Goal: Task Accomplishment & Management: Manage account settings

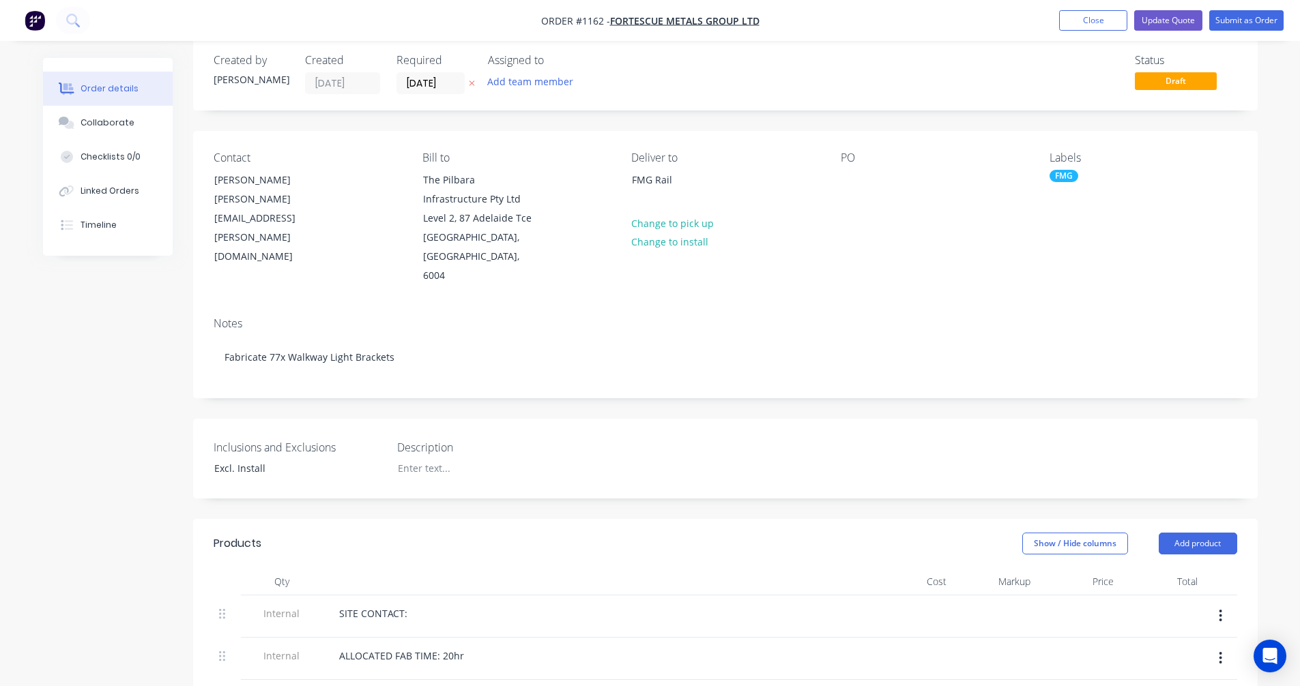
scroll to position [20, 0]
click at [1074, 18] on button "Close" at bounding box center [1093, 20] width 68 height 20
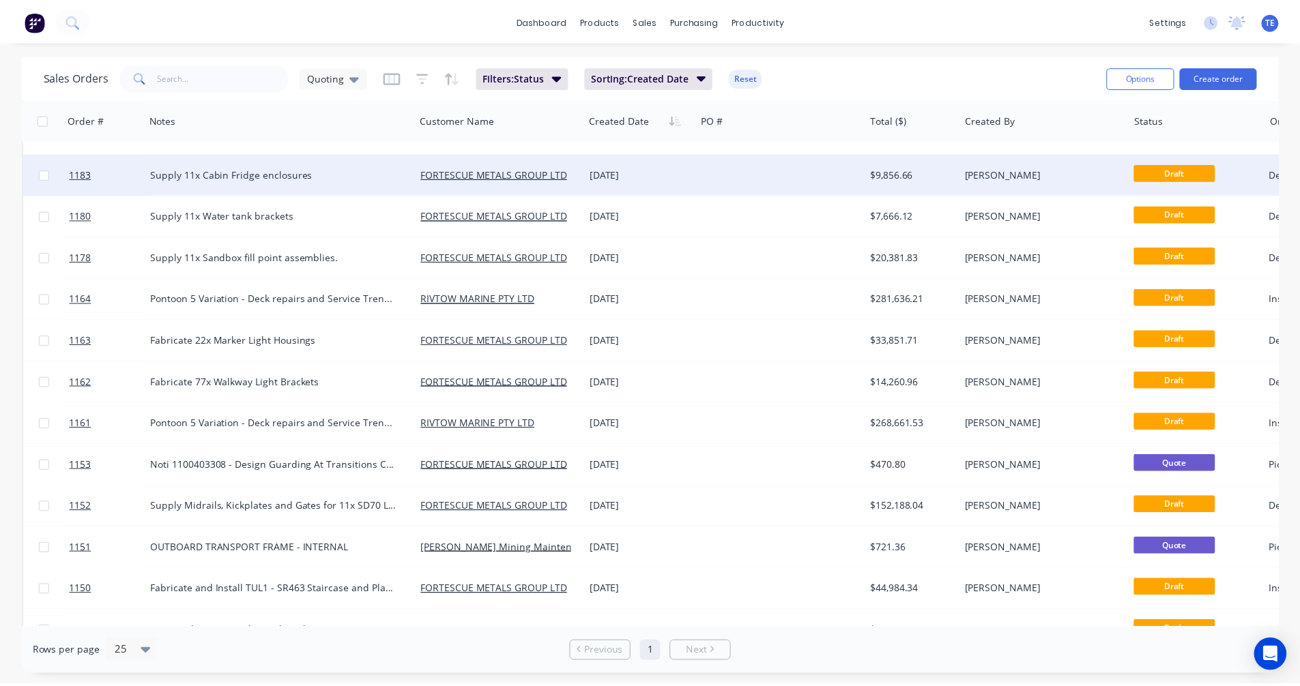
scroll to position [434, 0]
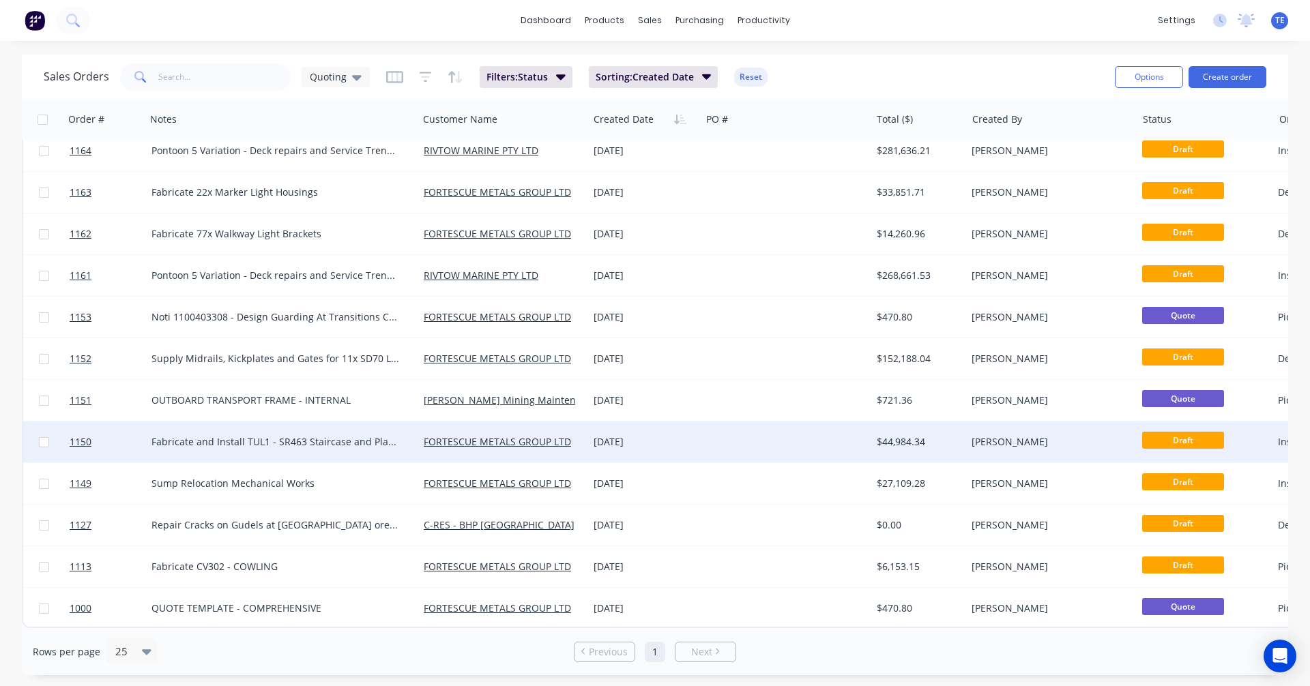
click at [690, 435] on div "[DATE]" at bounding box center [645, 442] width 102 height 14
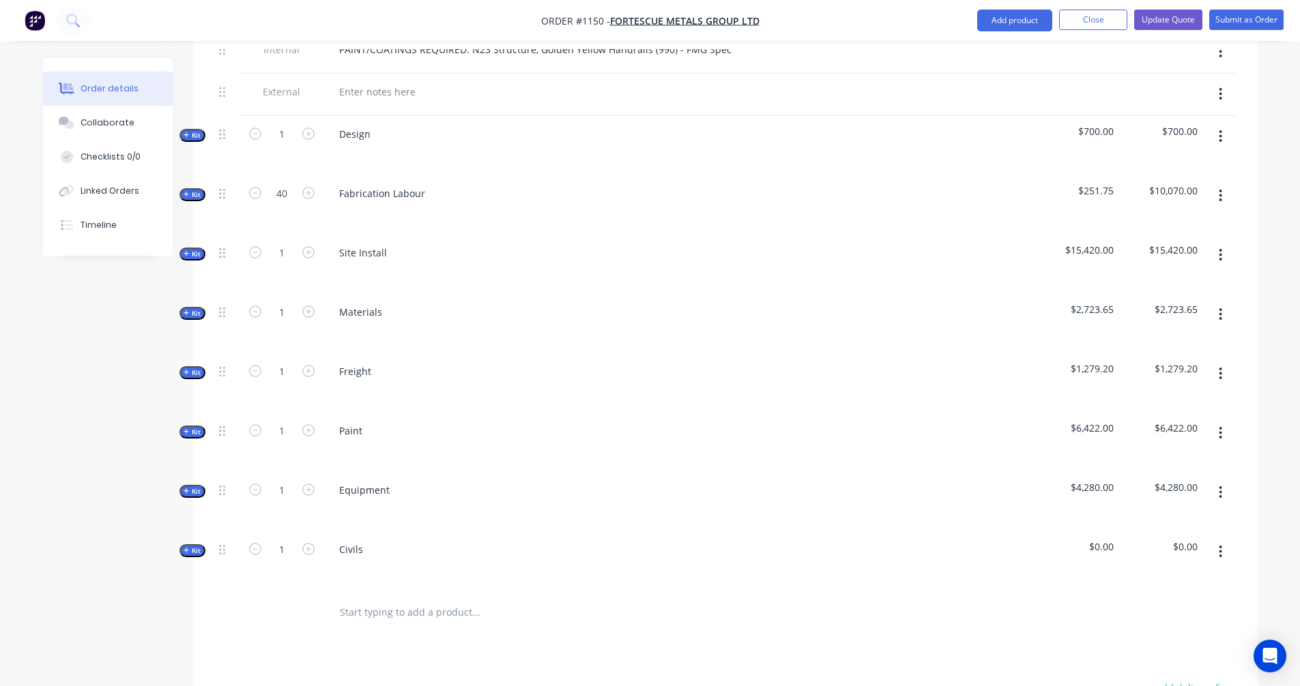
scroll to position [682, 0]
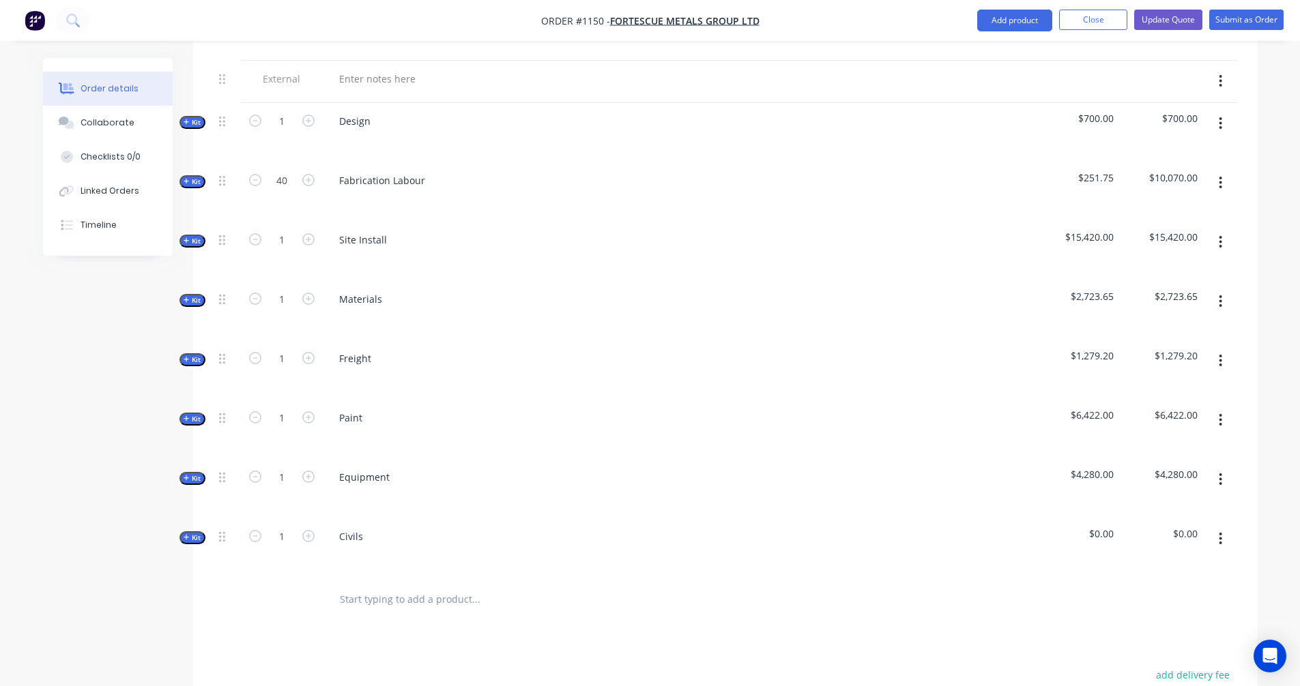
click at [186, 535] on icon "button" at bounding box center [186, 537] width 5 height 5
click at [935, 586] on div "0 $0.00" at bounding box center [933, 596] width 37 height 20
click at [934, 586] on div "0 $0.00" at bounding box center [933, 596] width 37 height 20
type input "$6,886.00"
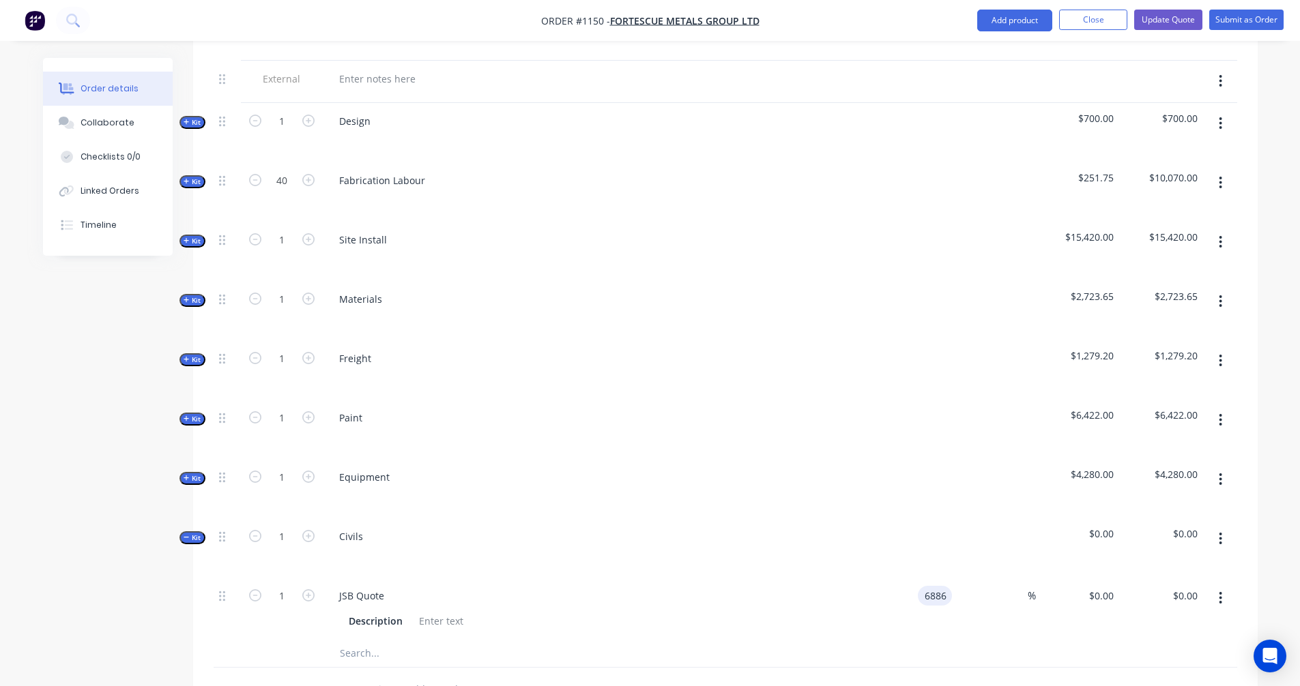
type input "$6,886.00"
click at [1036, 578] on div "$6,886.00 $0.00" at bounding box center [1078, 609] width 84 height 62
click at [1026, 586] on input at bounding box center [1020, 596] width 16 height 20
type input "15"
type input "$7,918.90"
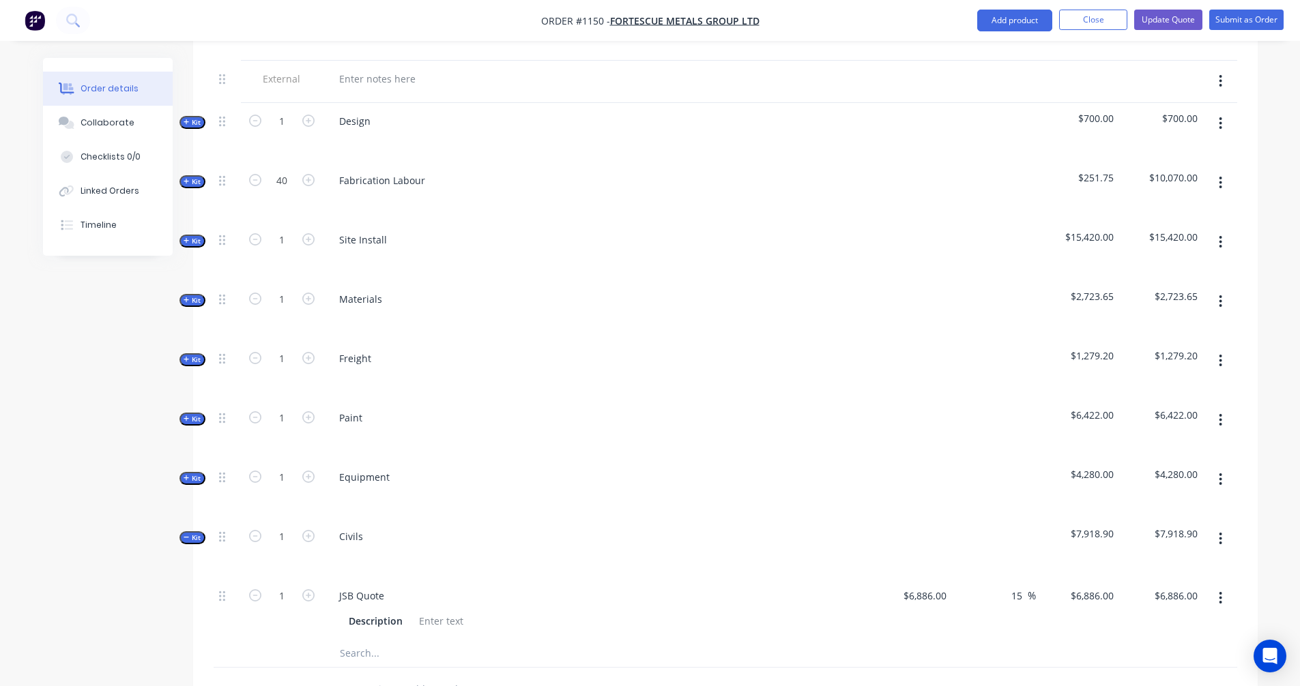
type input "$7,918.90"
click at [1014, 543] on div at bounding box center [994, 547] width 84 height 59
click at [193, 533] on span "Kit" at bounding box center [193, 538] width 18 height 10
click at [192, 295] on span "Kit" at bounding box center [193, 300] width 18 height 10
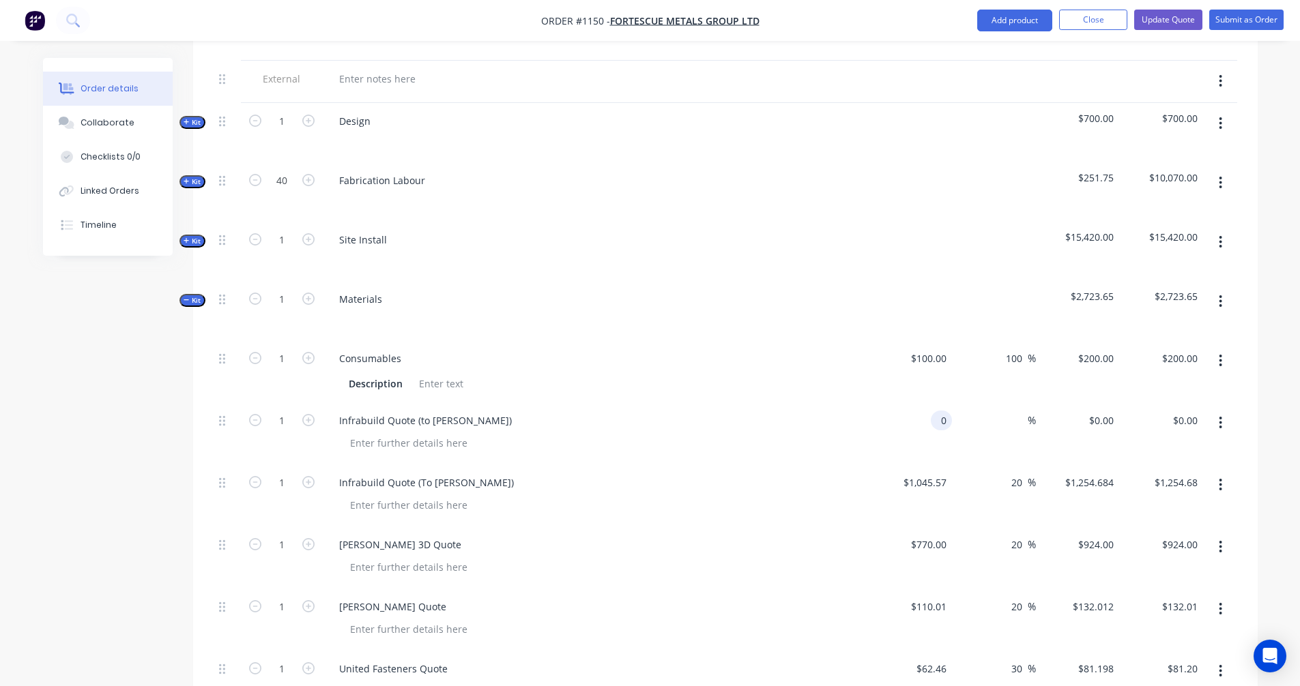
click at [924, 403] on div "0 0" at bounding box center [910, 433] width 84 height 62
type input "$6,504.45"
click at [1027, 413] on span "%" at bounding box center [1031, 421] width 8 height 16
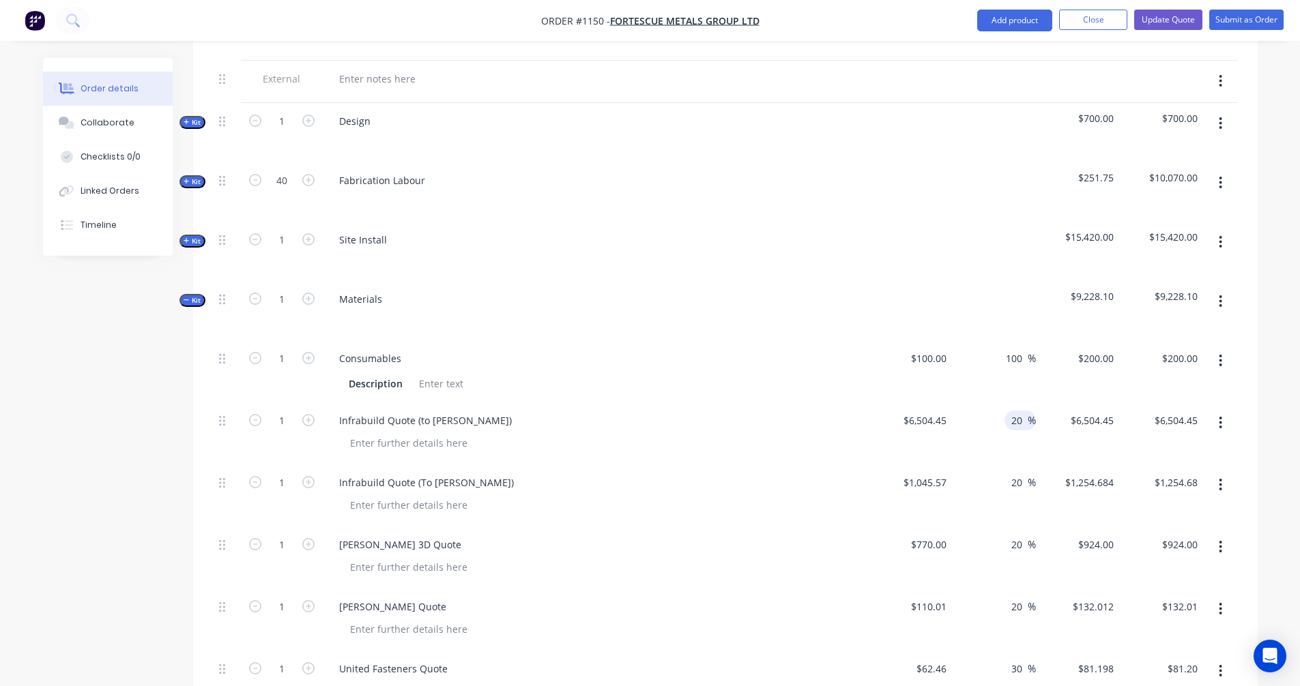
type input "20"
type input "$7,805.34"
click at [1046, 304] on div "$9,228.10" at bounding box center [1078, 310] width 84 height 59
click at [189, 297] on icon "button" at bounding box center [187, 300] width 6 height 7
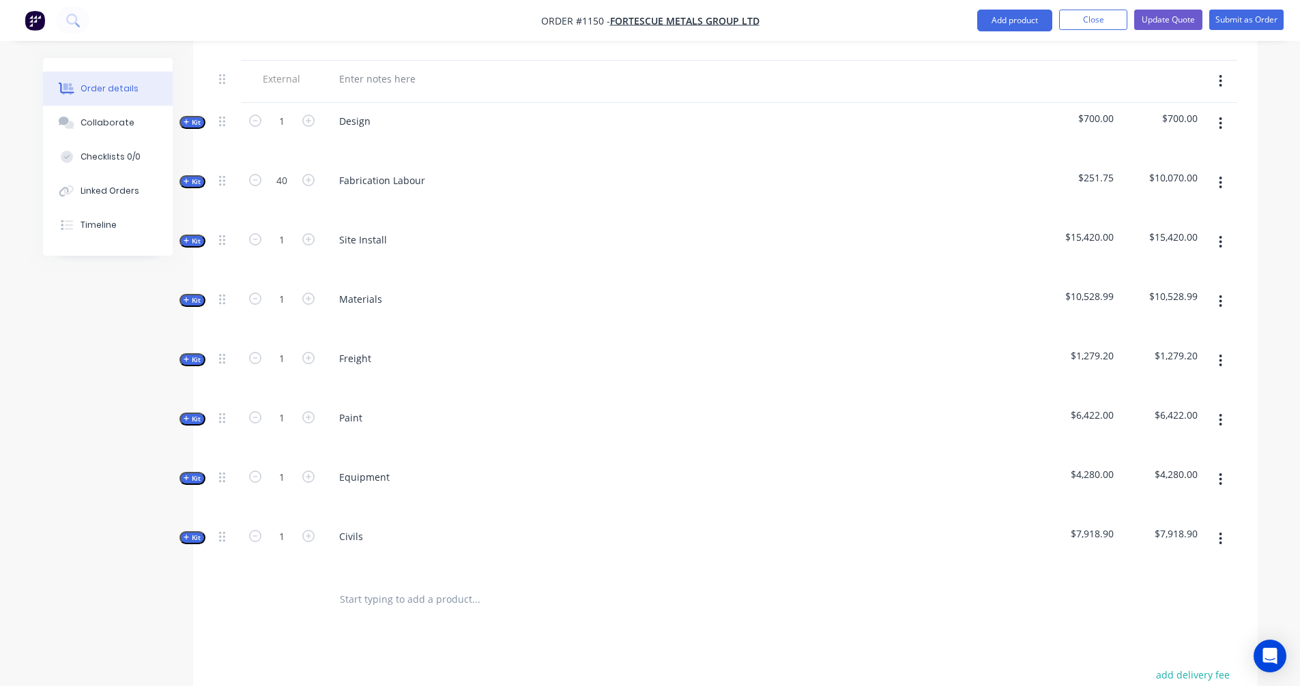
scroll to position [455, 0]
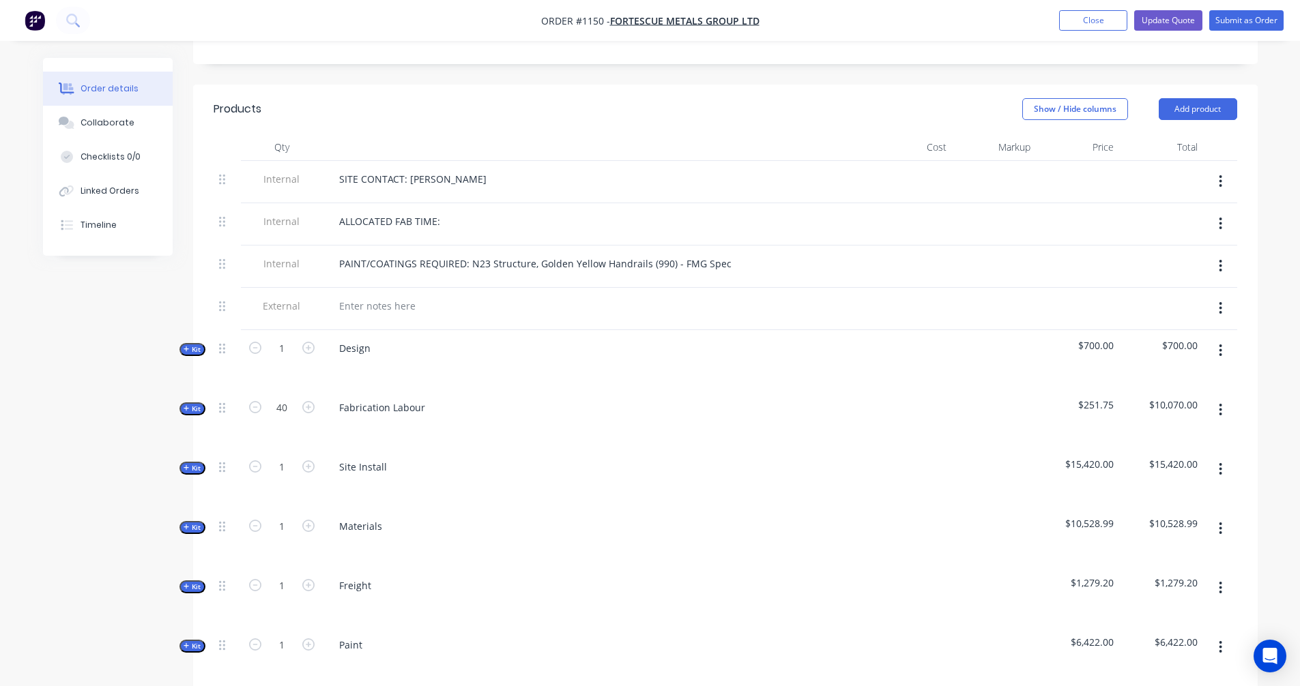
click at [189, 405] on icon "button" at bounding box center [187, 408] width 6 height 7
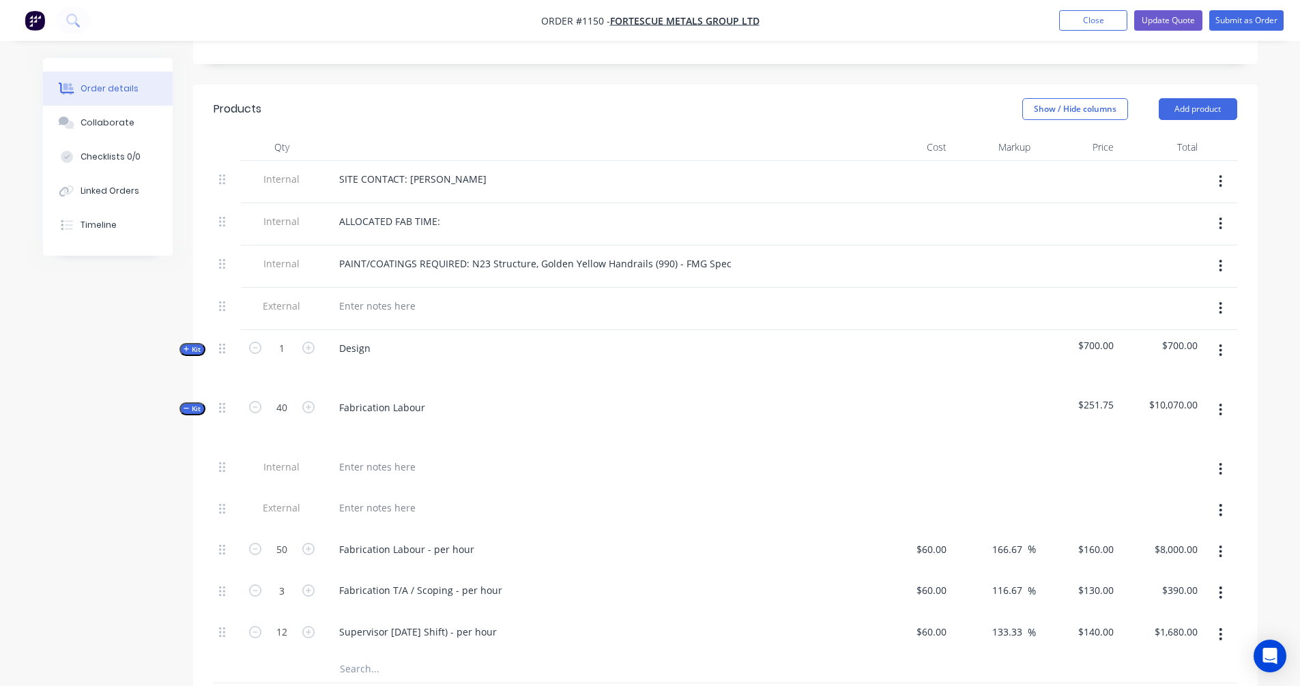
click at [186, 405] on icon "button" at bounding box center [187, 408] width 6 height 7
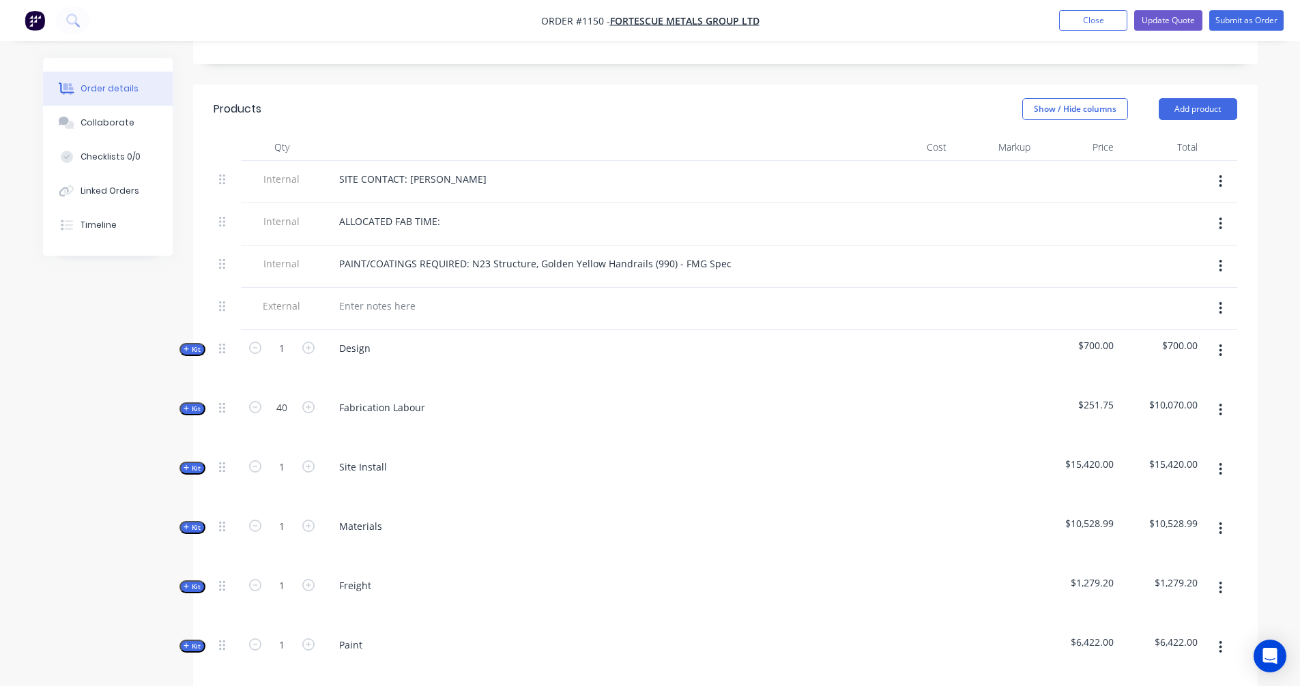
click at [186, 406] on icon "button" at bounding box center [186, 408] width 5 height 5
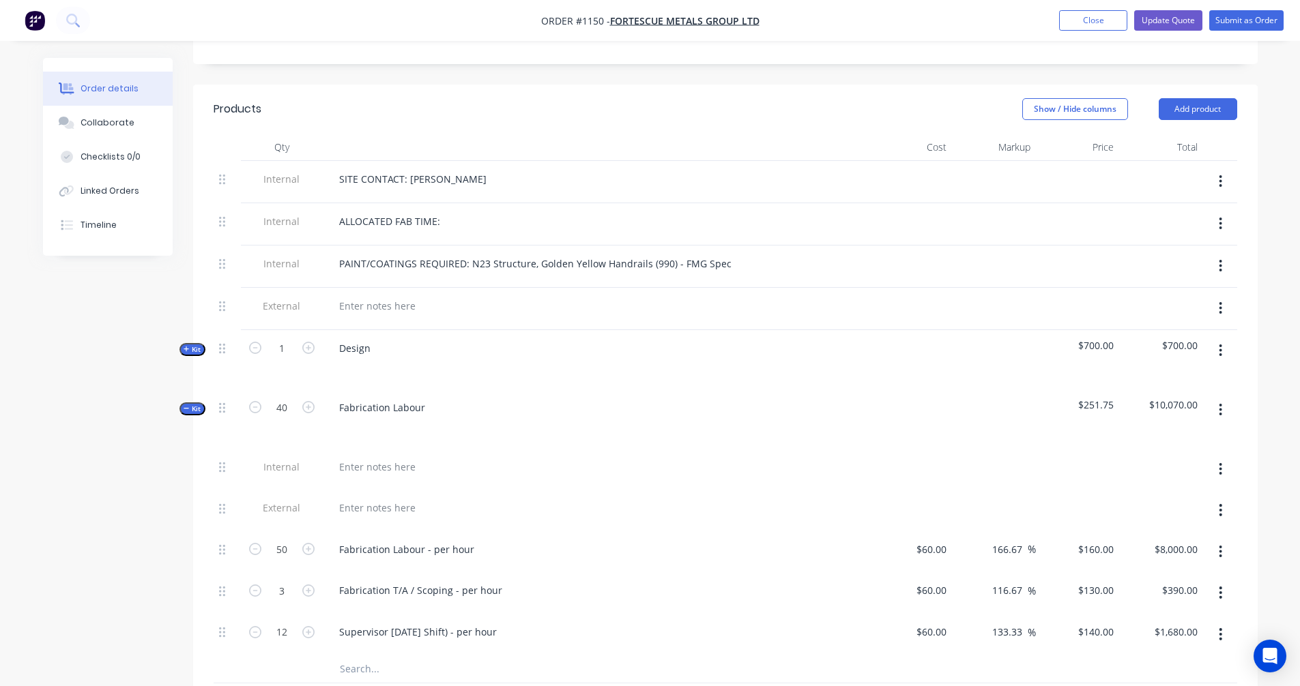
click at [186, 405] on icon "button" at bounding box center [187, 408] width 6 height 7
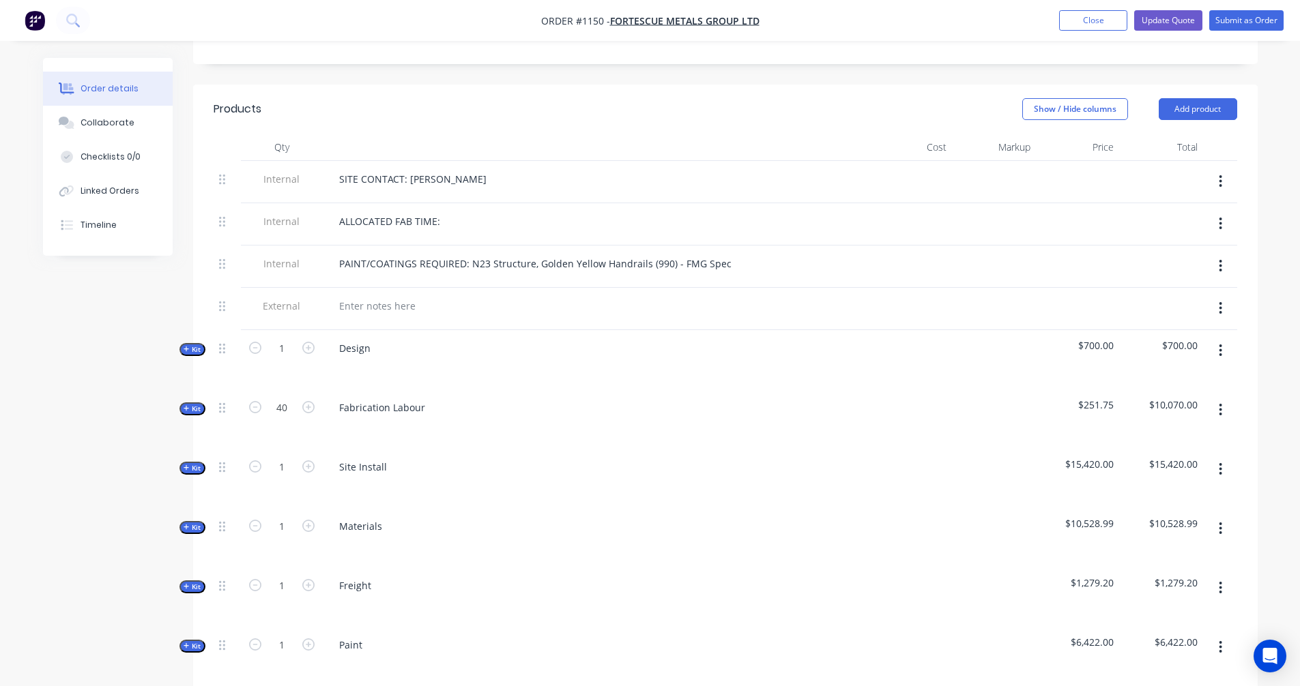
click at [186, 406] on icon "button" at bounding box center [186, 408] width 5 height 5
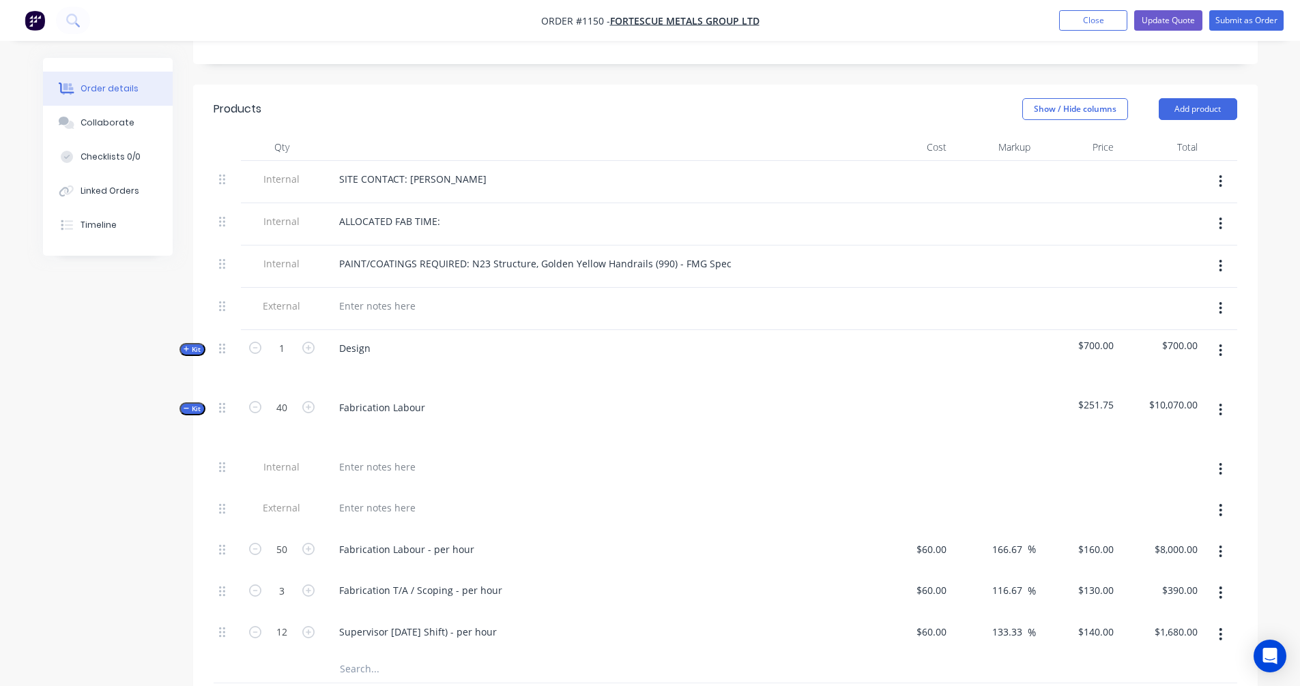
click at [184, 405] on icon "button" at bounding box center [187, 408] width 6 height 7
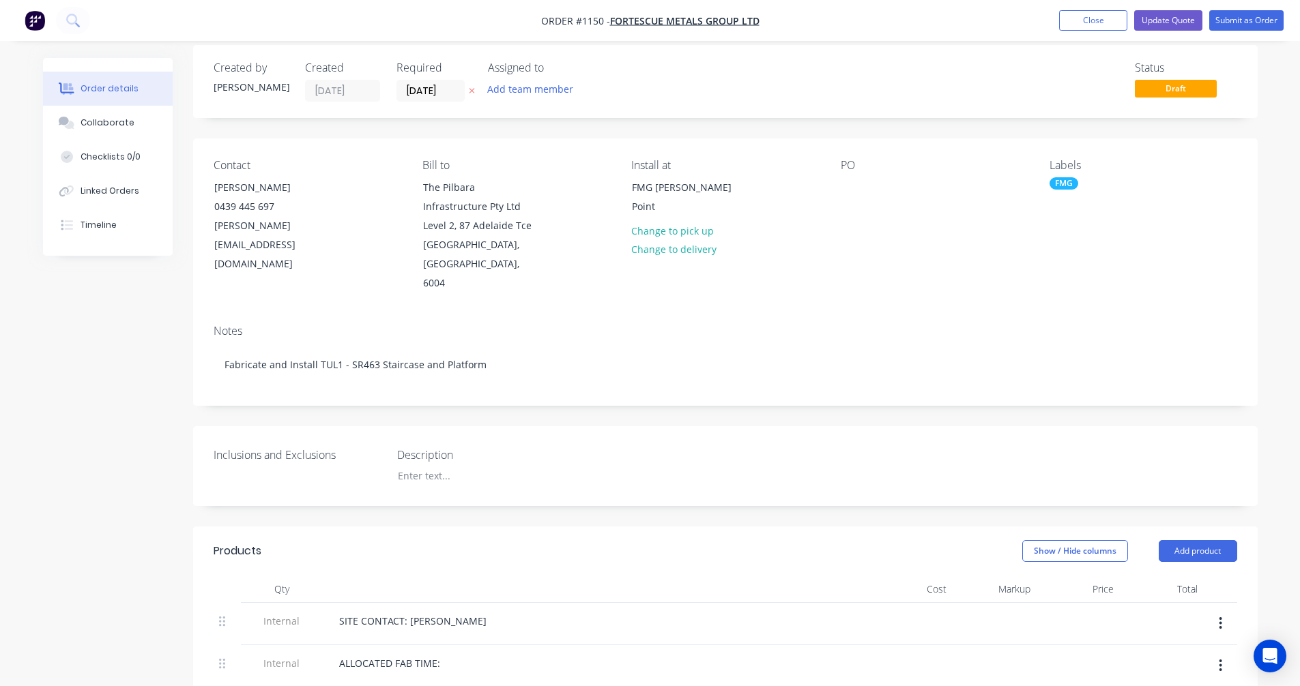
scroll to position [0, 0]
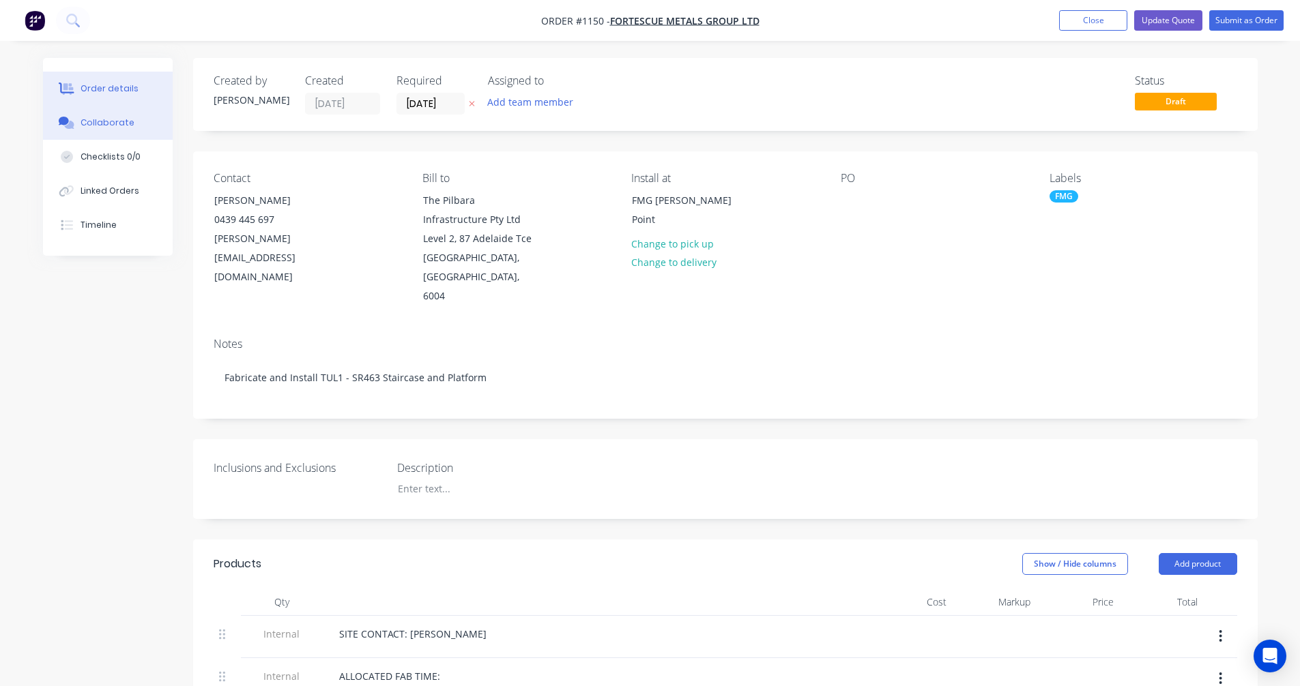
click at [99, 119] on div "Collaborate" at bounding box center [107, 123] width 54 height 12
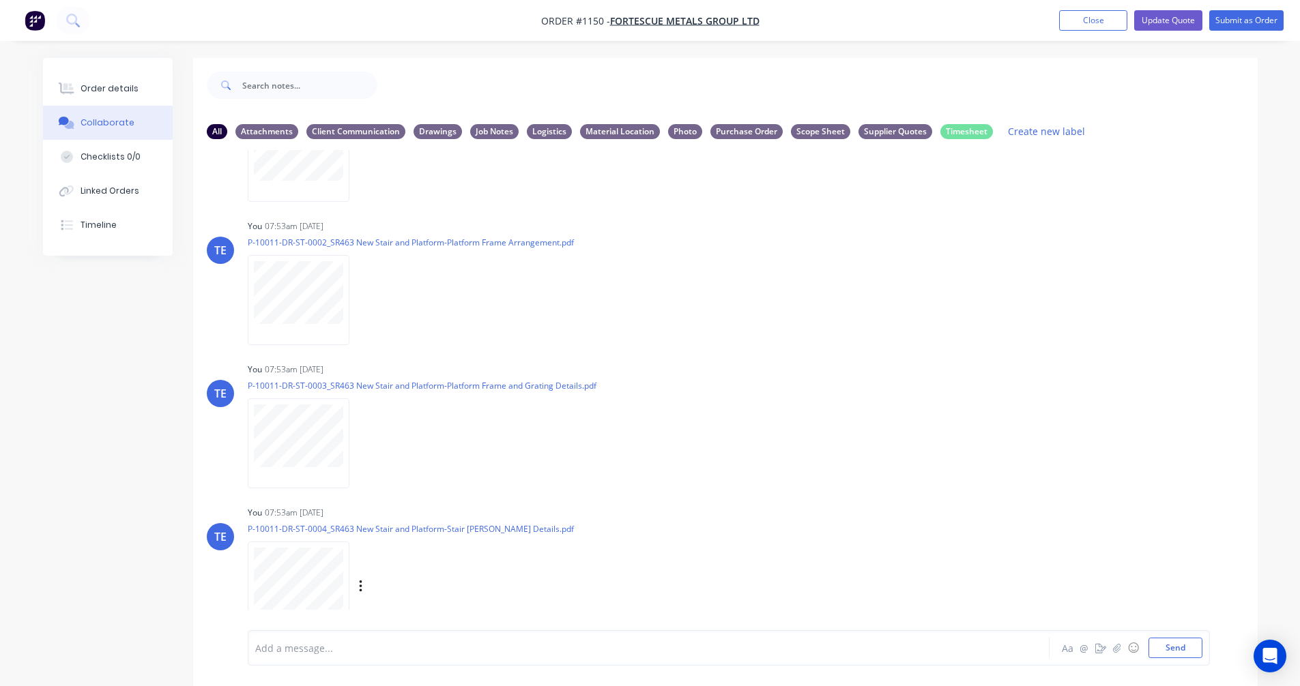
scroll to position [499, 0]
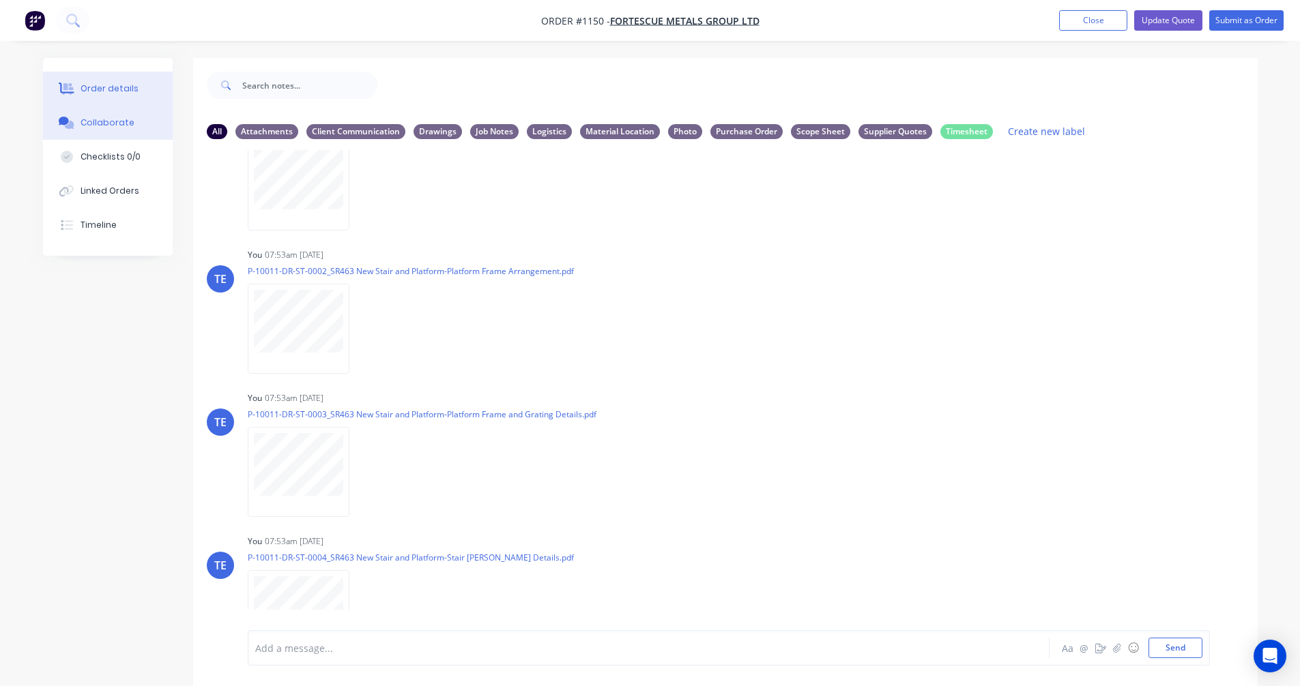
click at [115, 89] on div "Order details" at bounding box center [109, 89] width 58 height 12
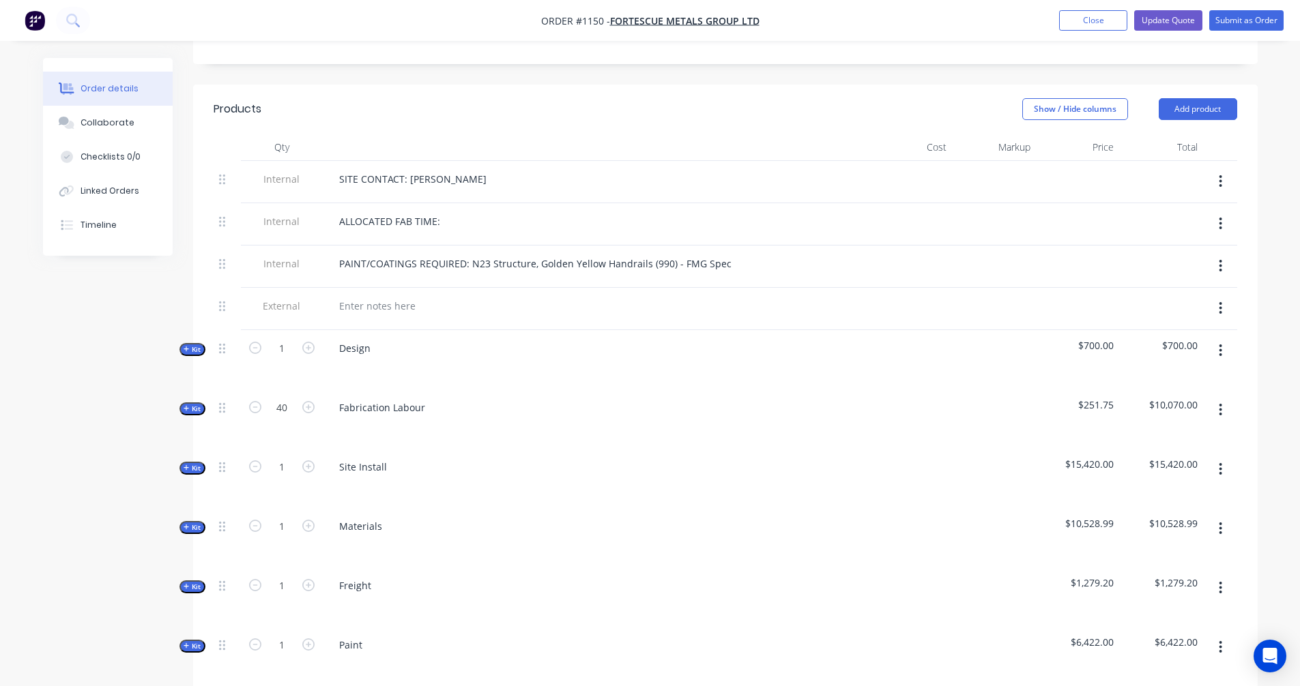
scroll to position [682, 0]
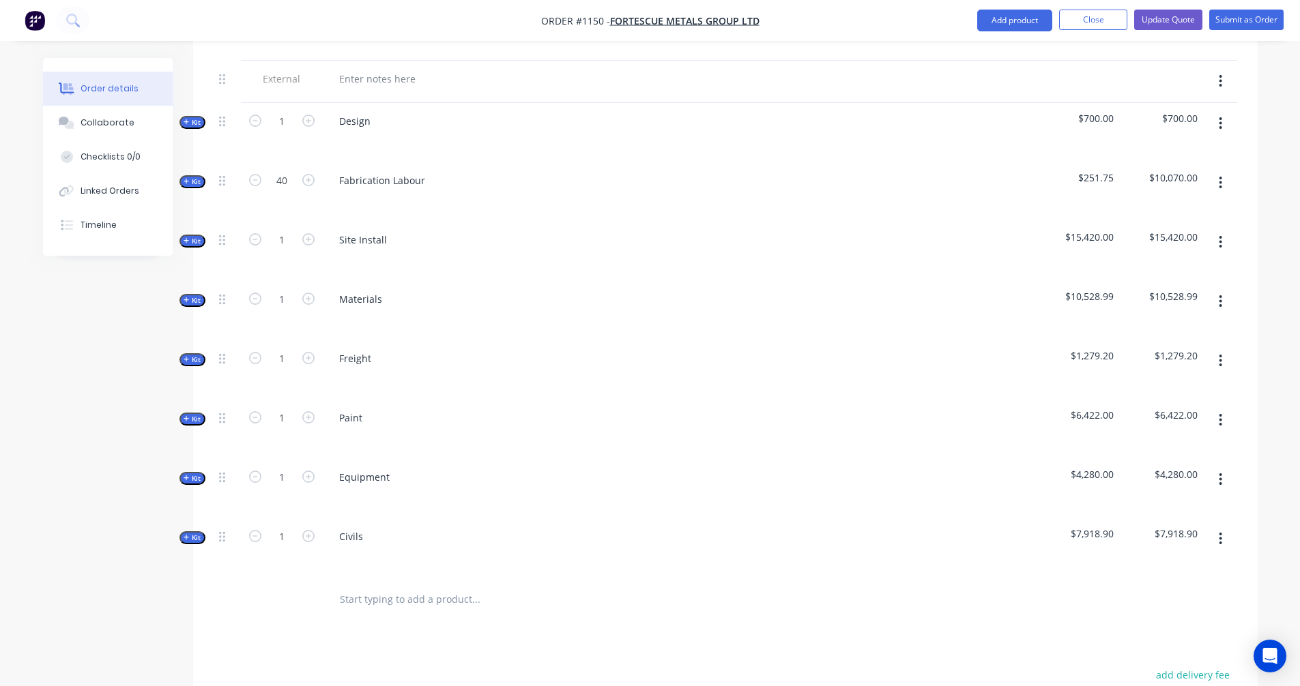
click at [188, 178] on icon "button" at bounding box center [187, 181] width 6 height 7
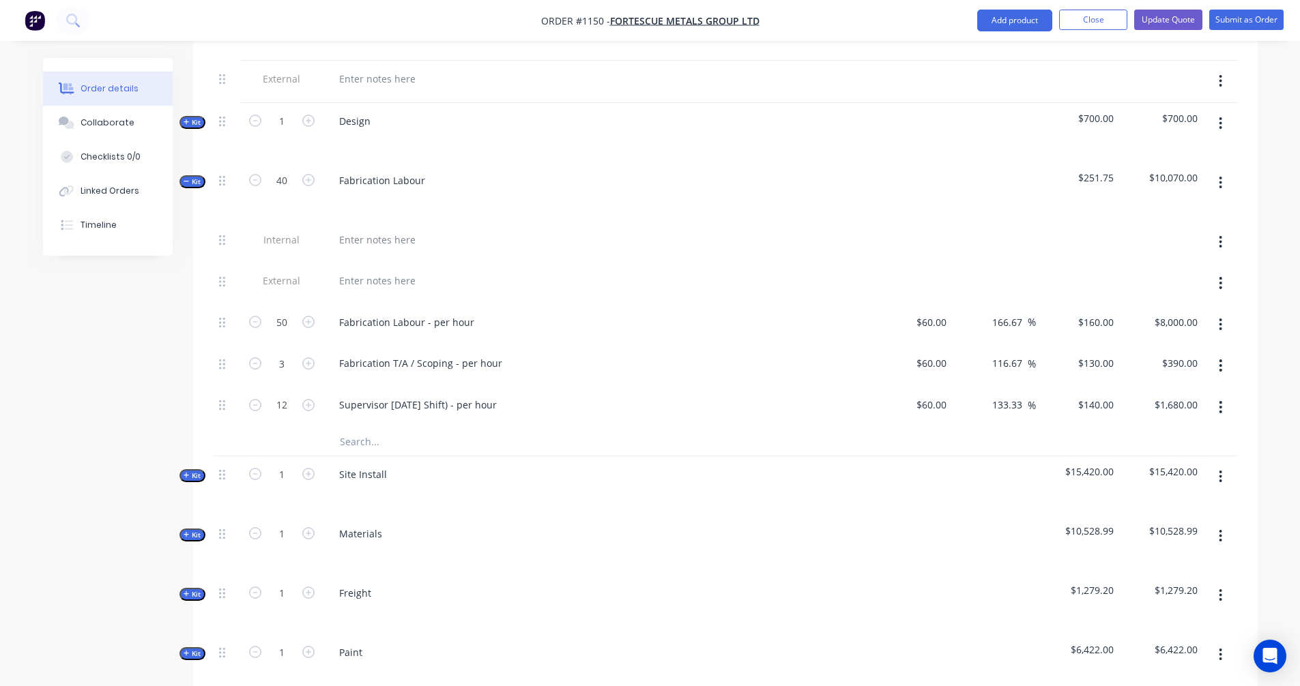
click at [191, 471] on span "Kit" at bounding box center [193, 476] width 18 height 10
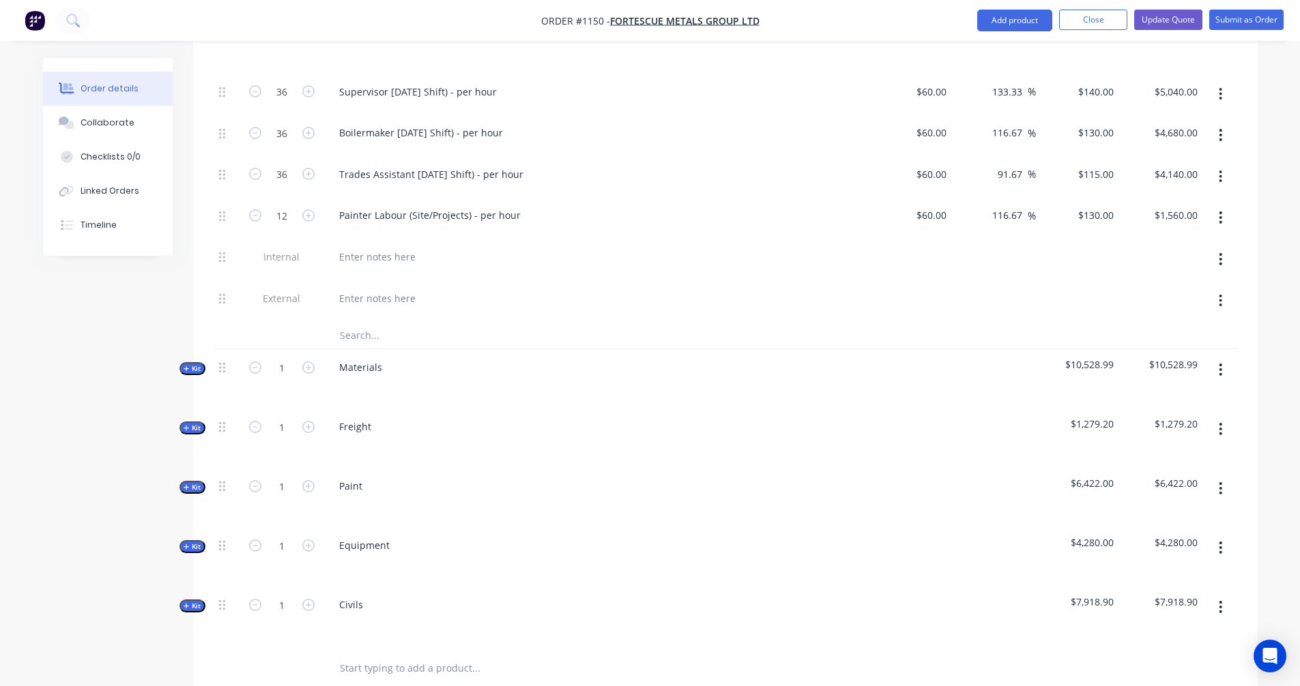
scroll to position [1137, 0]
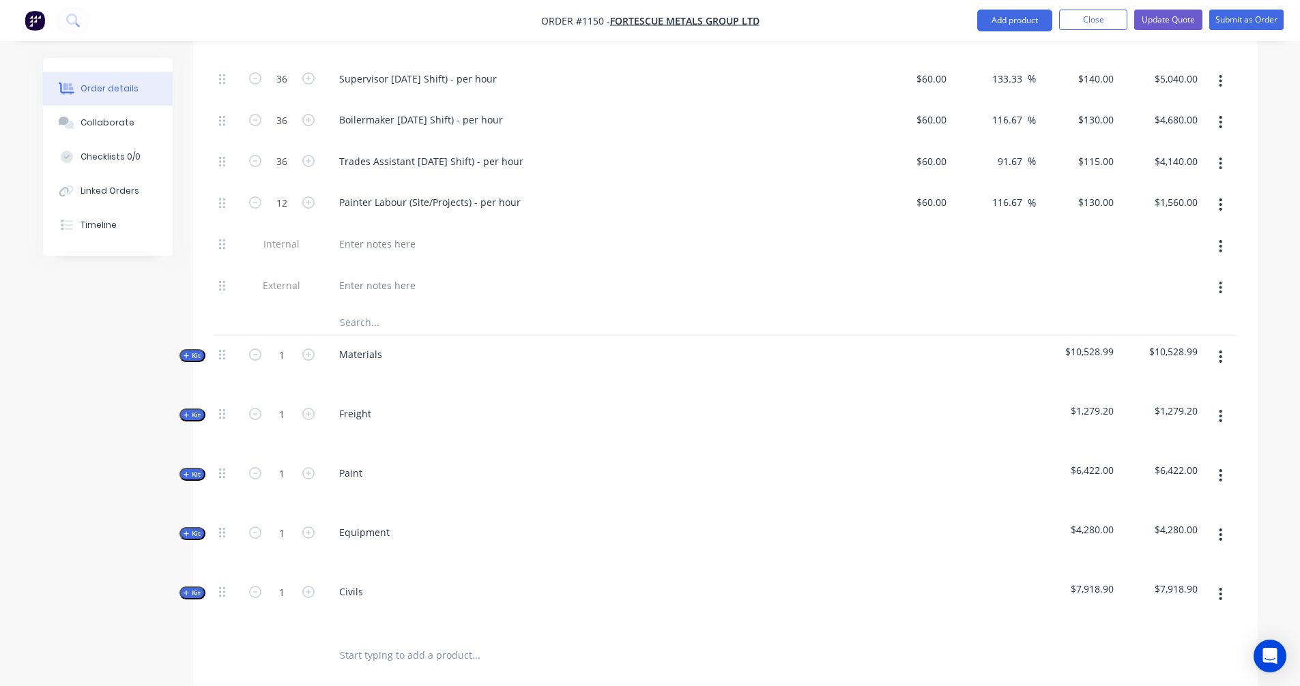
click at [196, 351] on span "Kit" at bounding box center [193, 356] width 18 height 10
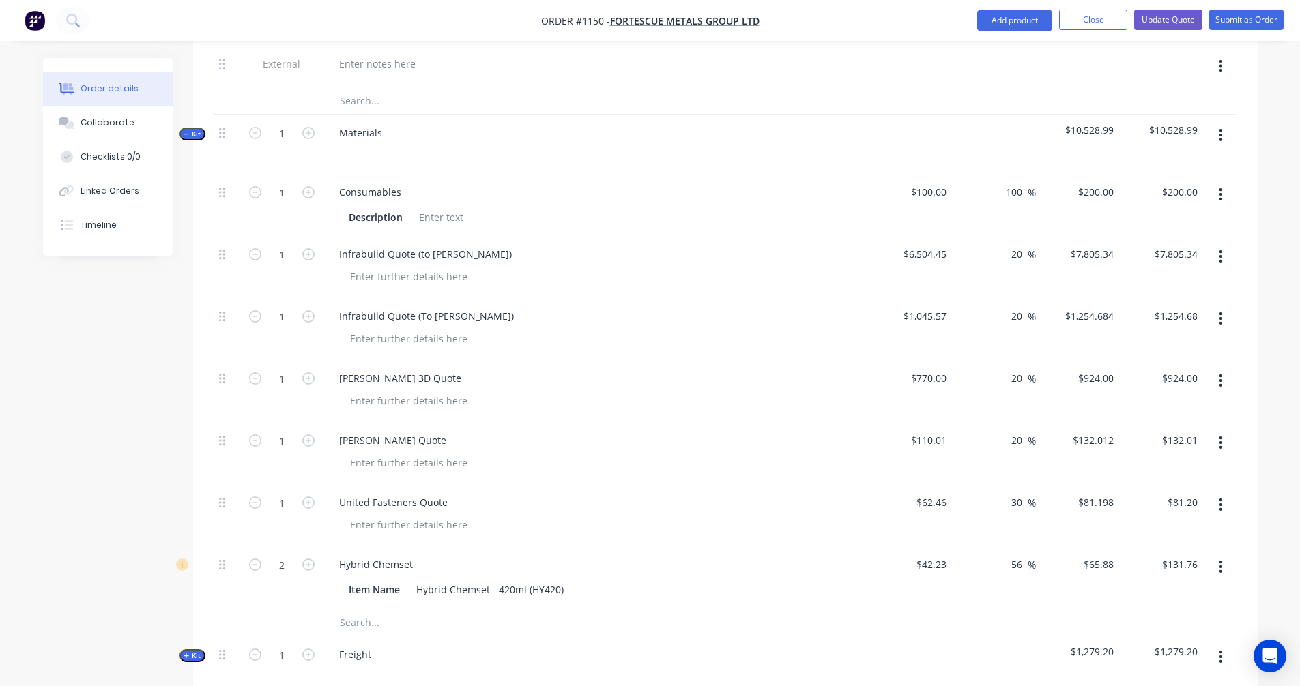
scroll to position [1481, 0]
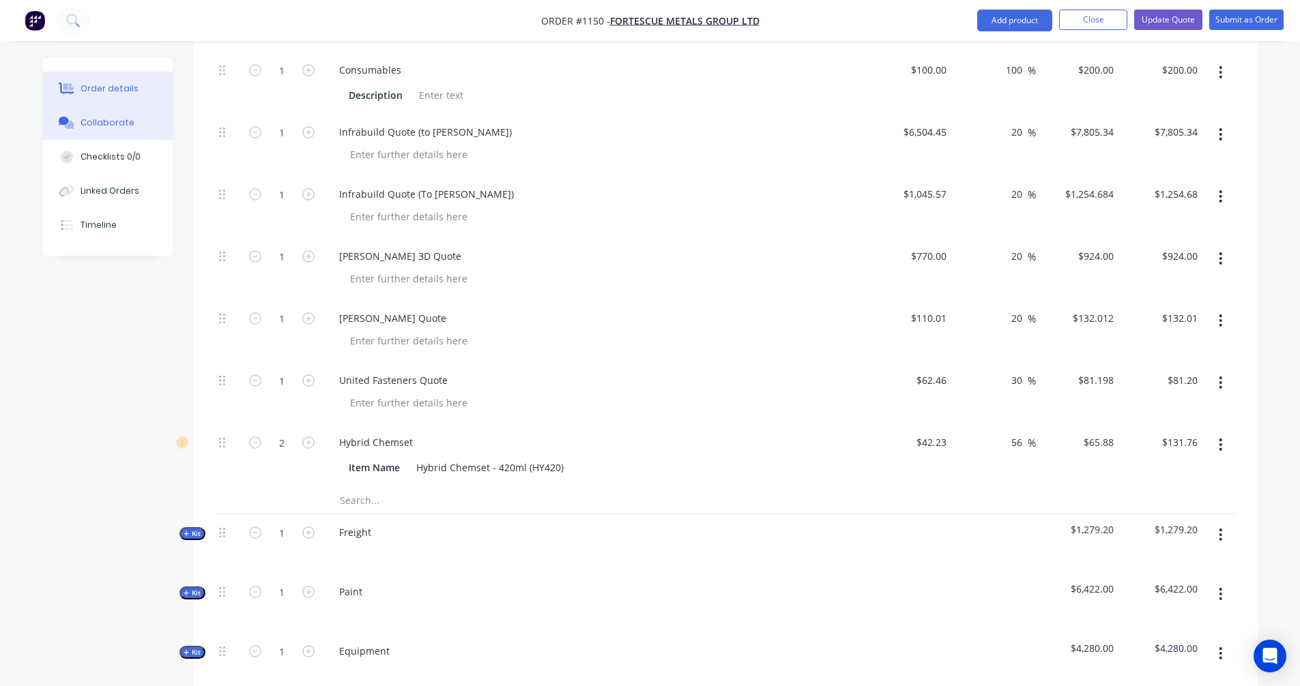
click at [94, 119] on div "Collaborate" at bounding box center [107, 123] width 54 height 12
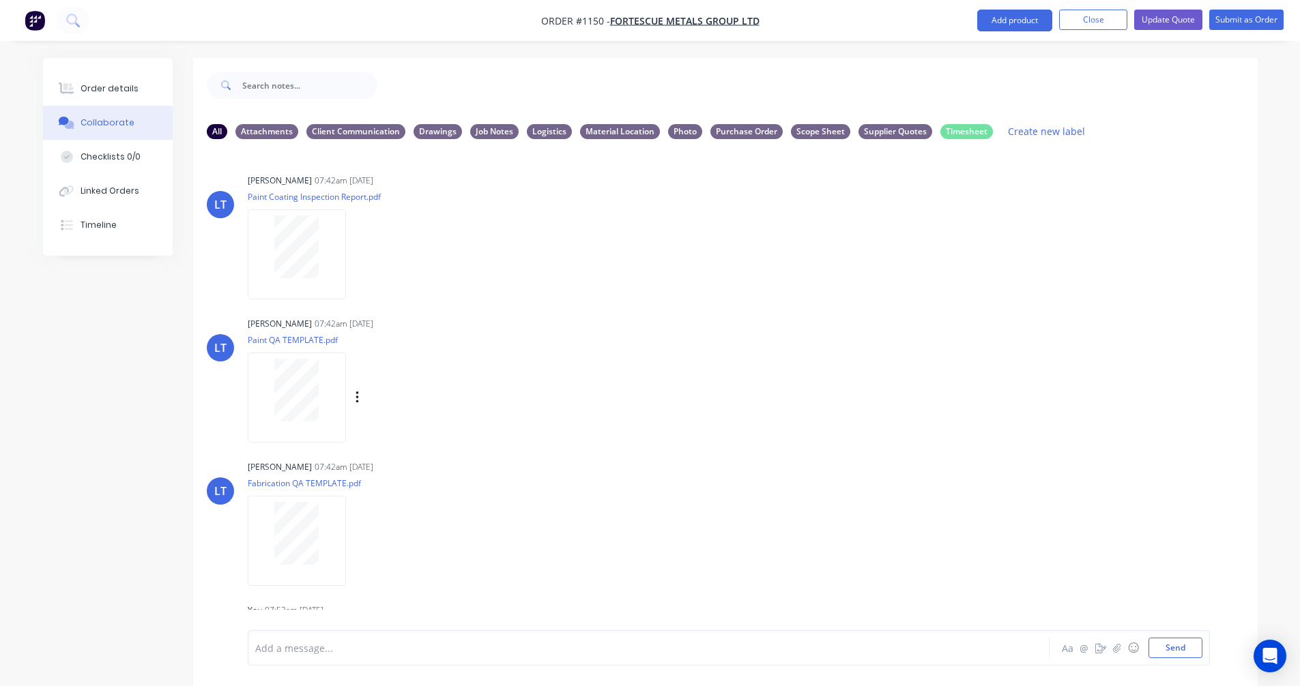
scroll to position [227, 0]
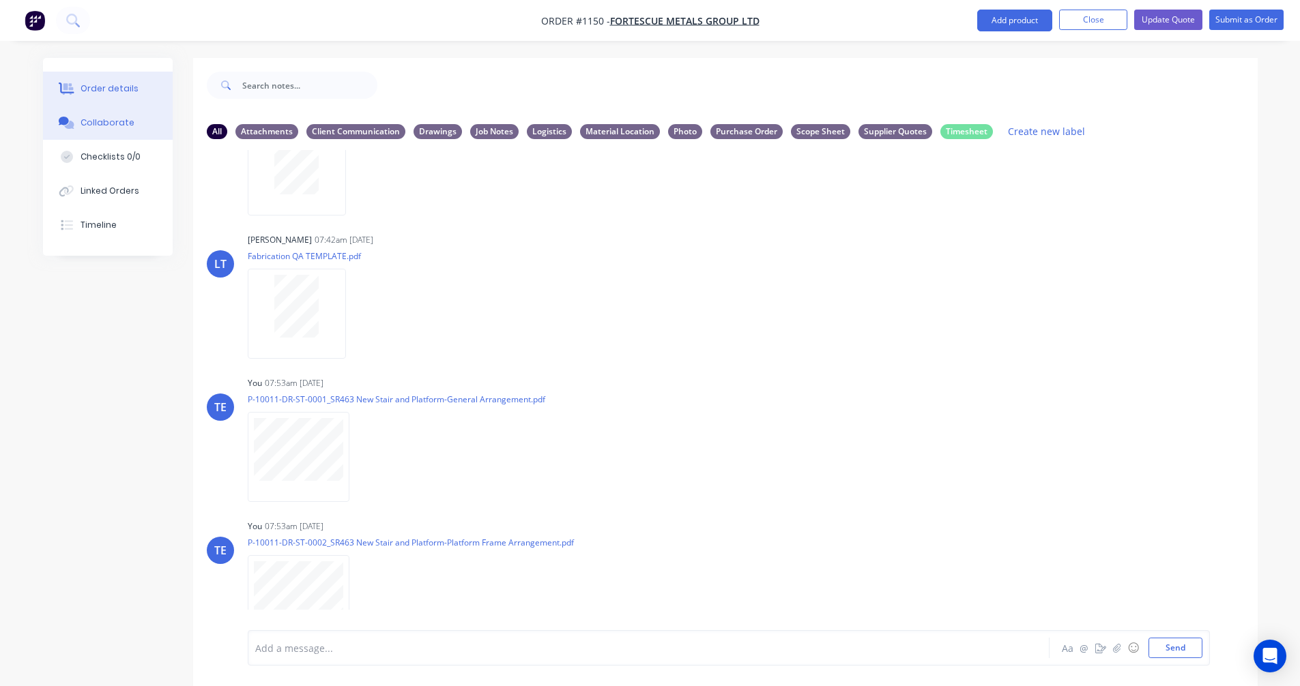
click at [111, 89] on div "Order details" at bounding box center [109, 89] width 58 height 12
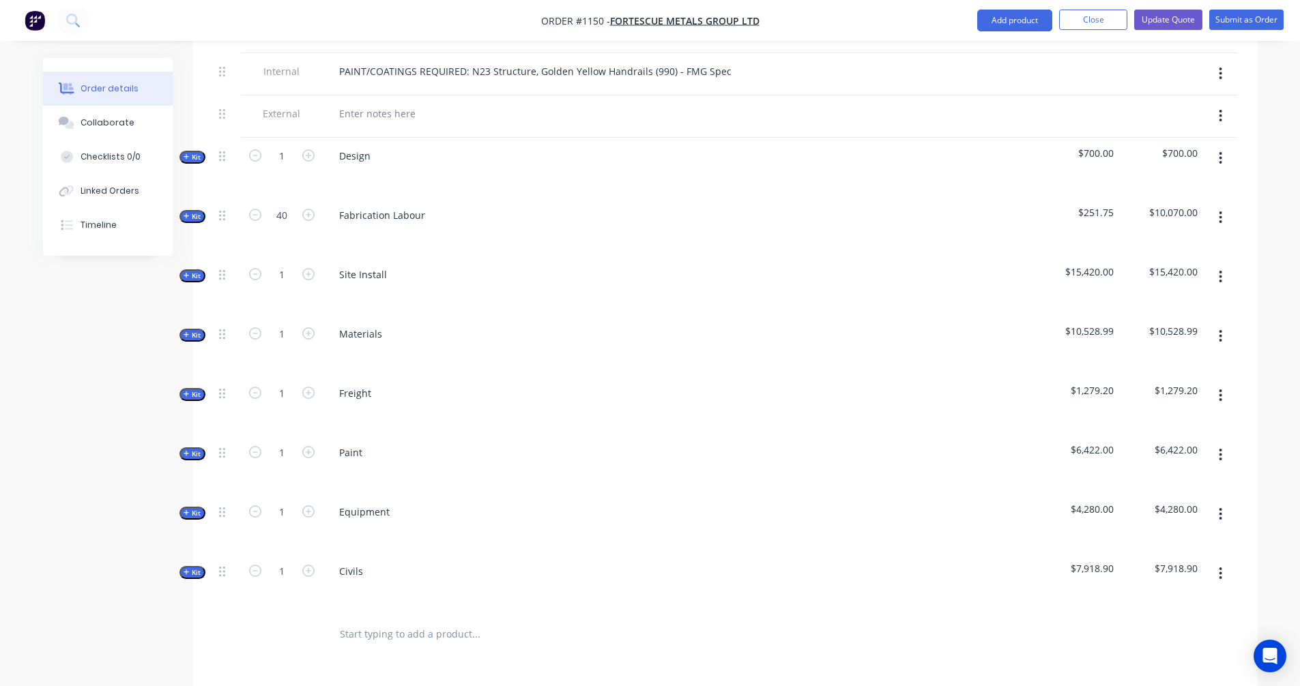
scroll to position [682, 0]
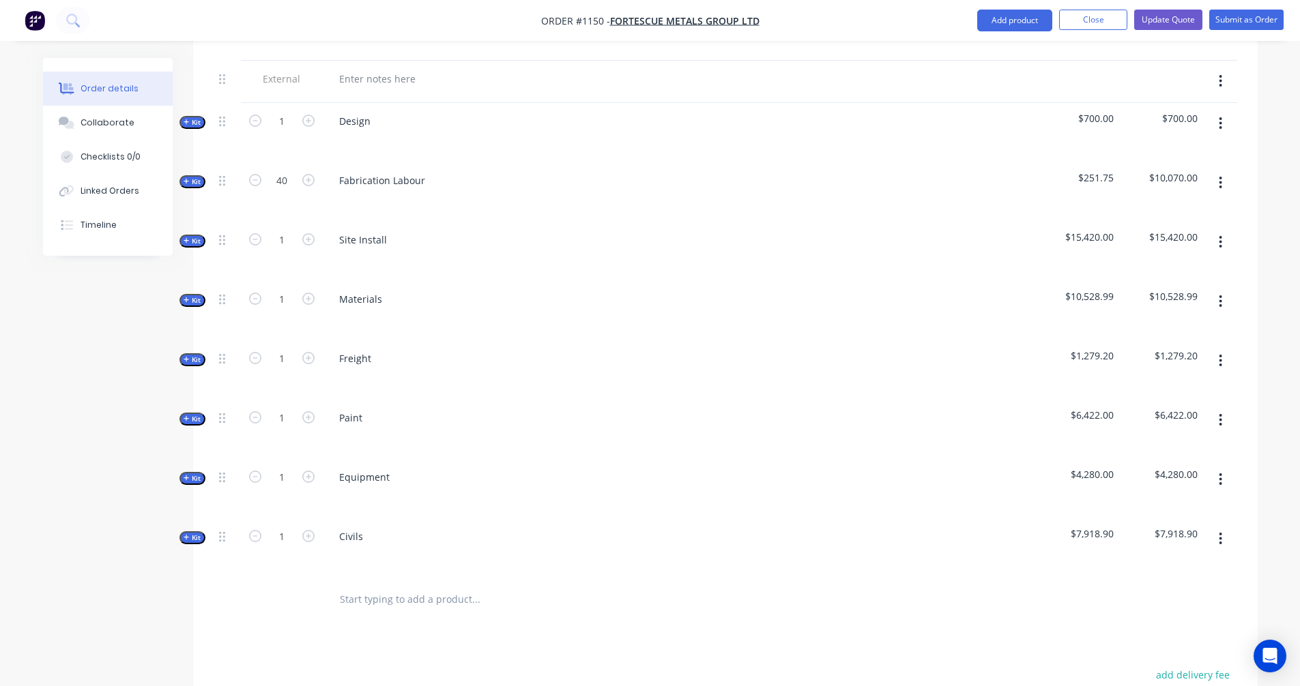
click at [188, 415] on icon "button" at bounding box center [187, 418] width 6 height 7
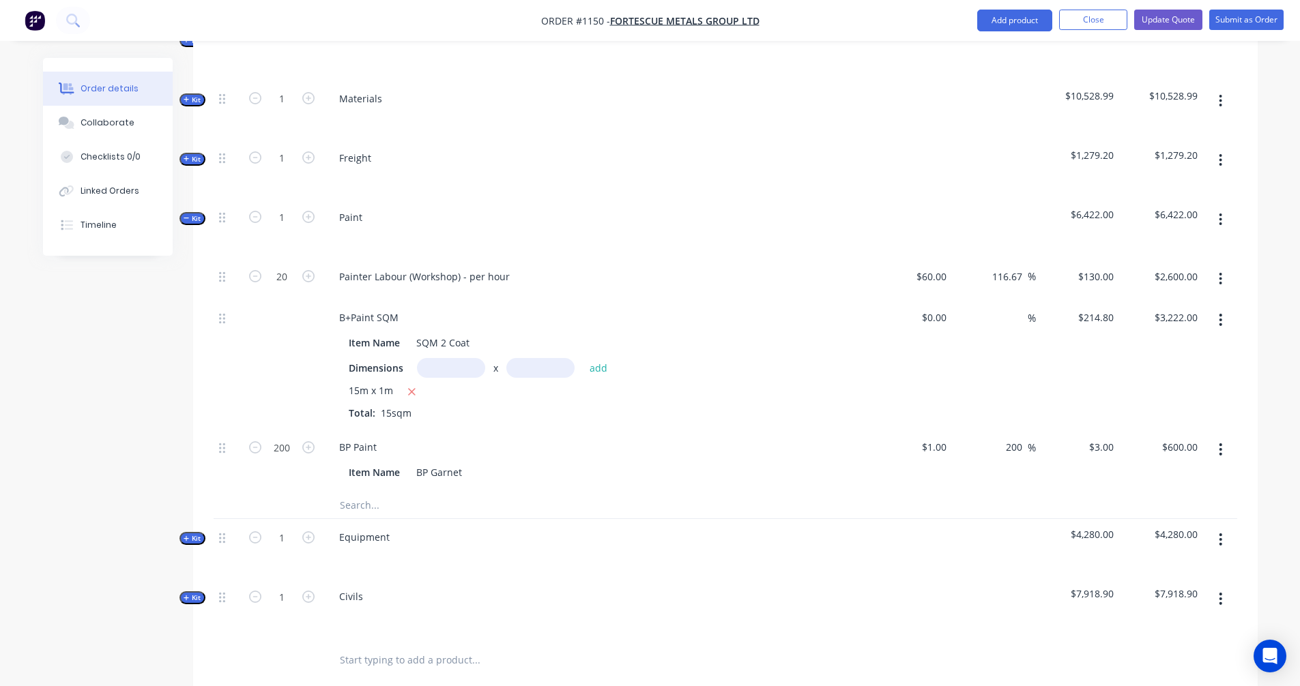
scroll to position [909, 0]
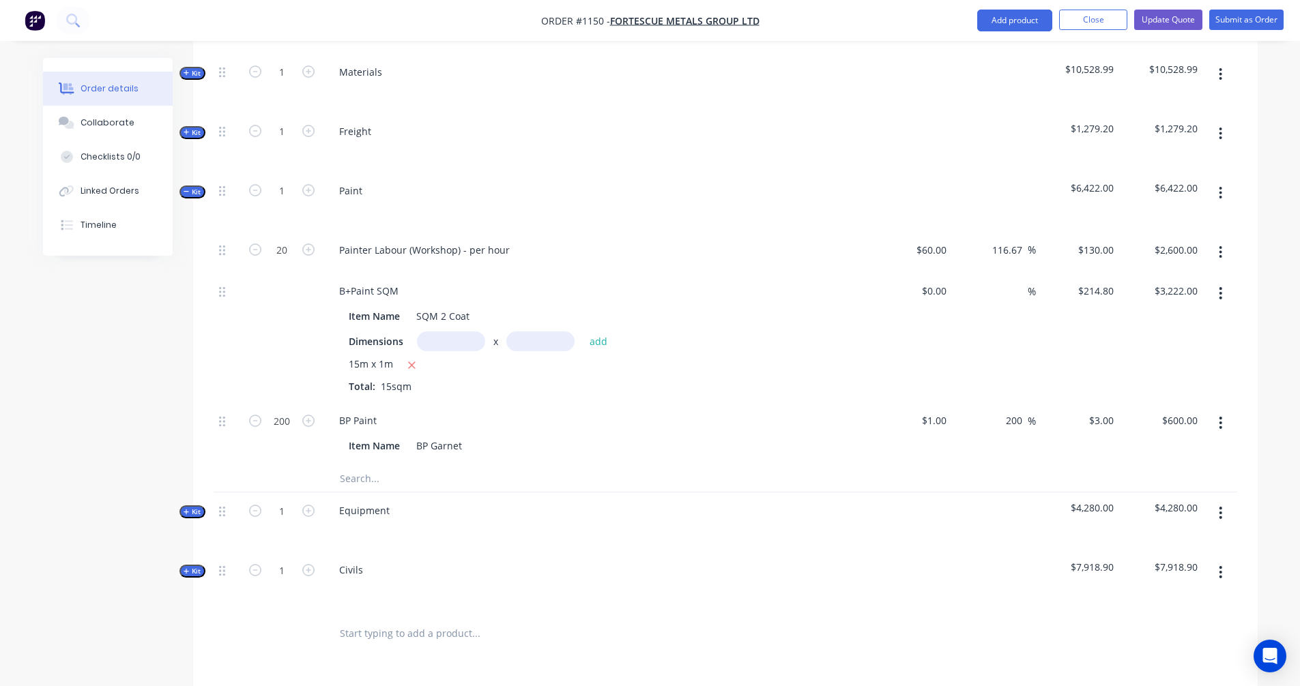
click at [191, 507] on span "Kit" at bounding box center [193, 512] width 18 height 10
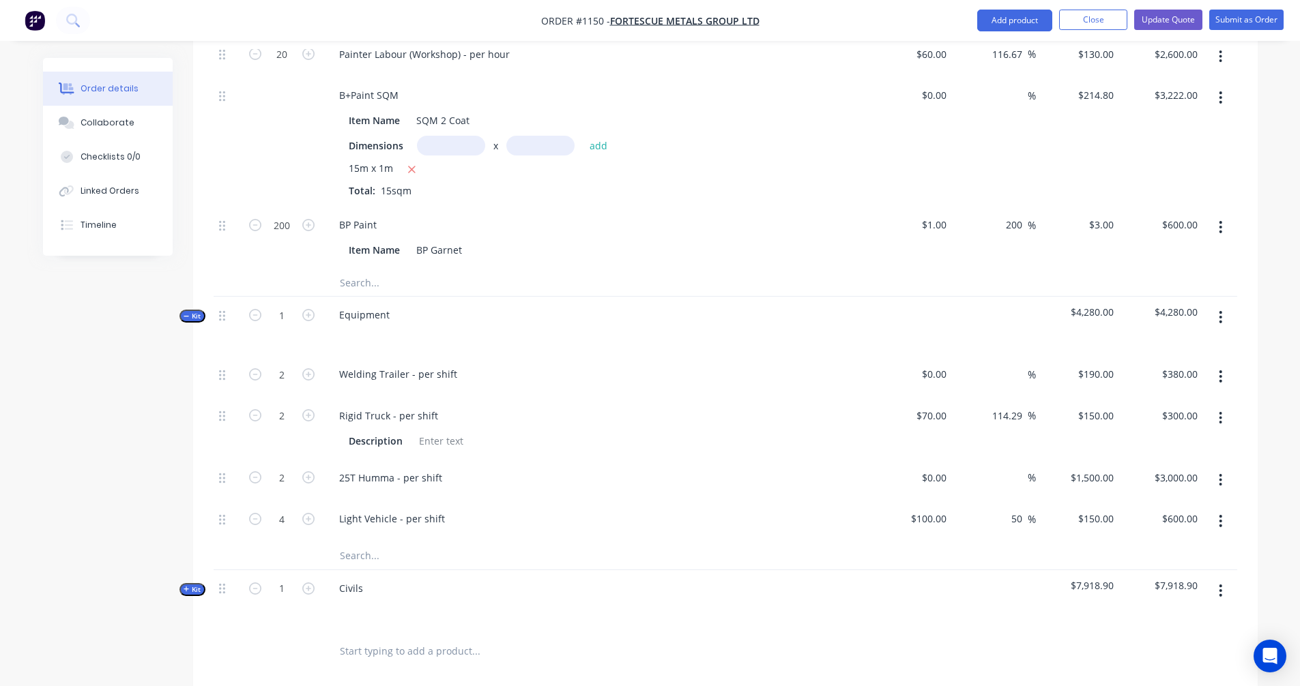
scroll to position [1137, 0]
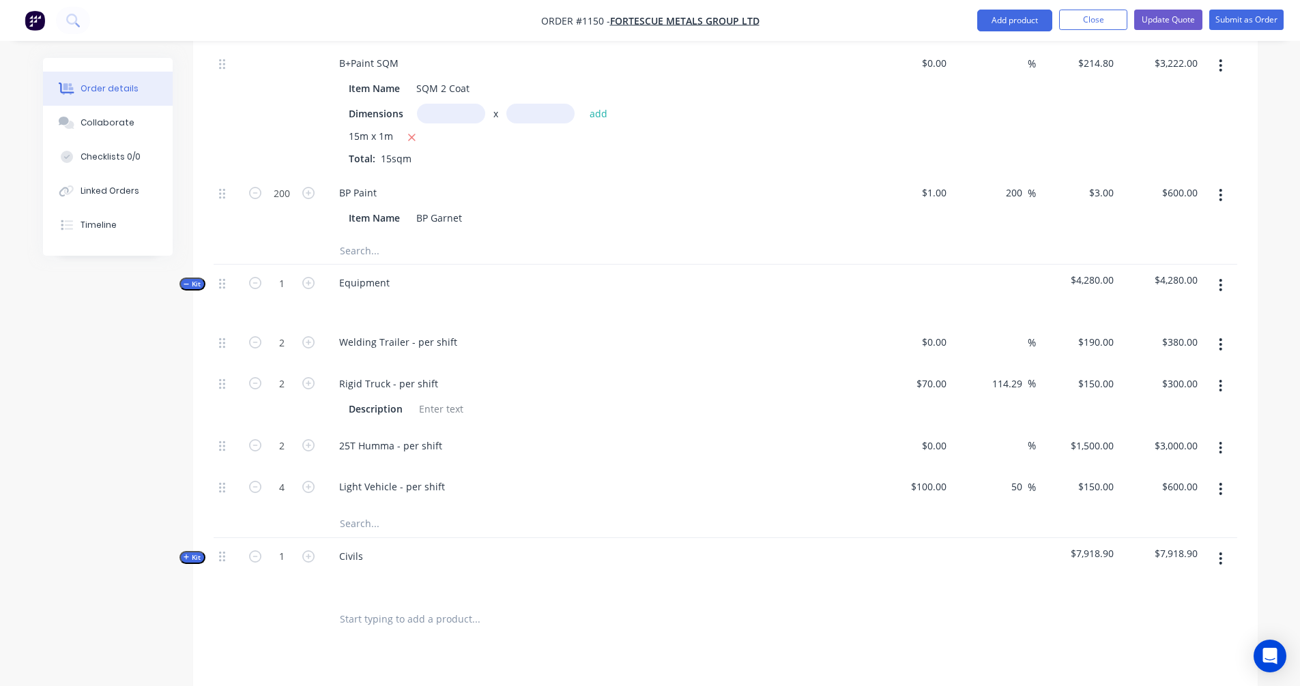
click at [193, 553] on span "Kit" at bounding box center [193, 558] width 18 height 10
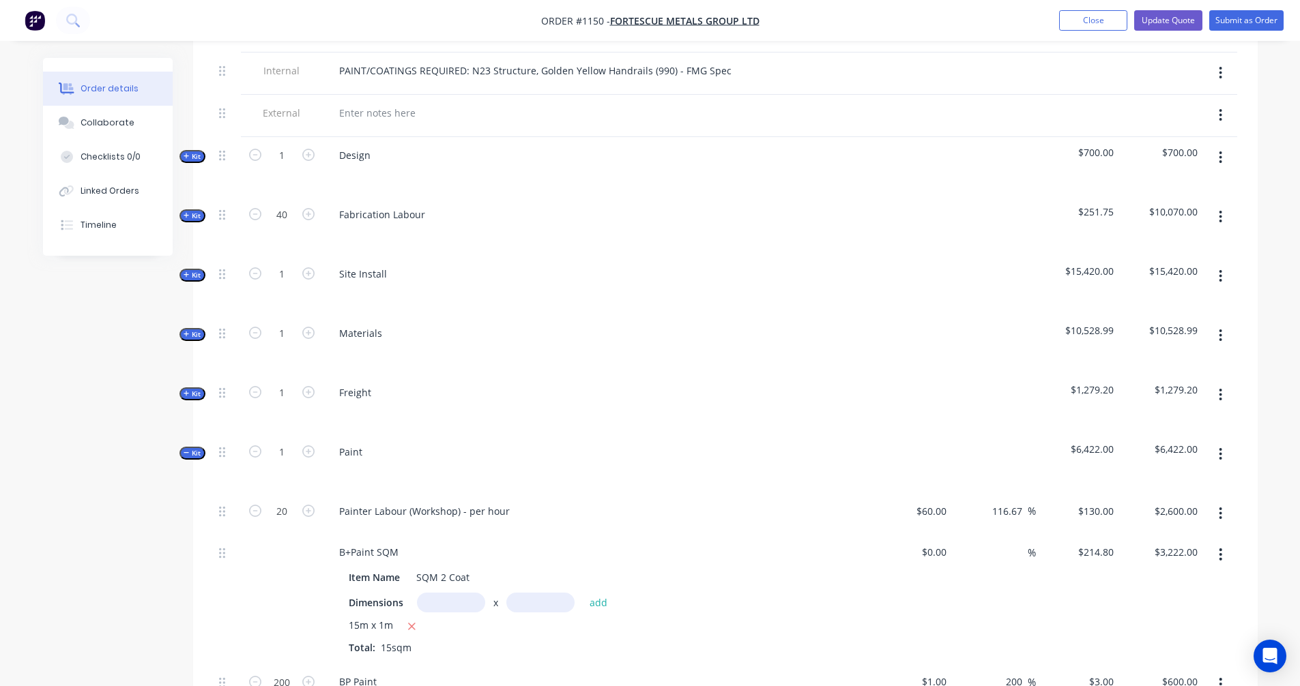
scroll to position [391, 0]
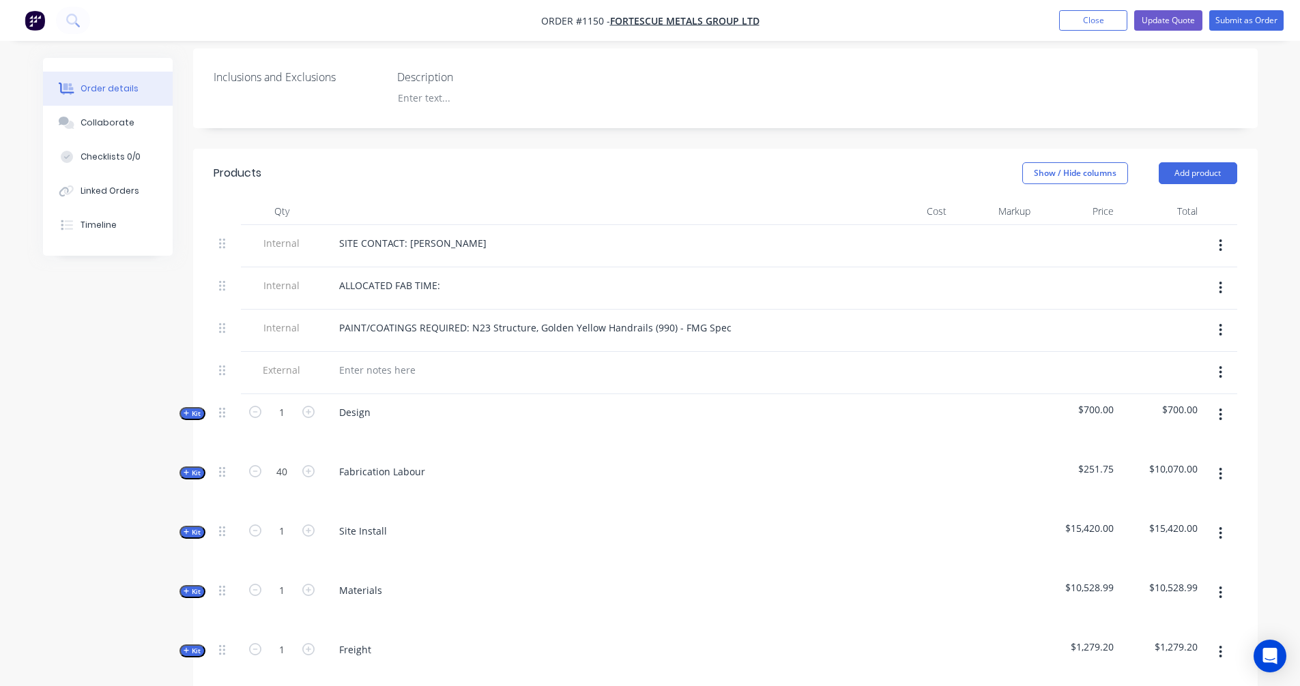
click at [186, 470] on icon "button" at bounding box center [186, 472] width 5 height 5
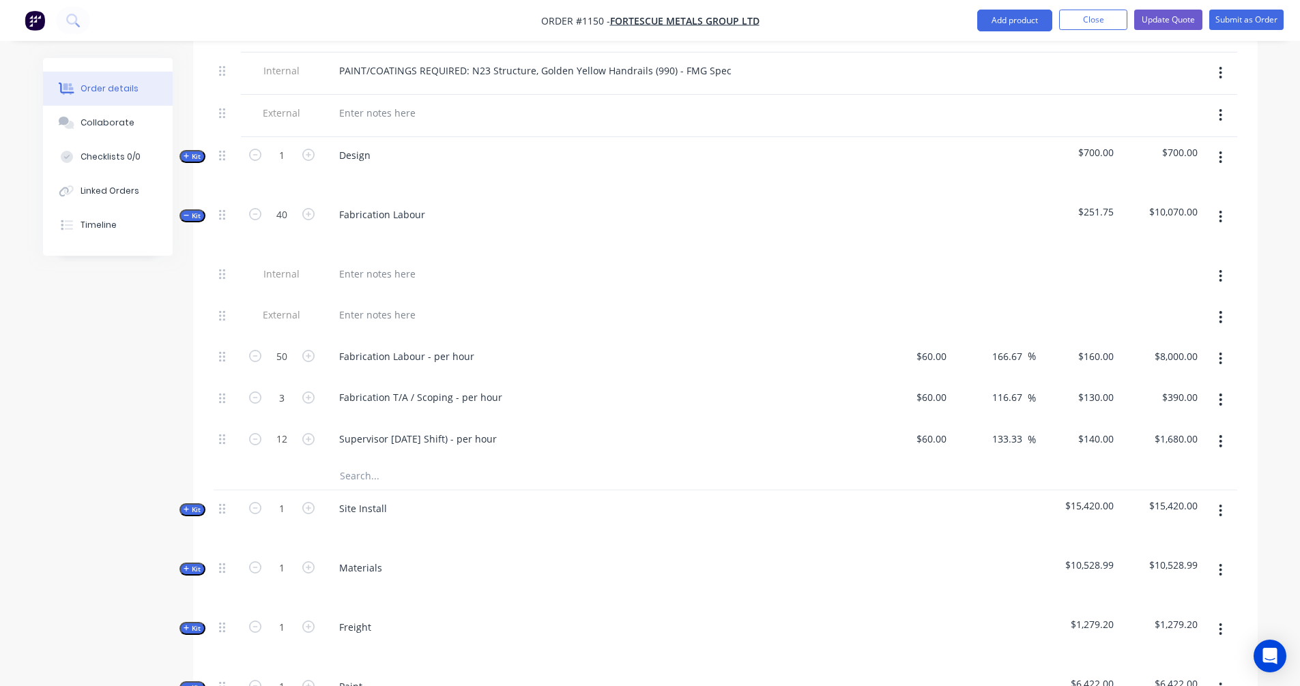
scroll to position [846, 0]
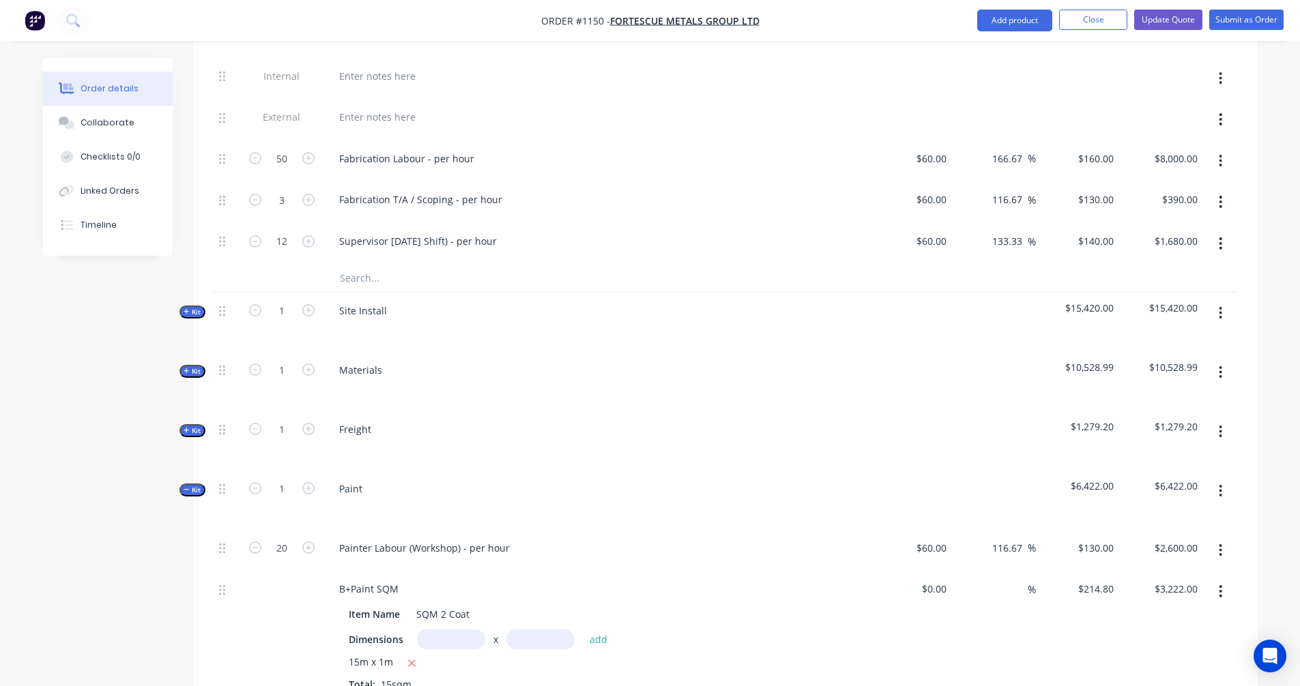
click at [202, 306] on button "Kit" at bounding box center [192, 312] width 26 height 13
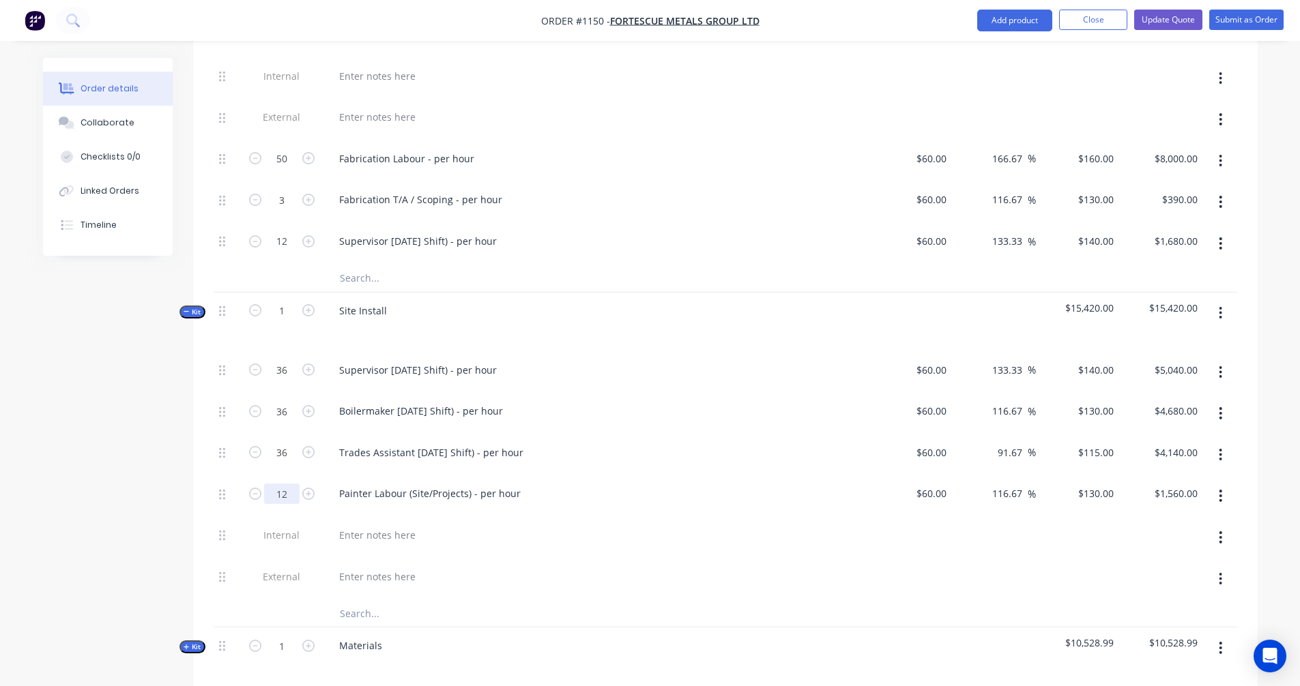
click at [291, 484] on input "12" at bounding box center [281, 494] width 35 height 20
type input "6"
type input "$780.00"
click at [48, 402] on div "Created by [PERSON_NAME] Created [DATE] Required [DATE] Assigned to Add team me…" at bounding box center [650, 547] width 1214 height 2670
click at [289, 231] on input "12" at bounding box center [281, 241] width 35 height 20
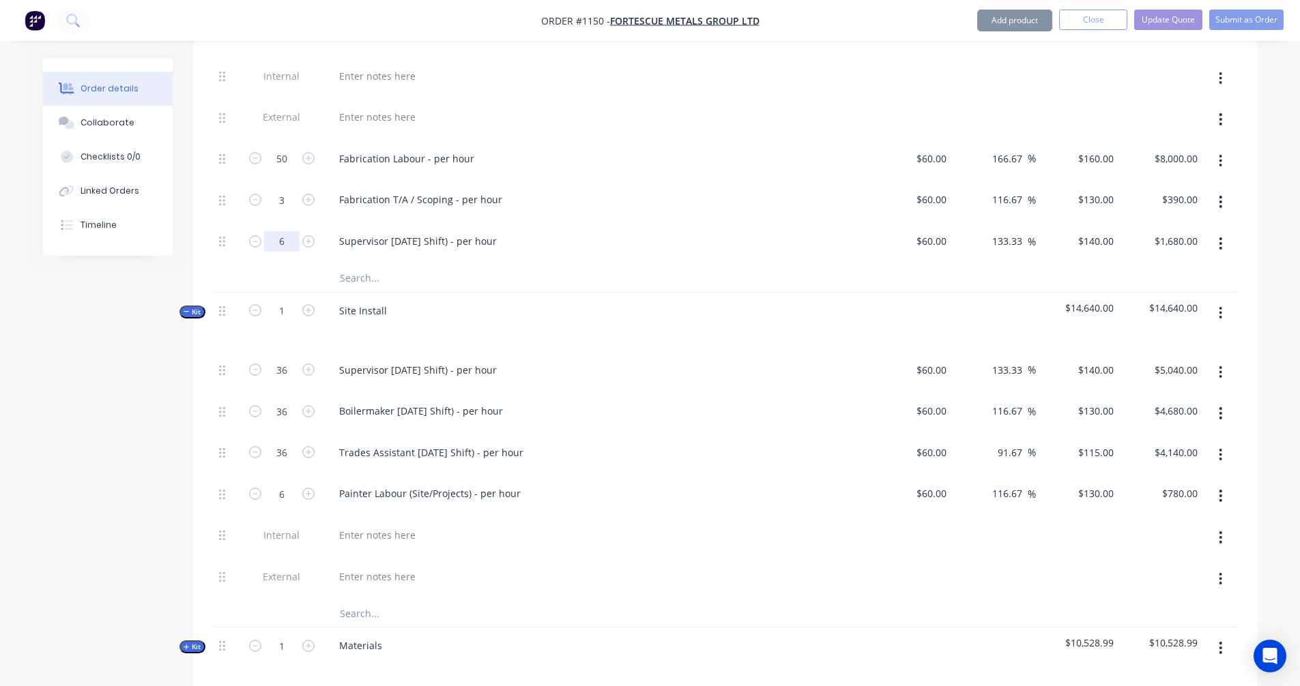
type input "6"
type input "$840.00"
click at [101, 366] on div "Created by [PERSON_NAME] Created [DATE] Required [DATE] Assigned to Add team me…" at bounding box center [650, 547] width 1214 height 2670
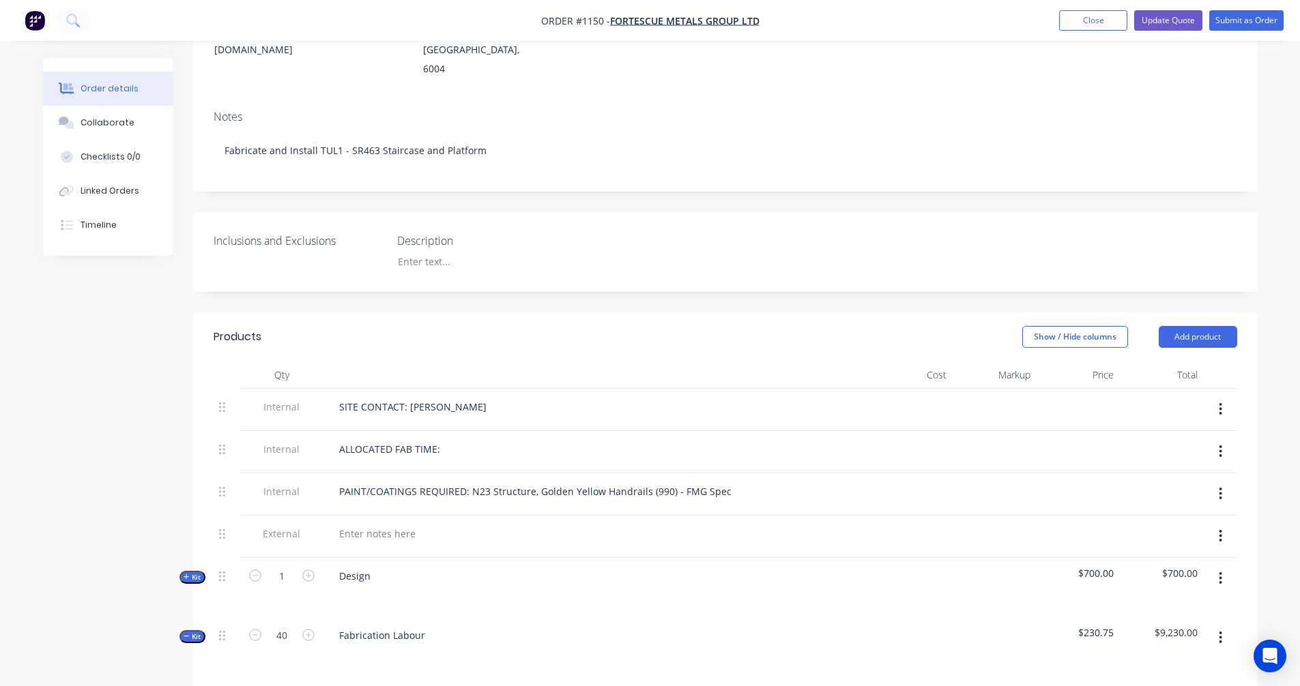
scroll to position [682, 0]
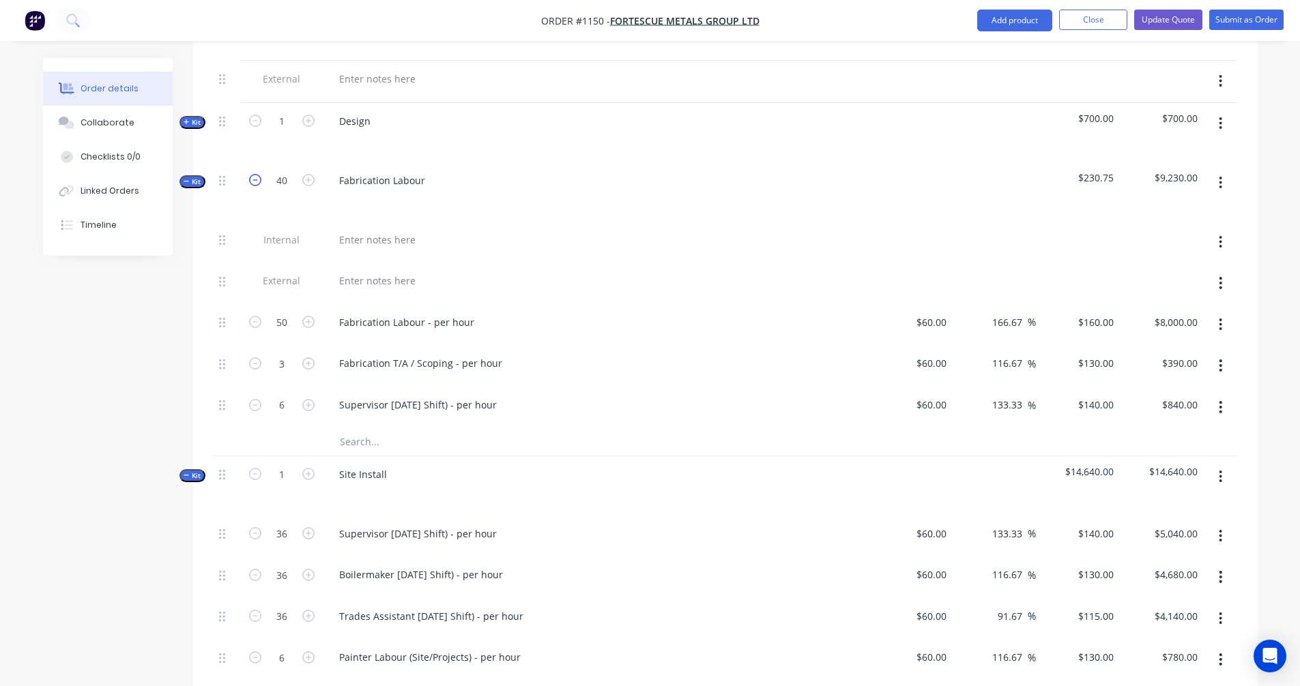
click at [253, 174] on icon "button" at bounding box center [255, 180] width 12 height 12
type input "39"
type input "48.75"
type input "$7,800.00"
type input "2.925"
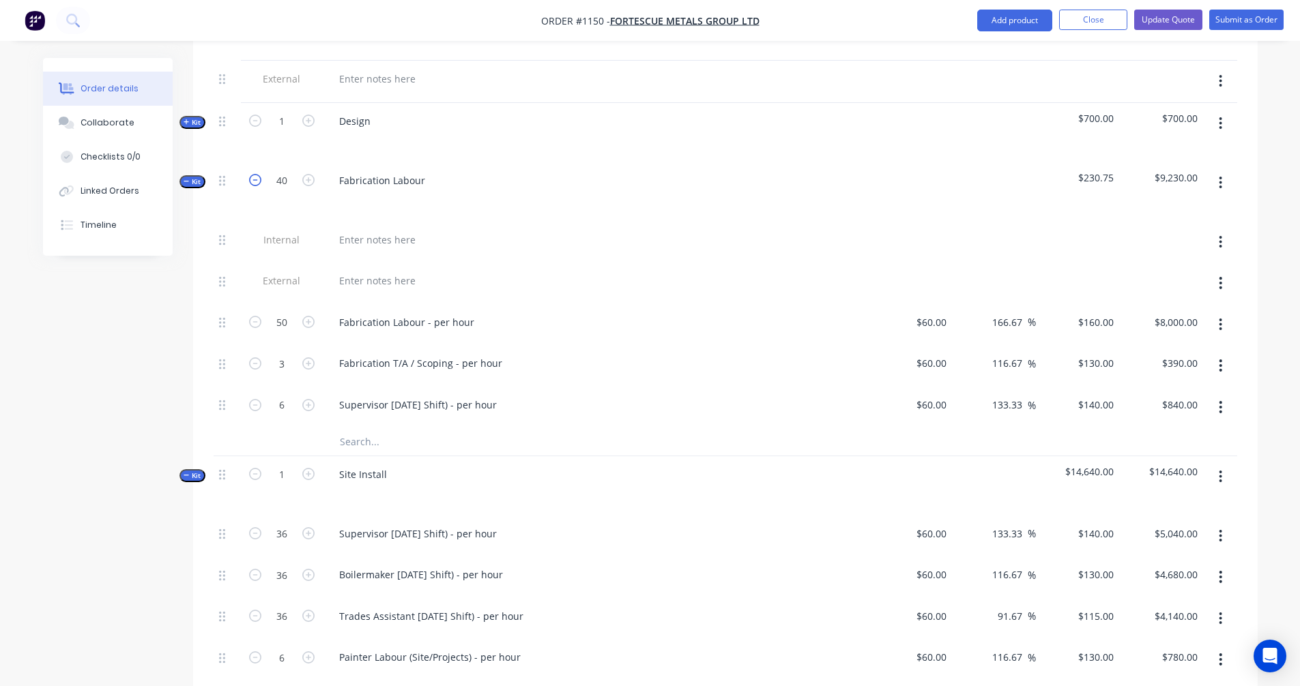
type input "$380.25"
type input "5.85"
type input "$819.00"
click at [306, 174] on icon "button" at bounding box center [308, 180] width 12 height 12
type input "40"
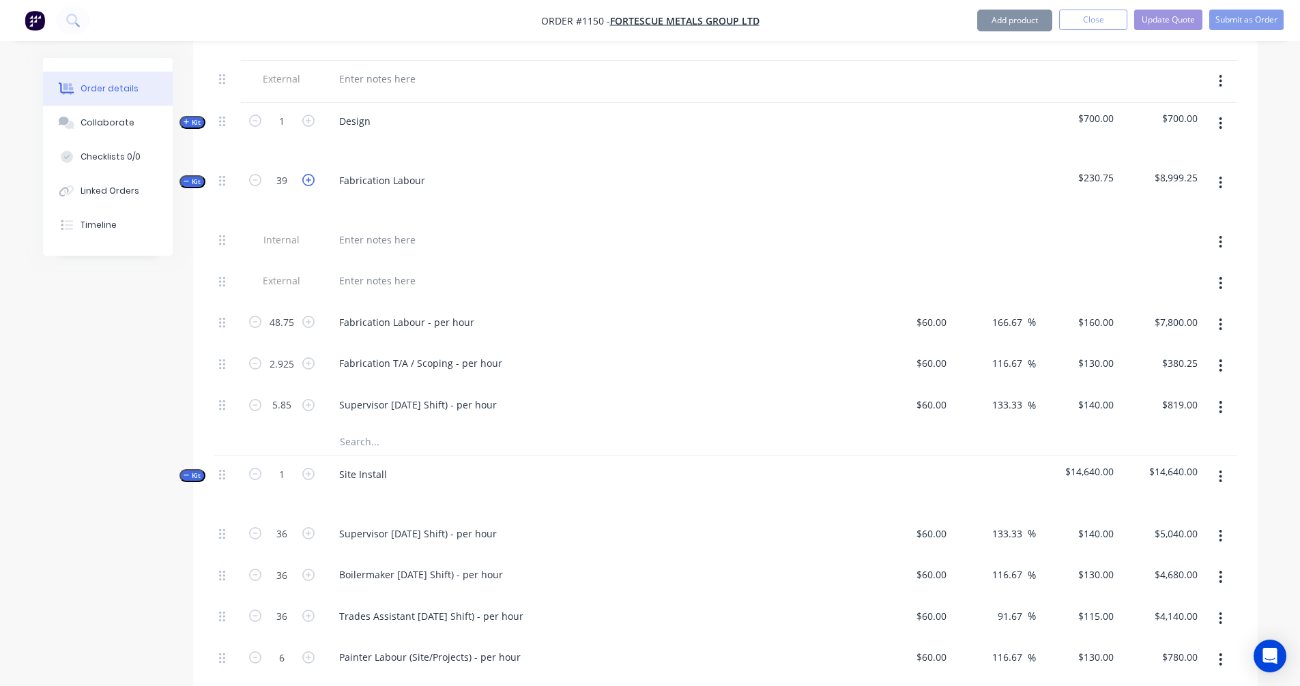
type input "50"
type input "$8,000.00"
type input "3"
type input "$390.00"
type input "6"
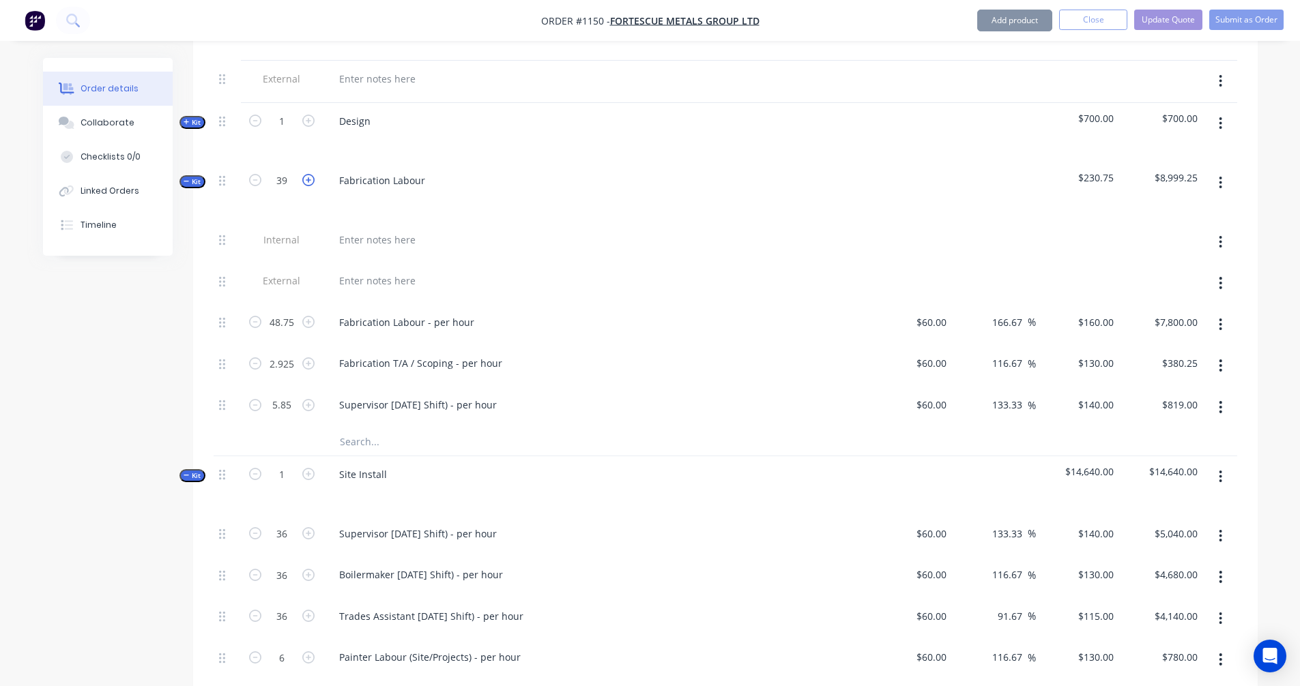
type input "$840.00"
click at [289, 171] on input "40" at bounding box center [281, 181] width 35 height 20
type input "1"
type input "1.25"
type input "$200.00"
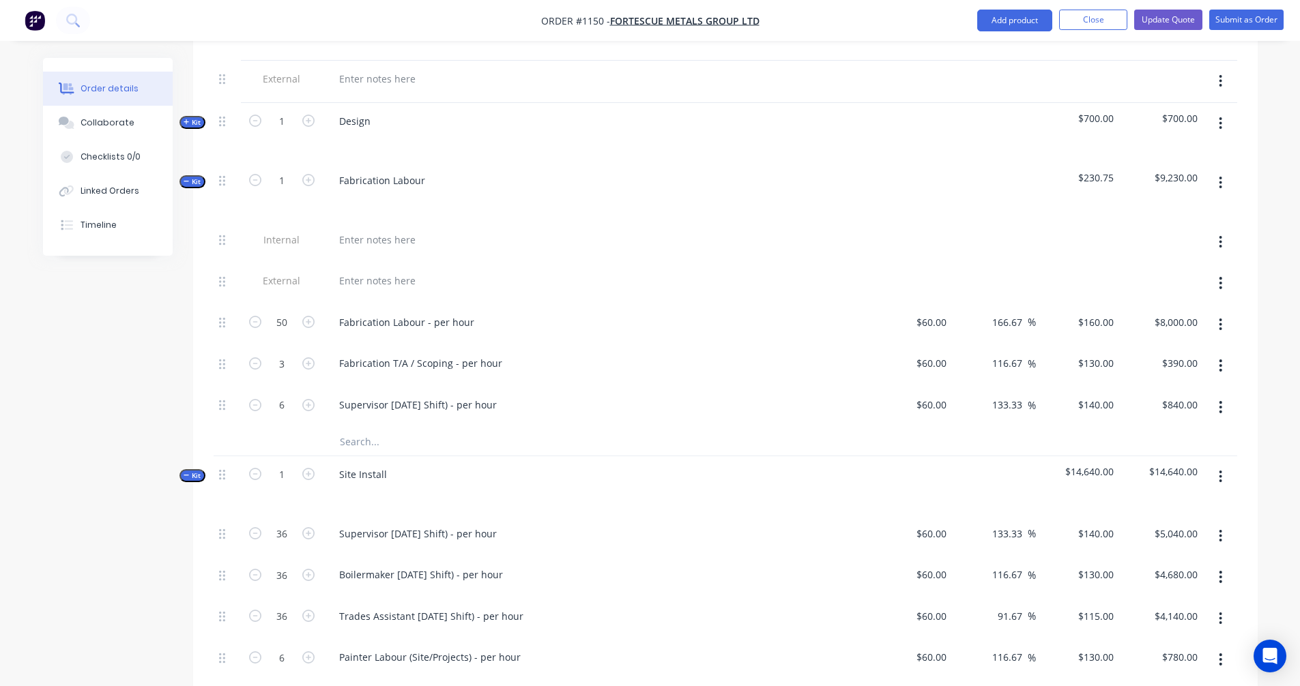
type input "0.075"
type input "$9.75"
type input "0.15"
type input "$21.00"
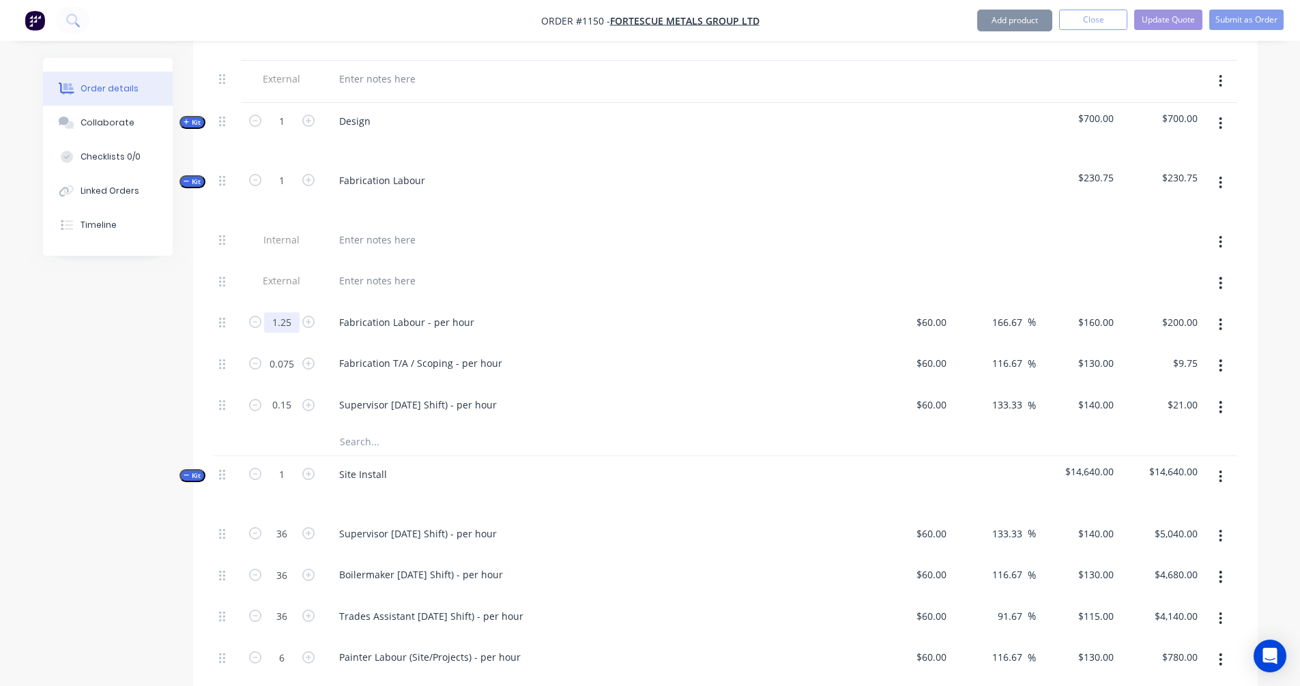
click at [277, 312] on input "1.25" at bounding box center [281, 322] width 35 height 20
type input "50"
type input "$8,000.00"
click at [274, 353] on input "0.075" at bounding box center [281, 363] width 35 height 20
type input "3"
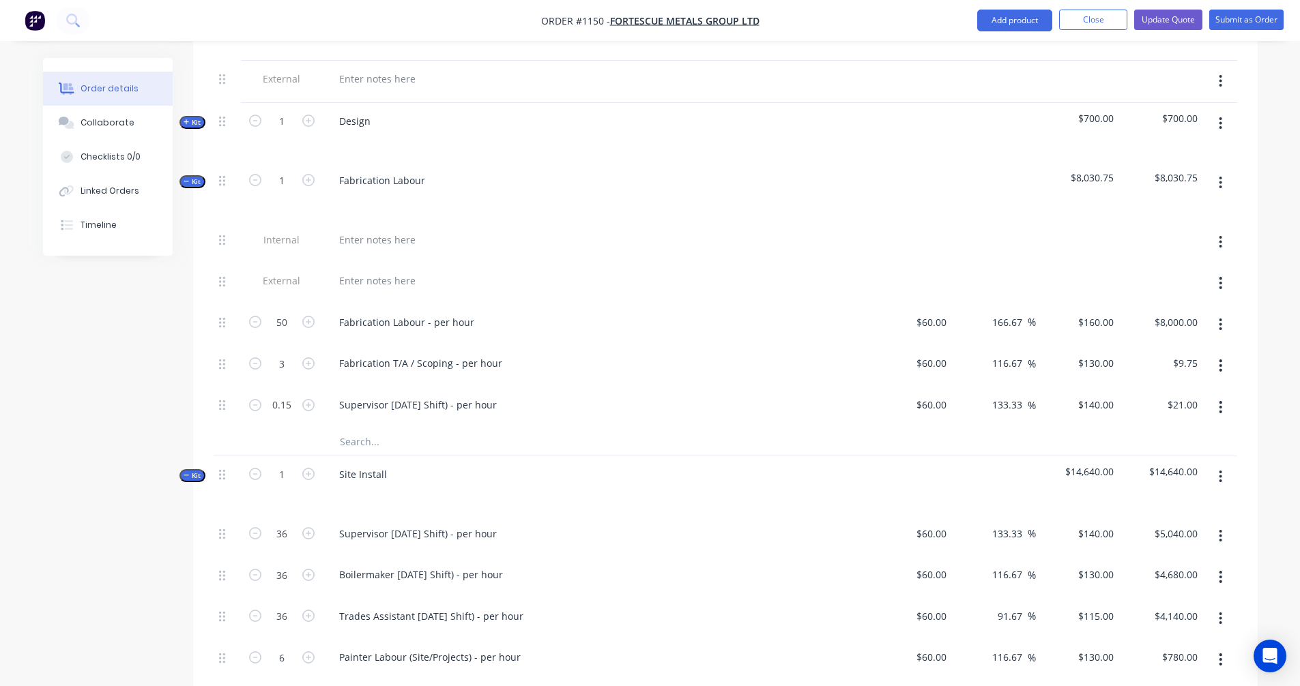
type input "$390.00"
click at [284, 395] on input "0.15" at bounding box center [281, 405] width 35 height 20
type input "6"
type input "$840.00"
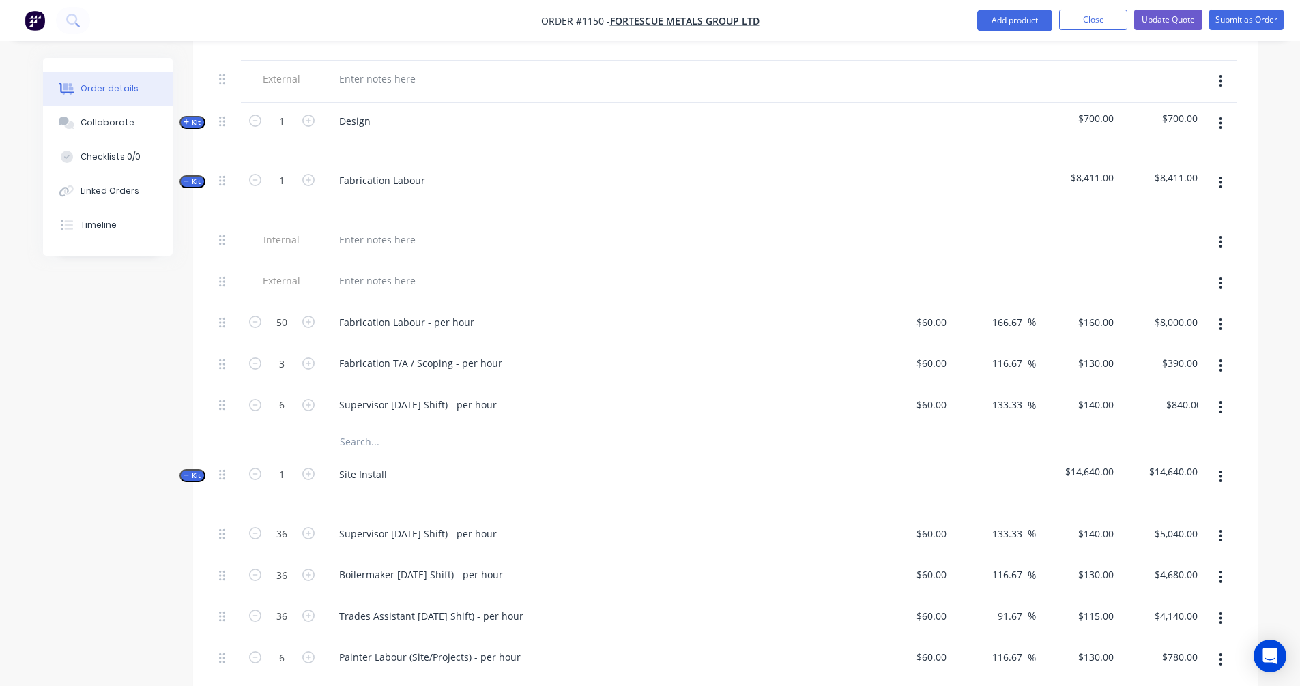
click at [2, 397] on div "Order details Collaborate Checklists 0/0 Linked Orders Timeline Order details C…" at bounding box center [650, 682] width 1300 height 2728
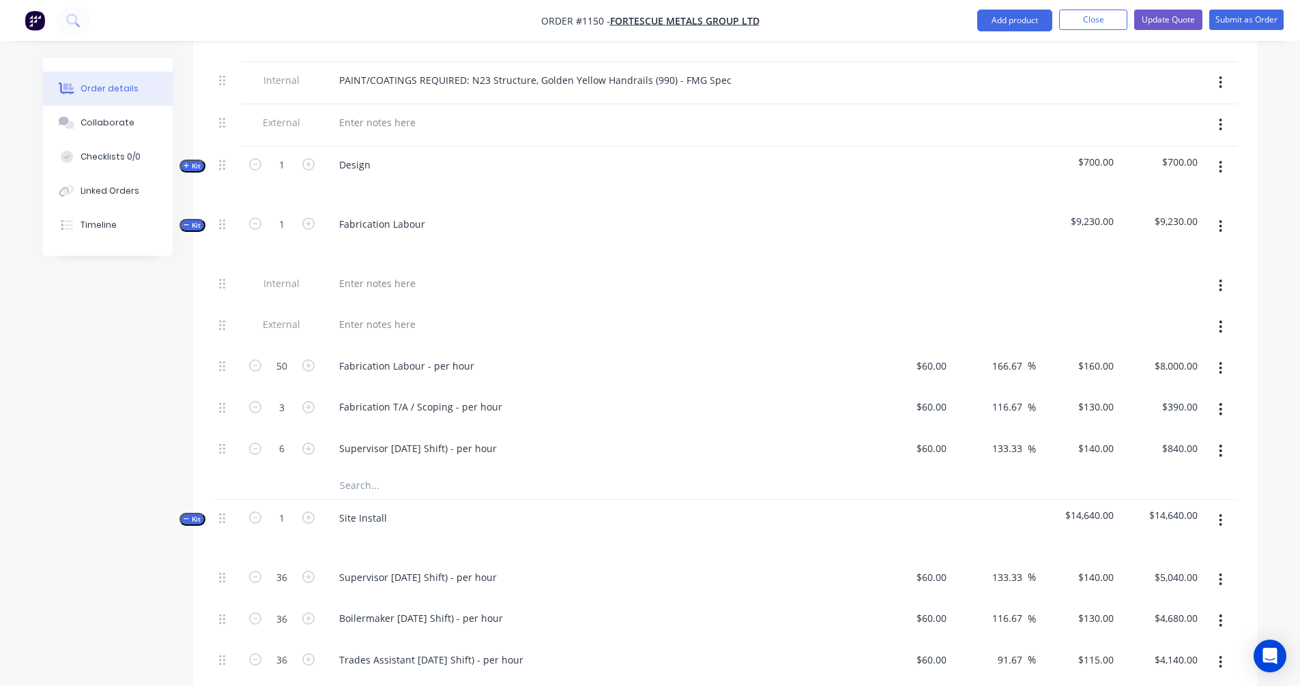
scroll to position [675, 0]
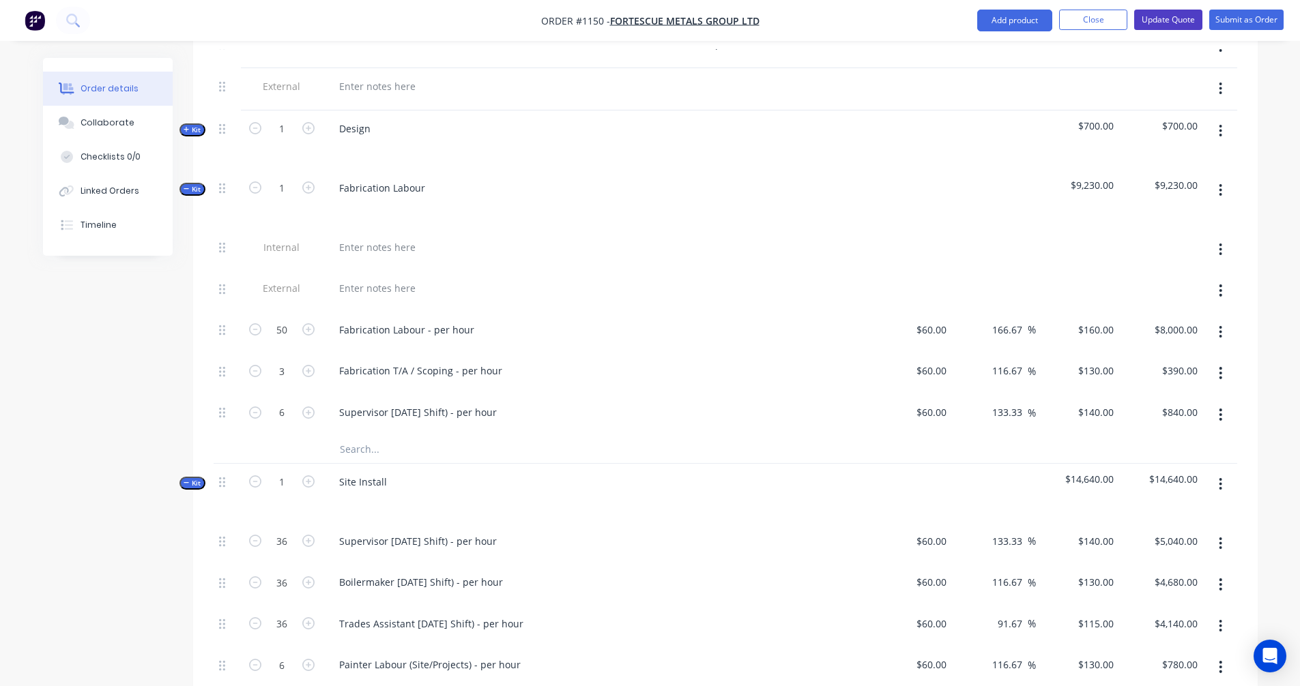
click at [1168, 14] on button "Update Quote" at bounding box center [1168, 20] width 68 height 20
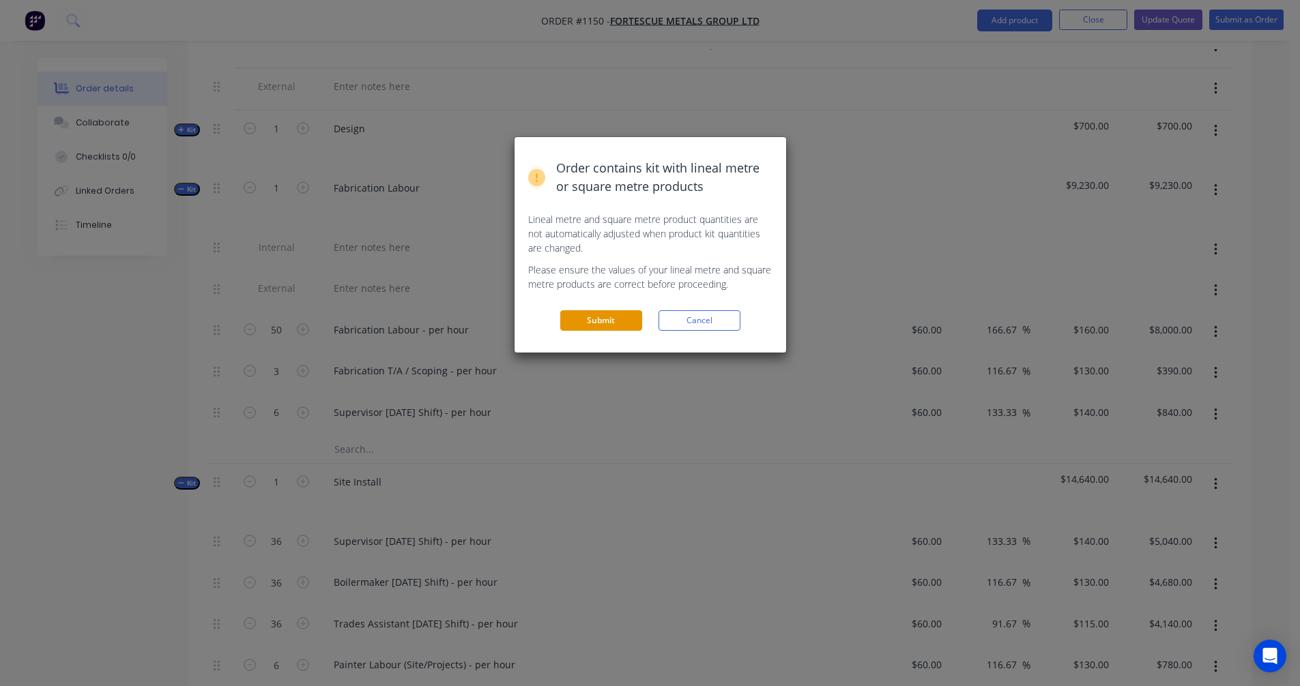
click at [598, 314] on button "Submit" at bounding box center [601, 320] width 82 height 20
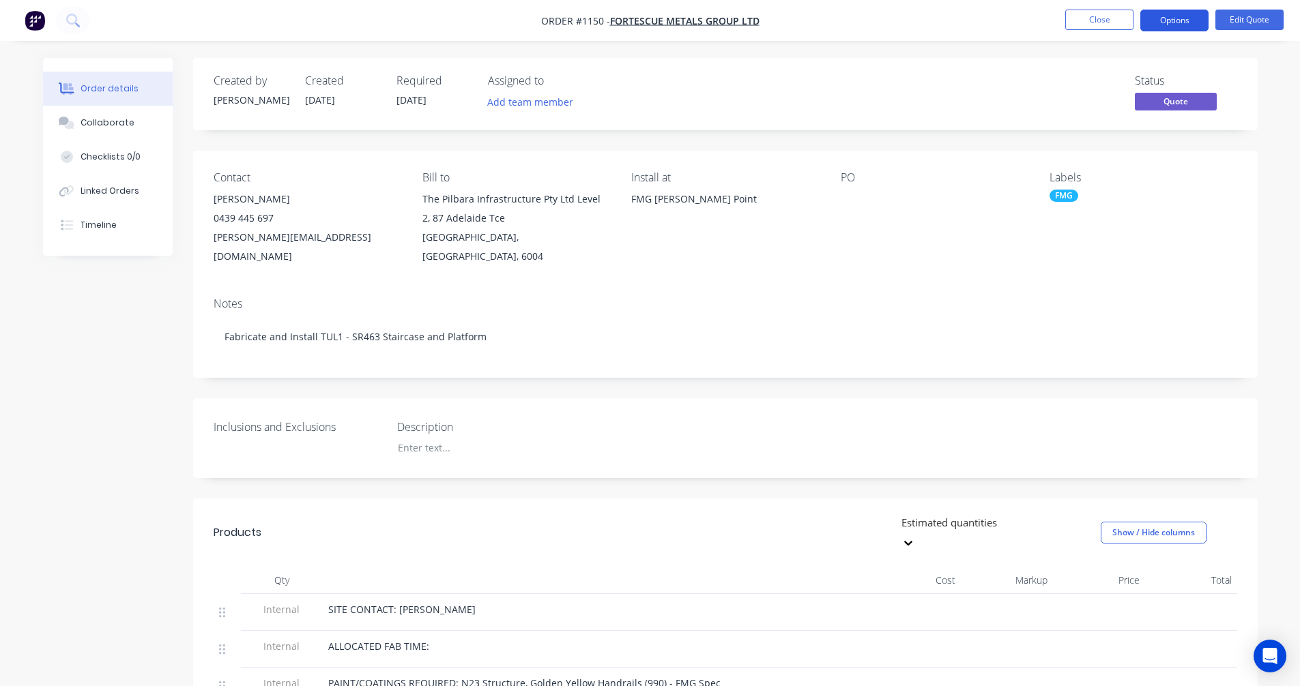
click at [1171, 23] on button "Options" at bounding box center [1174, 21] width 68 height 22
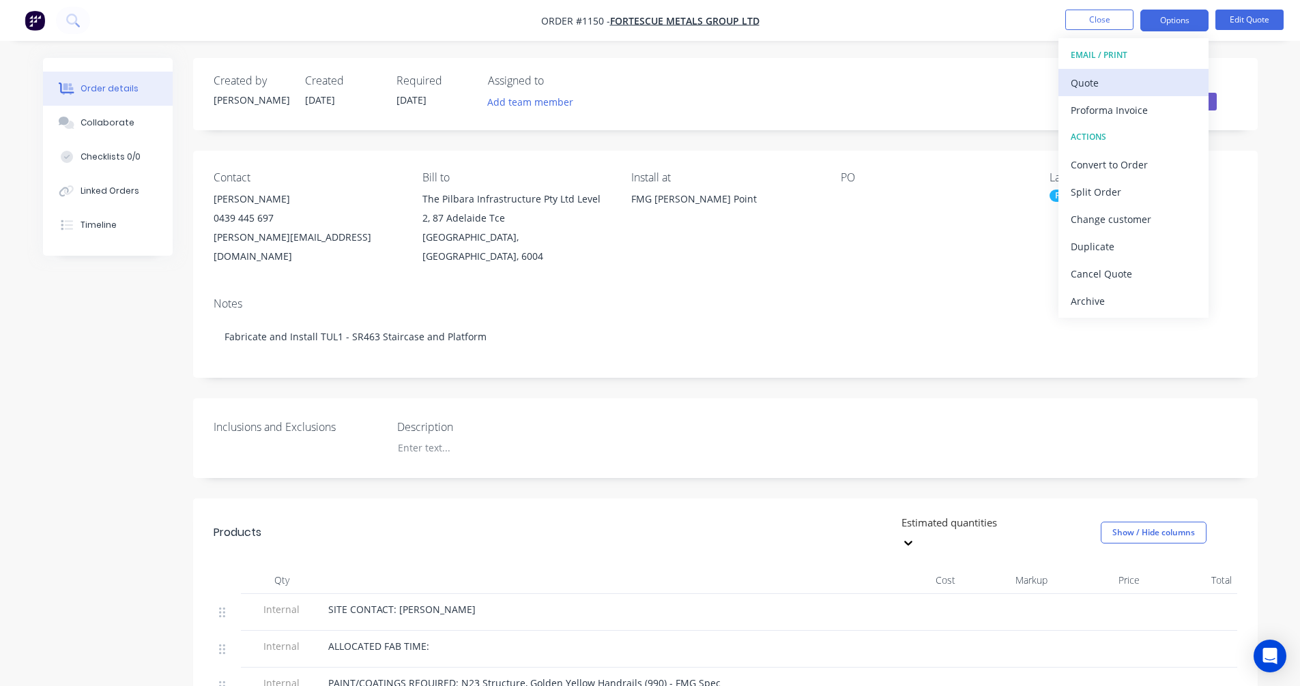
click at [1090, 78] on div "Quote" at bounding box center [1133, 83] width 126 height 20
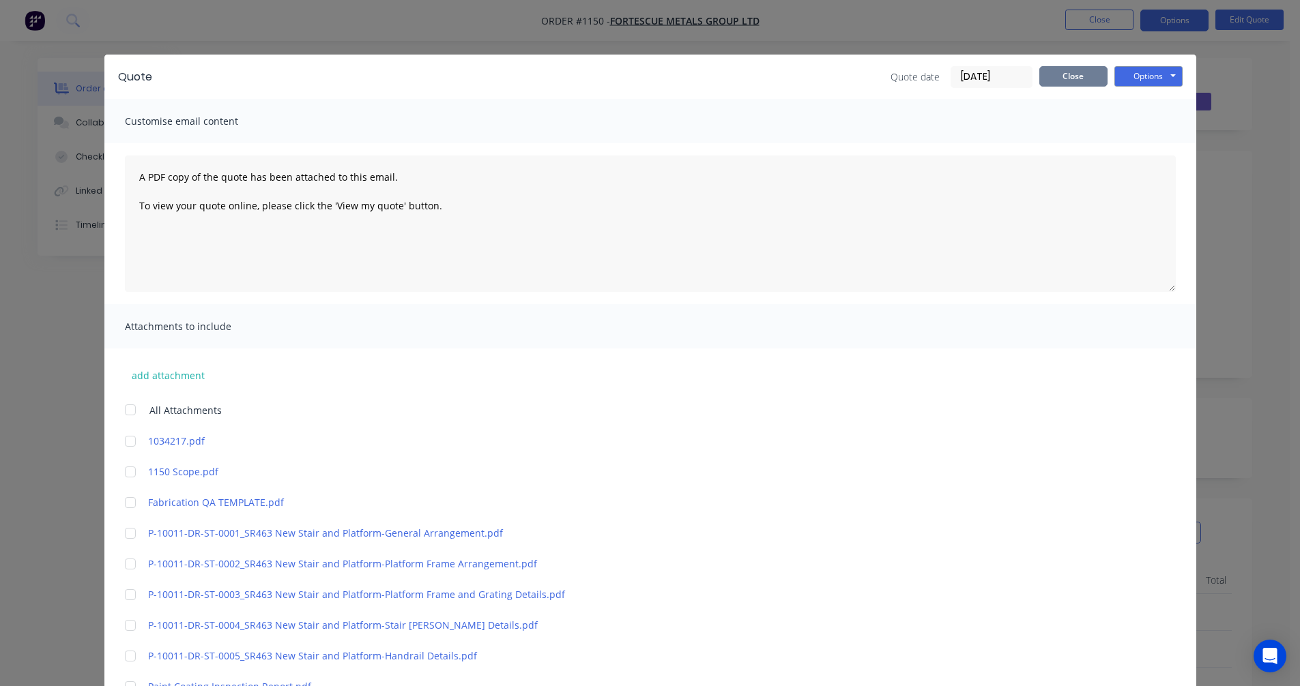
click at [1076, 78] on button "Close" at bounding box center [1073, 76] width 68 height 20
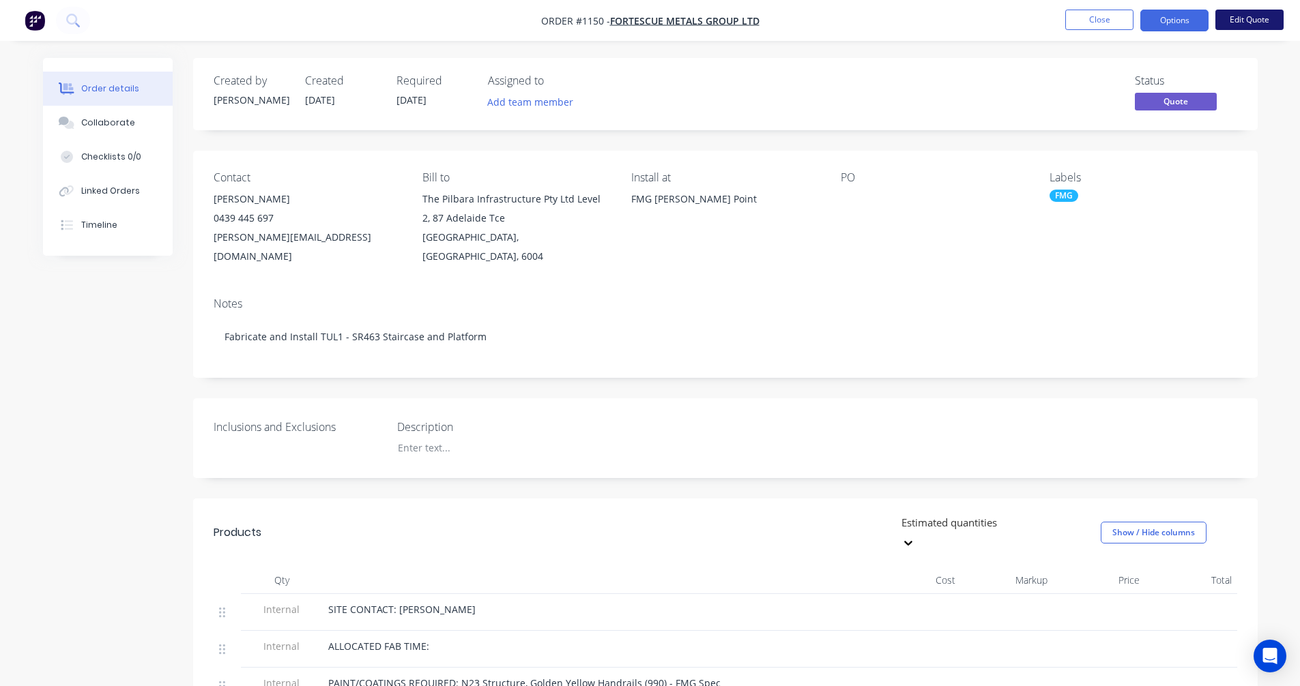
click at [1242, 23] on button "Edit Quote" at bounding box center [1249, 20] width 68 height 20
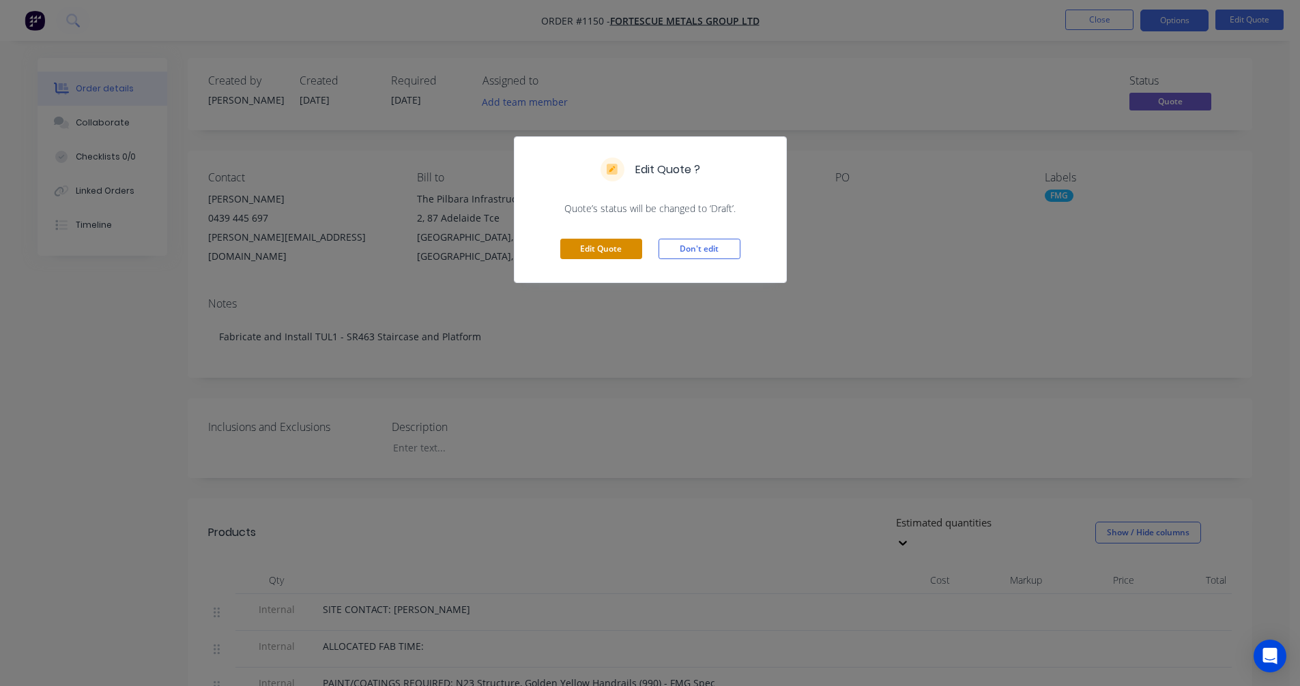
click at [617, 244] on button "Edit Quote" at bounding box center [601, 249] width 82 height 20
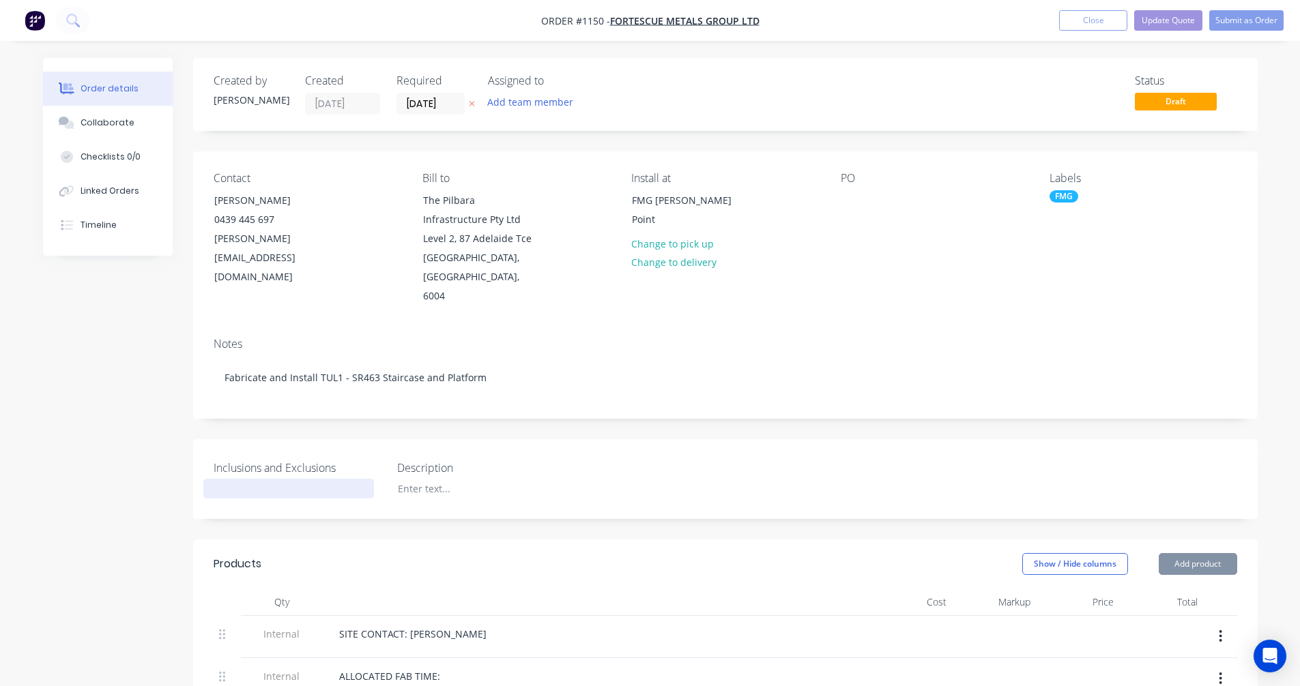
click at [254, 479] on div at bounding box center [288, 489] width 171 height 20
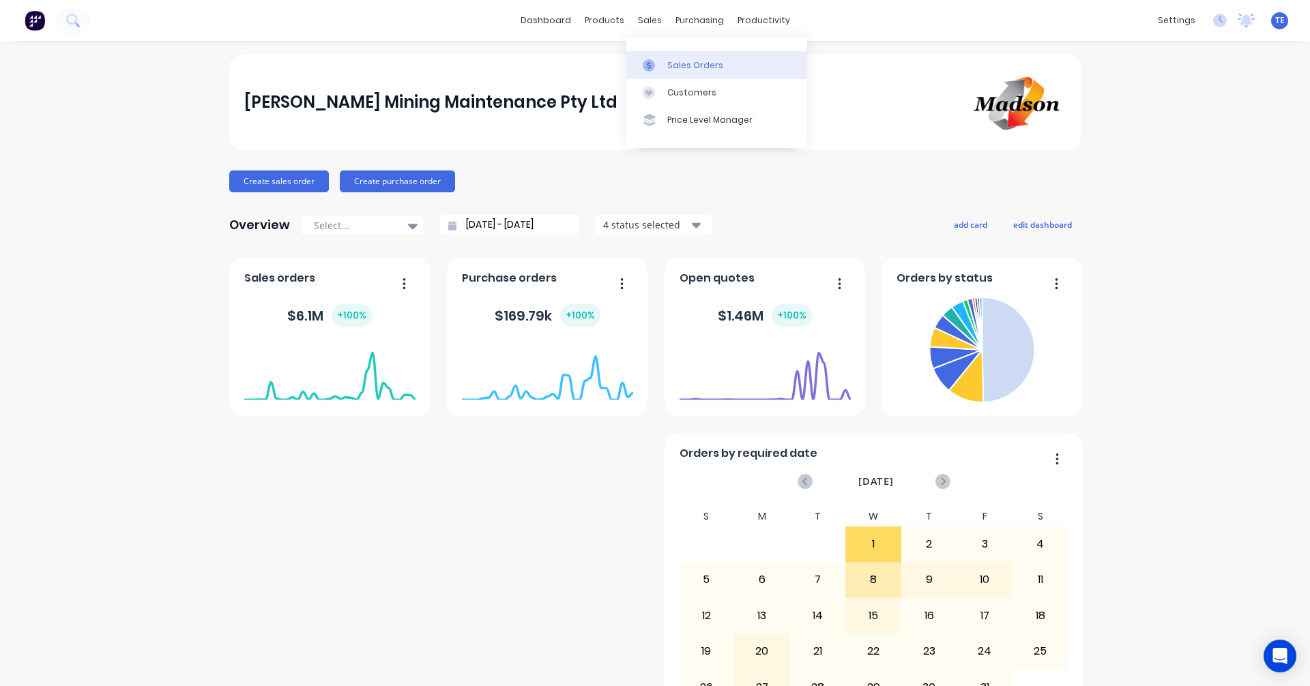
click at [703, 66] on div "Sales Orders" at bounding box center [695, 65] width 56 height 12
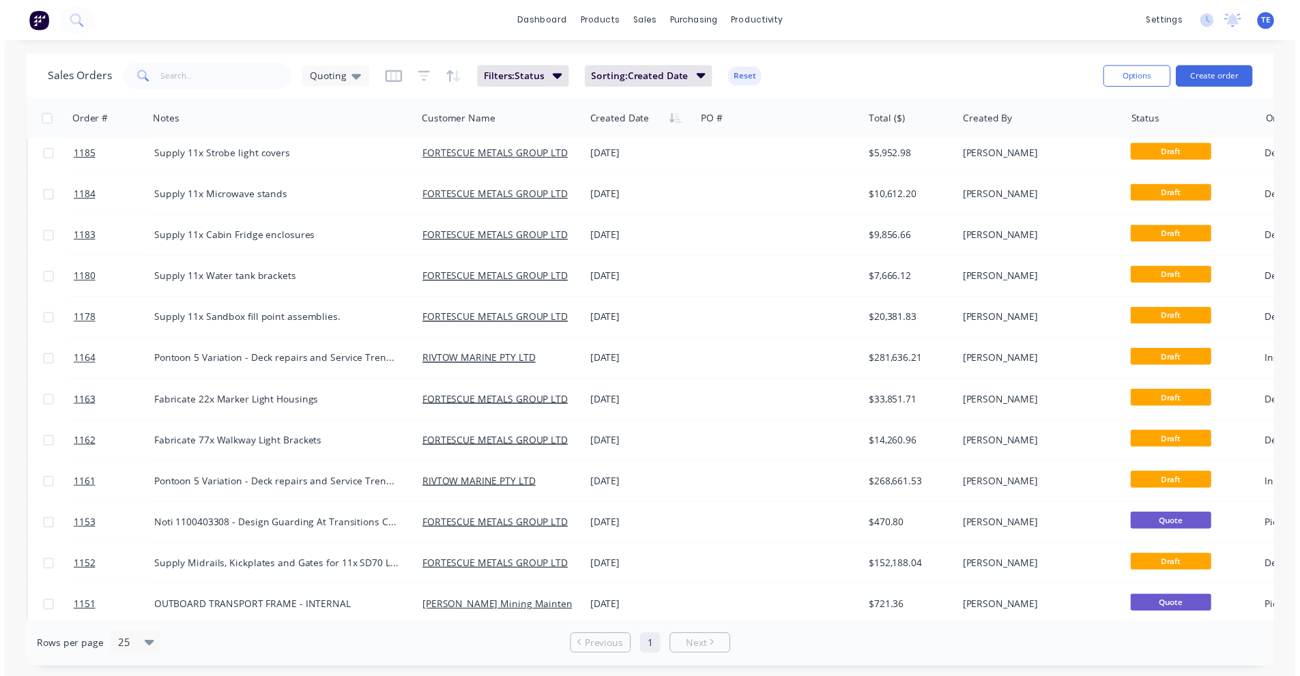
scroll to position [434, 0]
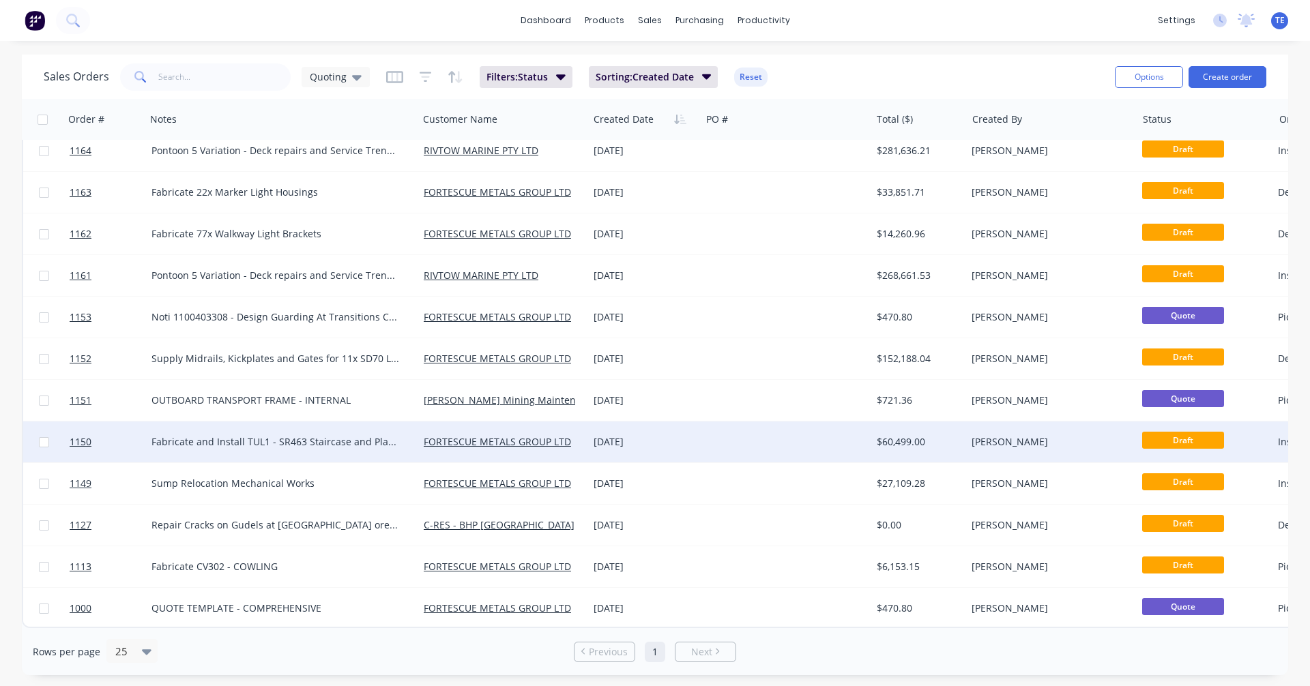
click at [694, 440] on div "[DATE]" at bounding box center [645, 442] width 102 height 14
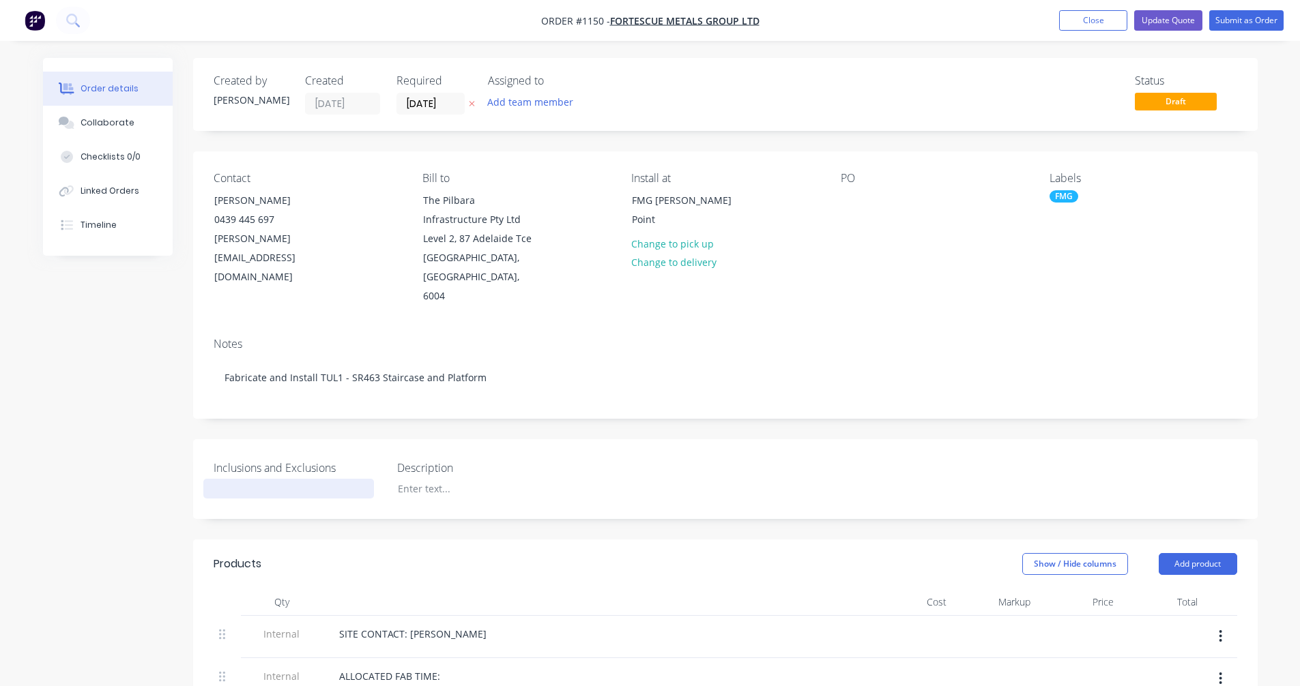
click at [295, 479] on div at bounding box center [288, 489] width 171 height 20
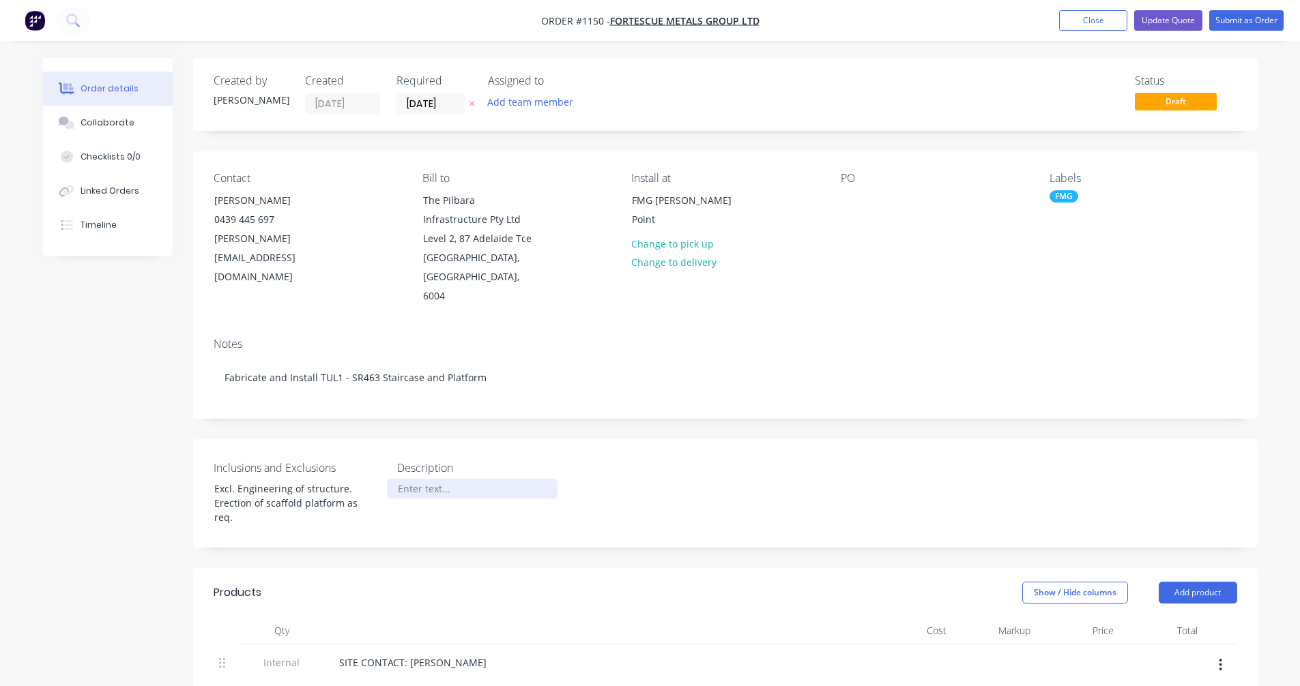
click at [428, 479] on div at bounding box center [472, 489] width 171 height 20
click at [1168, 14] on button "Update Quote" at bounding box center [1168, 20] width 68 height 20
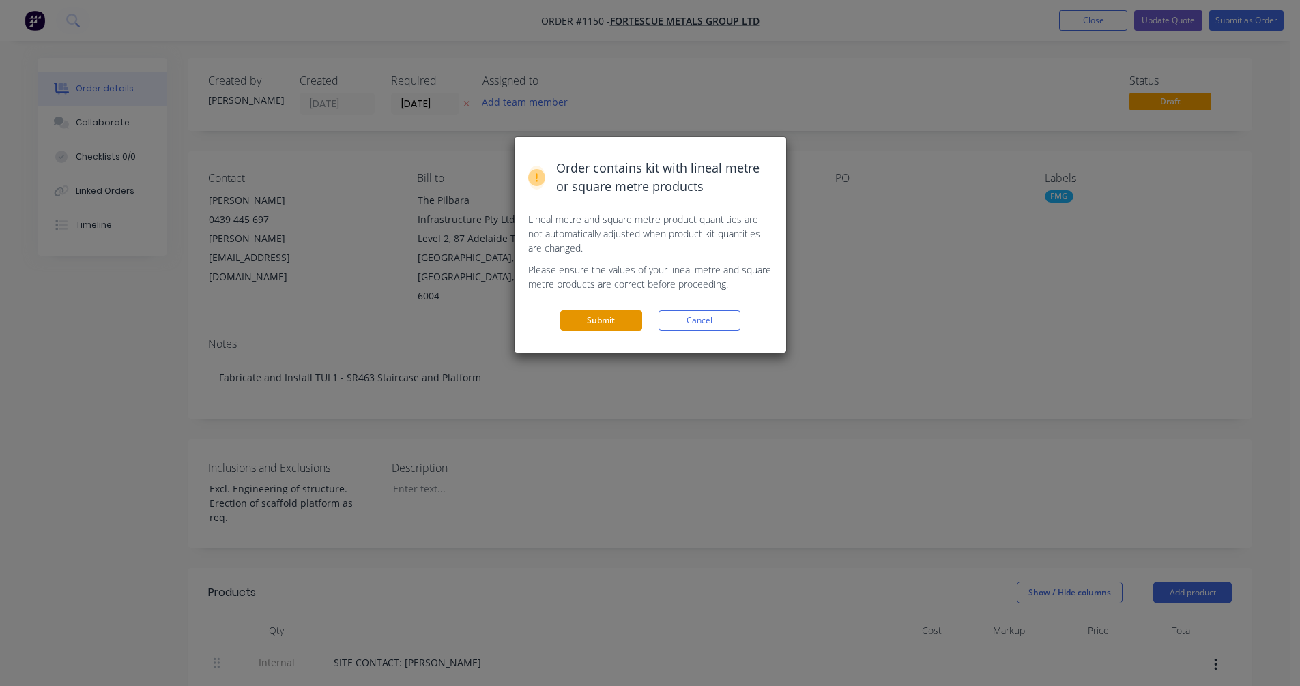
click at [615, 310] on button "Submit" at bounding box center [601, 320] width 82 height 20
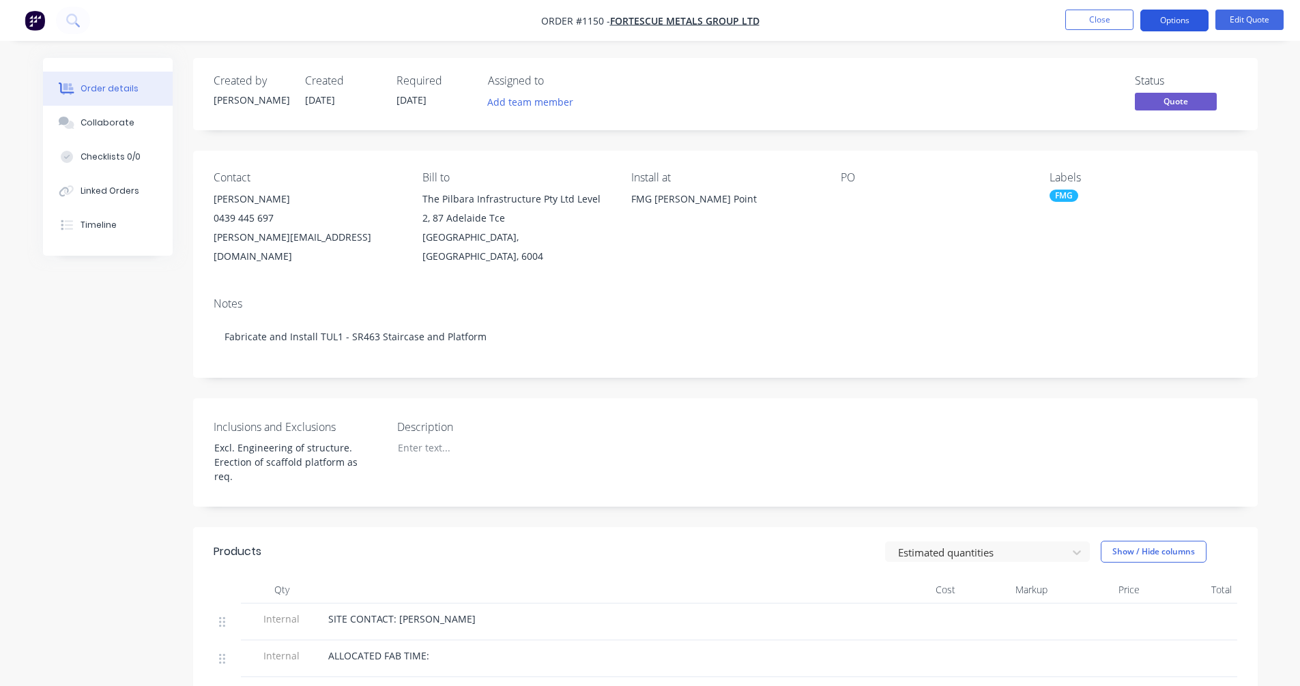
click at [1174, 20] on button "Options" at bounding box center [1174, 21] width 68 height 22
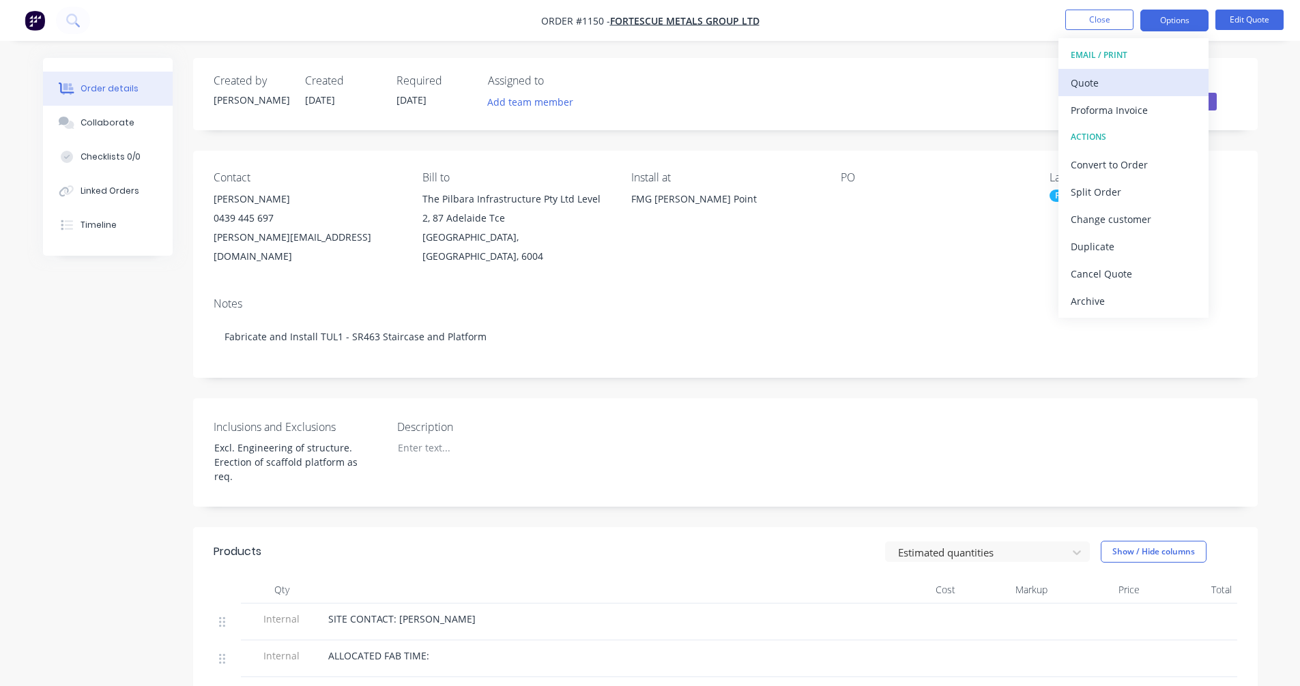
click at [1092, 94] on button "Quote" at bounding box center [1133, 82] width 150 height 27
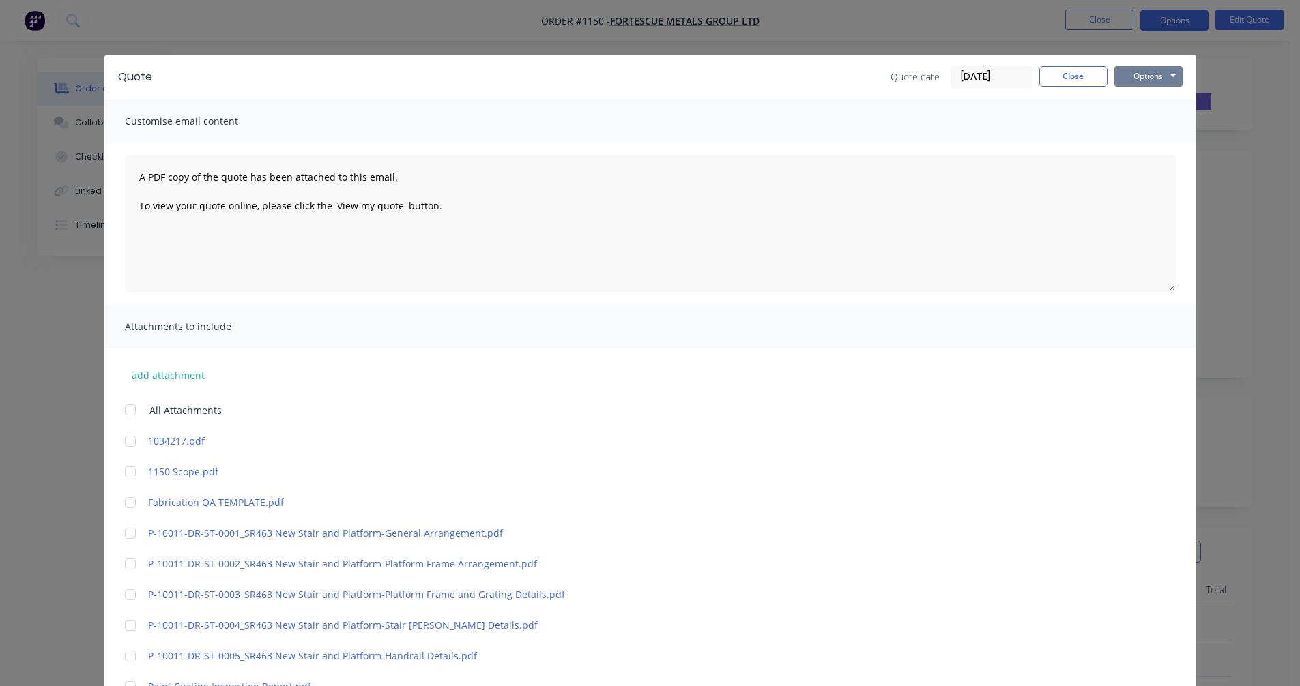
click at [1127, 74] on button "Options" at bounding box center [1148, 76] width 68 height 20
click at [1139, 100] on button "Preview" at bounding box center [1157, 100] width 87 height 23
click at [1056, 77] on button "Close" at bounding box center [1073, 76] width 68 height 20
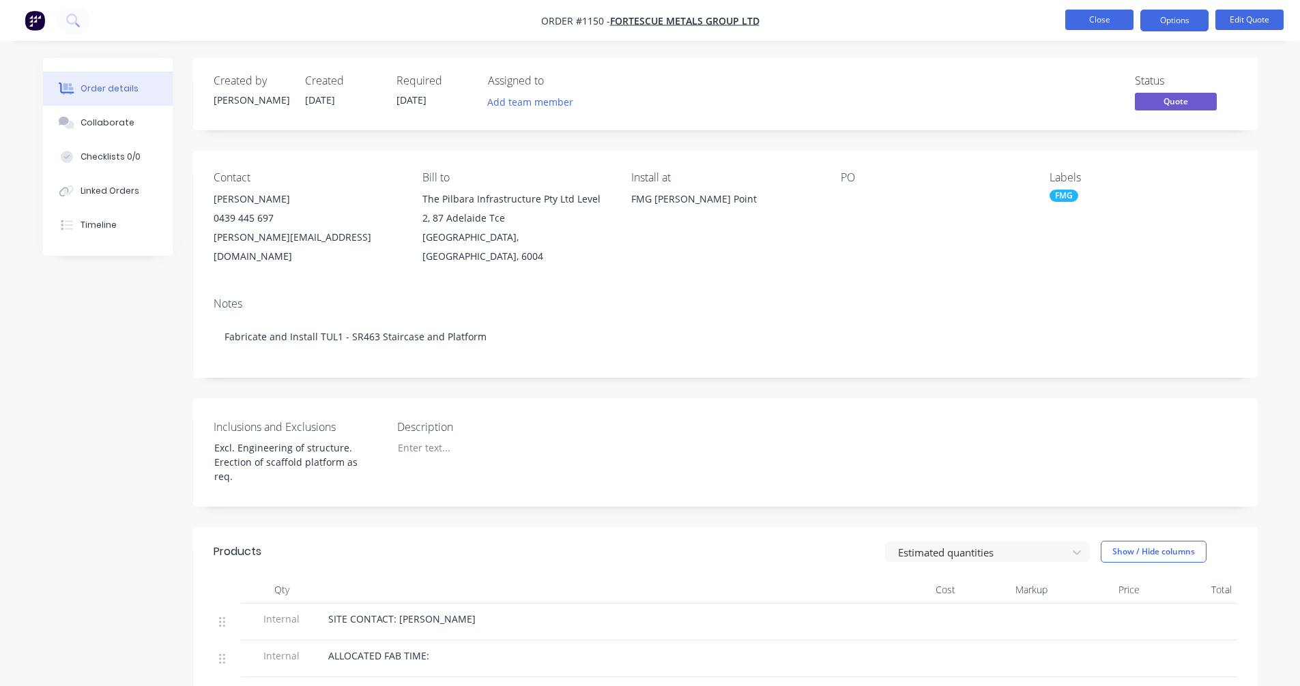
click at [1109, 20] on button "Close" at bounding box center [1099, 20] width 68 height 20
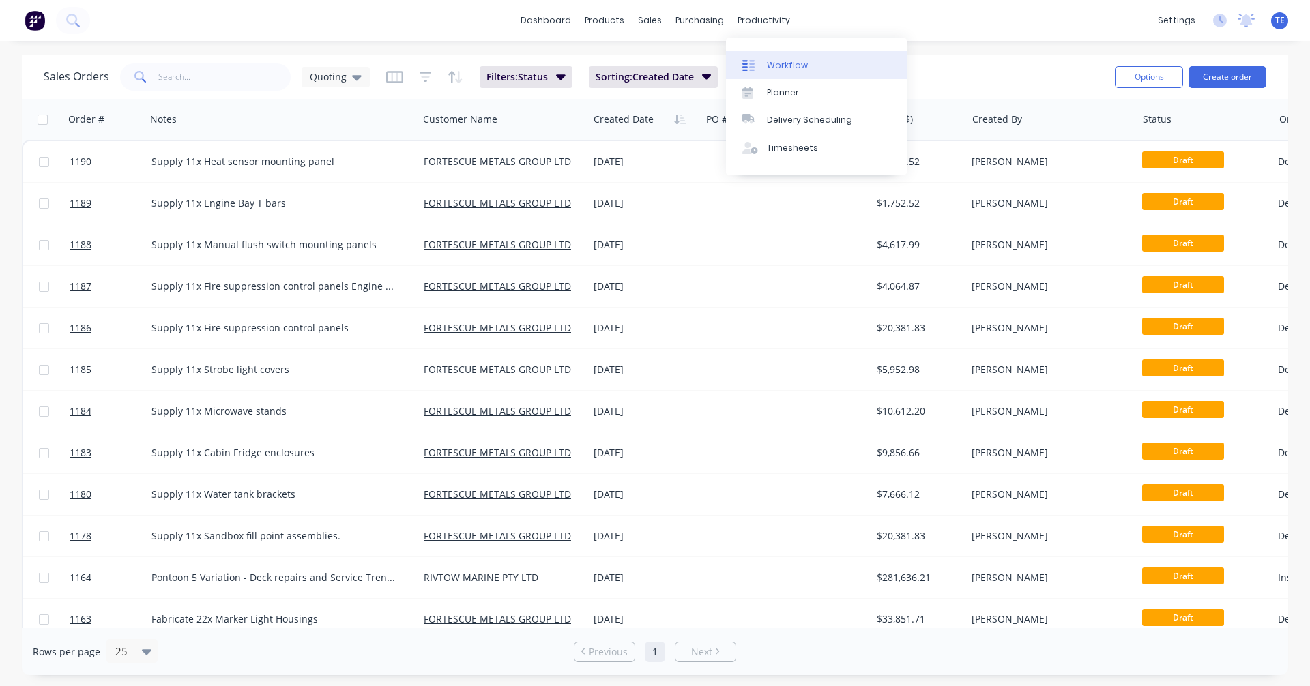
click at [778, 65] on div "Workflow" at bounding box center [787, 65] width 41 height 12
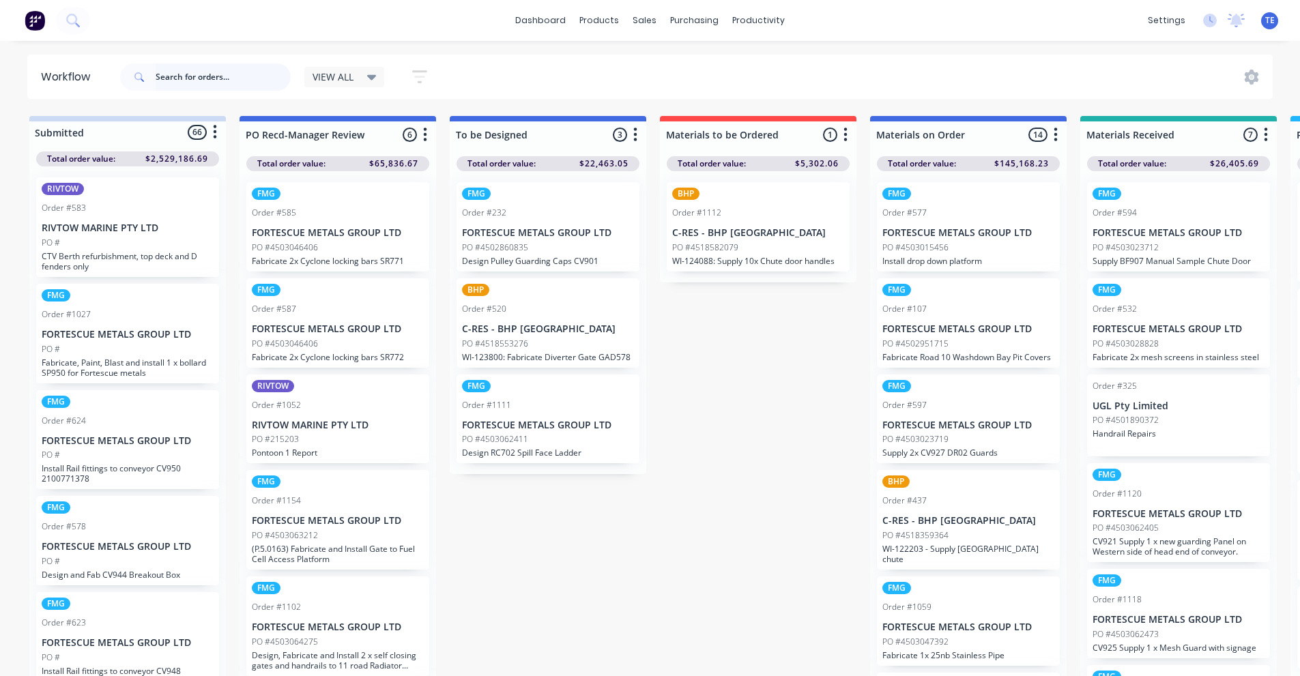
click at [177, 78] on input "text" at bounding box center [223, 76] width 135 height 27
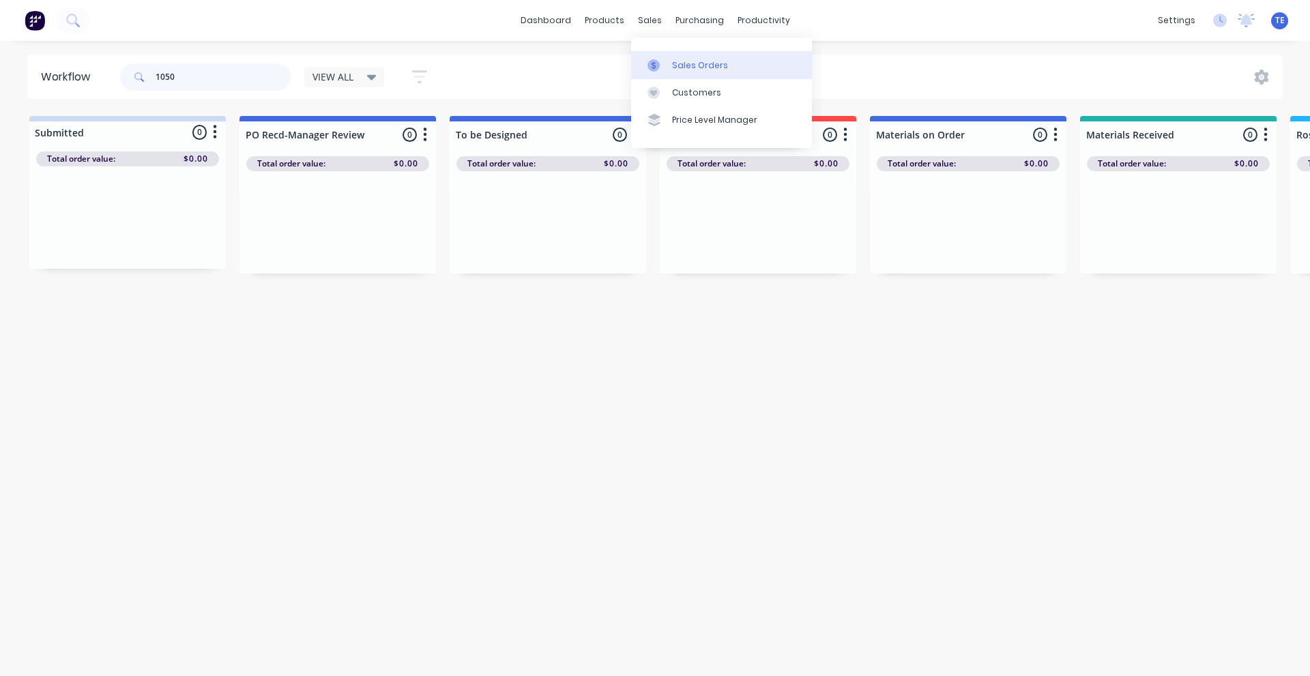
type input "1050"
click at [679, 55] on link "Sales Orders" at bounding box center [721, 64] width 181 height 27
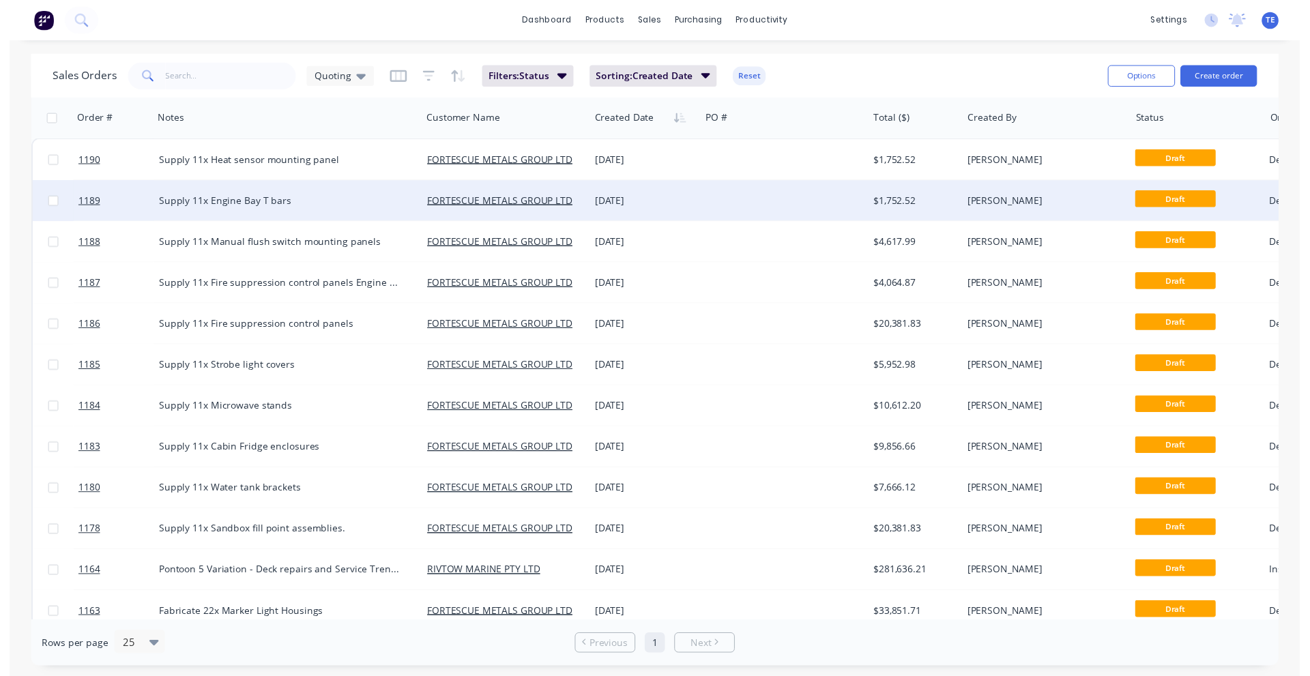
scroll to position [434, 0]
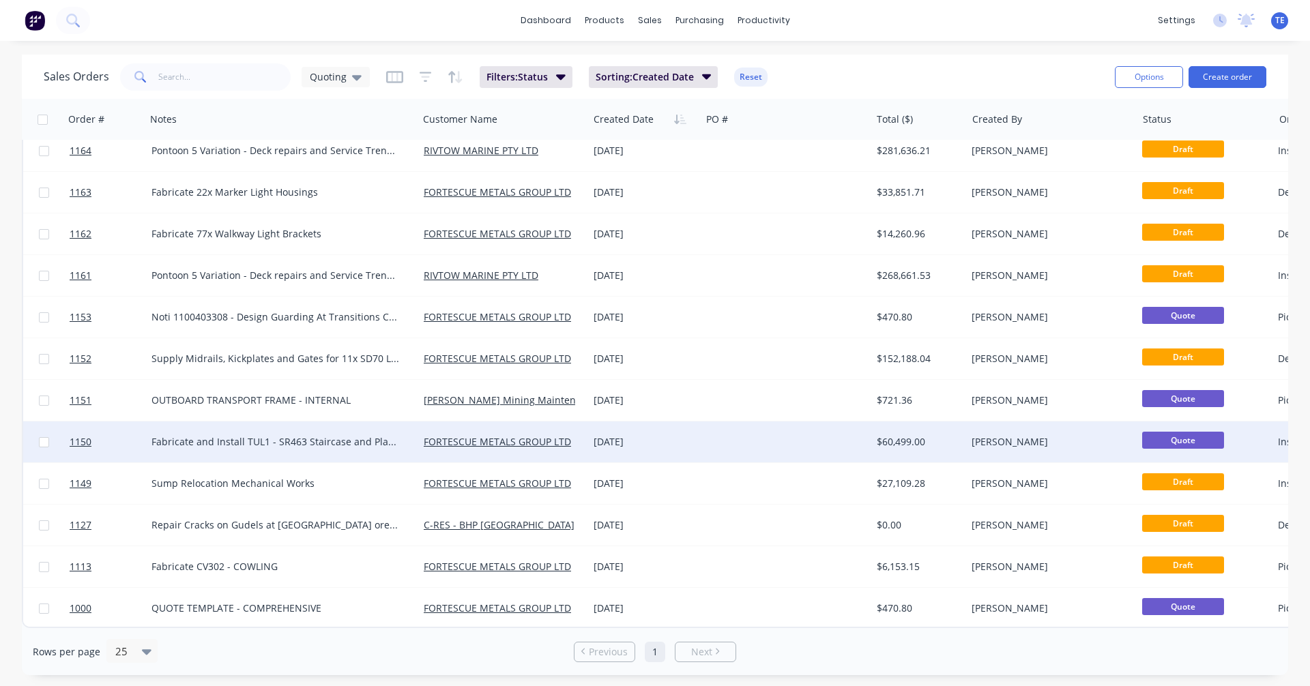
click at [753, 428] on div at bounding box center [786, 442] width 170 height 41
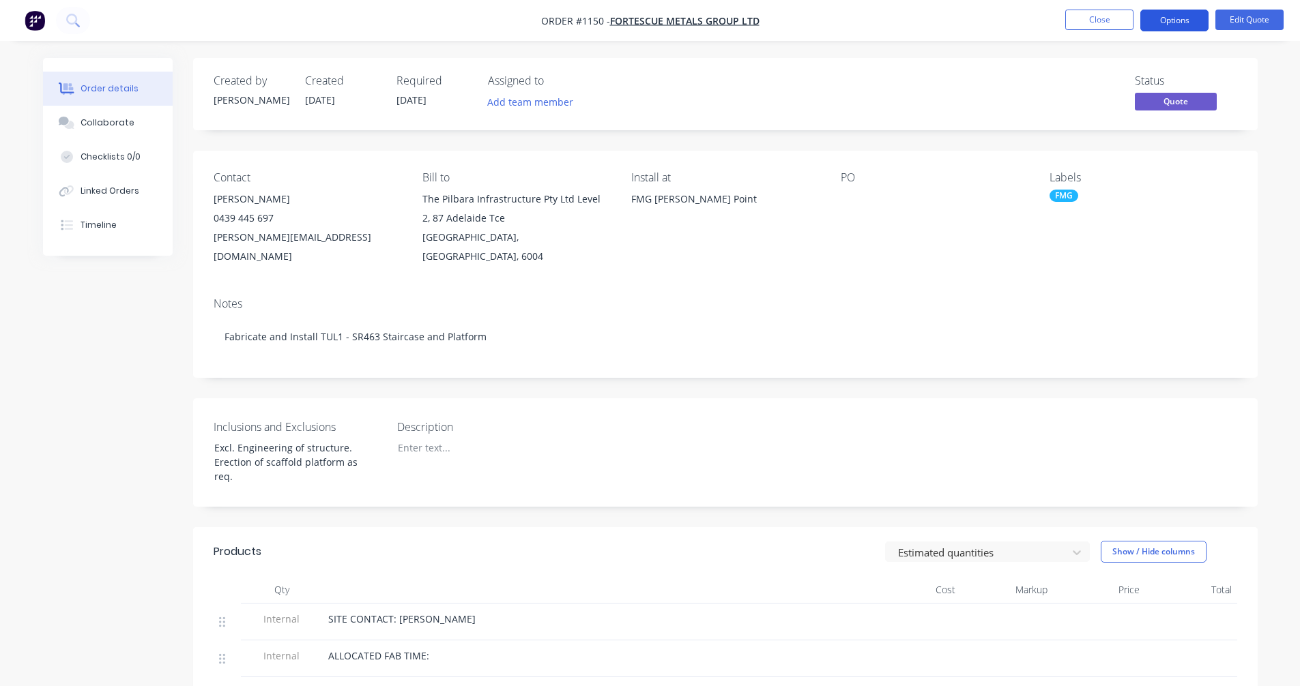
click at [1173, 18] on button "Options" at bounding box center [1174, 21] width 68 height 22
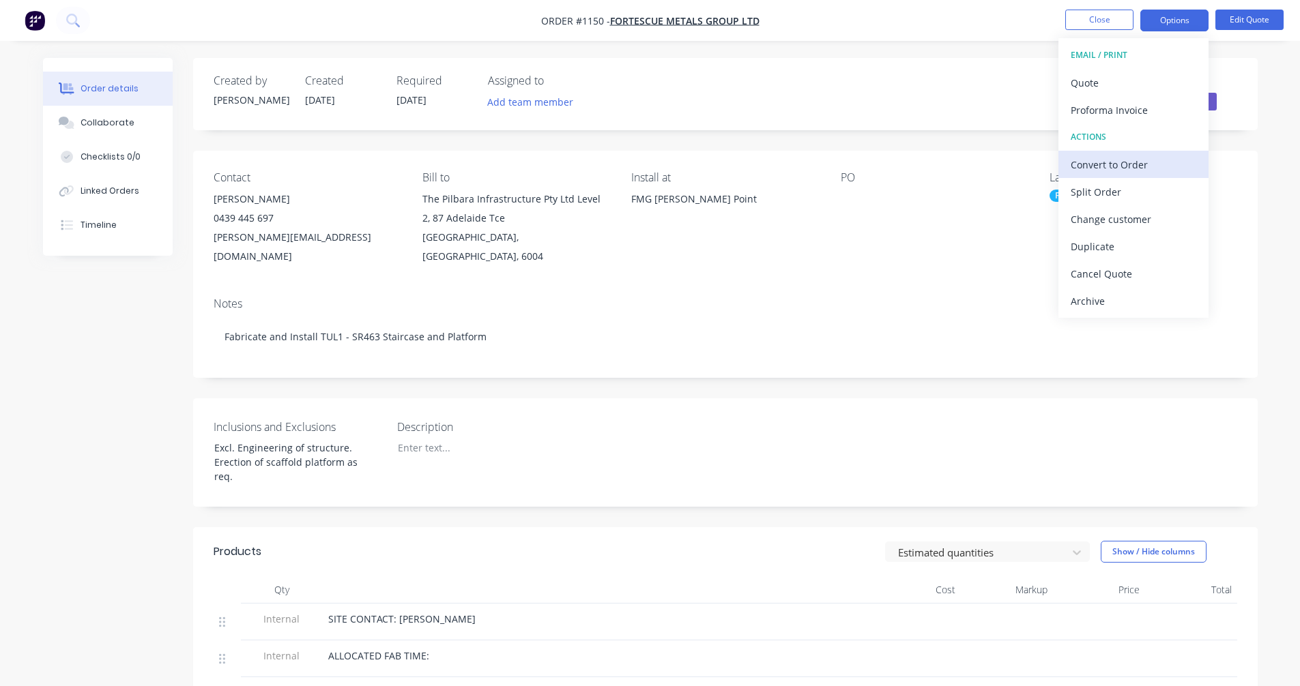
click at [1119, 163] on div "Convert to Order" at bounding box center [1133, 165] width 126 height 20
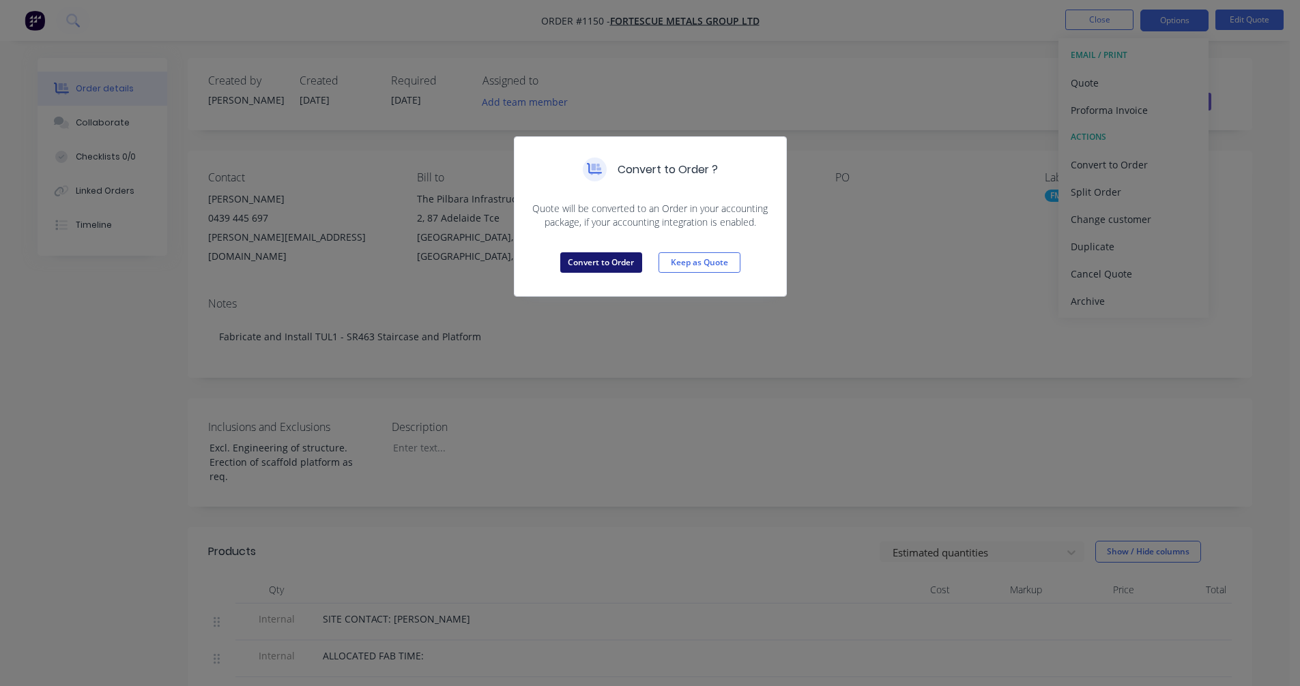
click at [576, 264] on button "Convert to Order" at bounding box center [601, 262] width 82 height 20
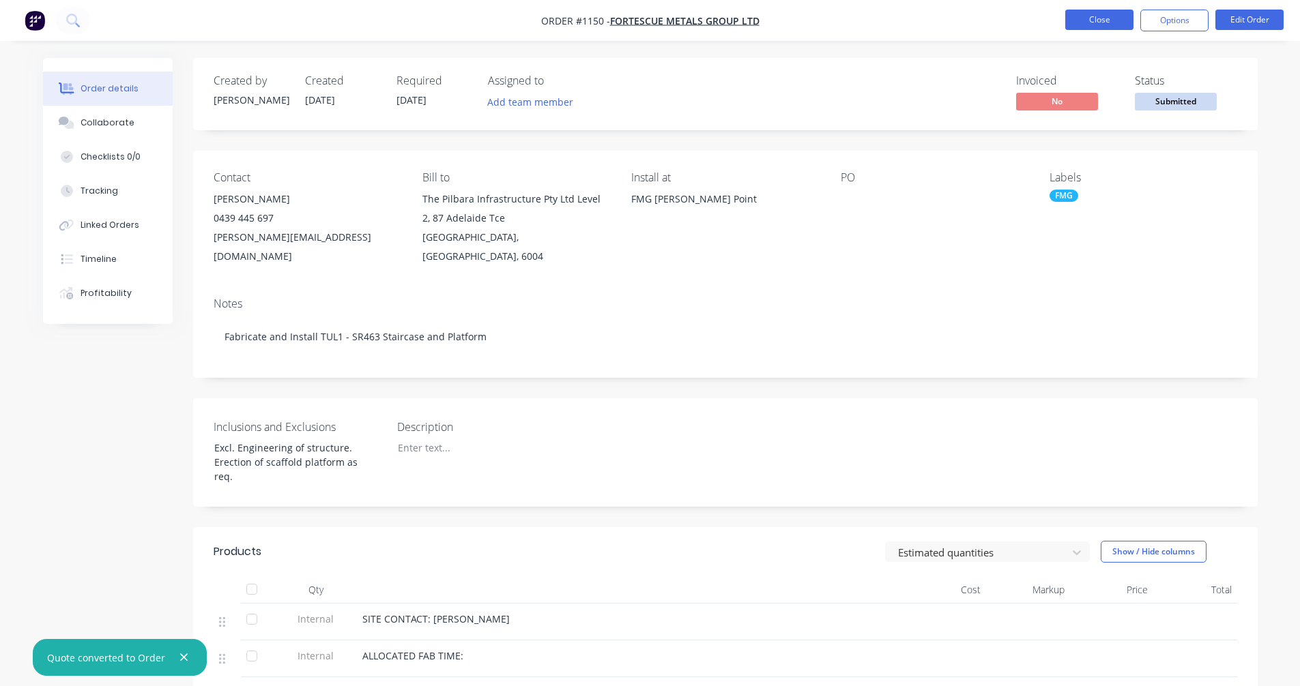
click at [1111, 16] on button "Close" at bounding box center [1099, 20] width 68 height 20
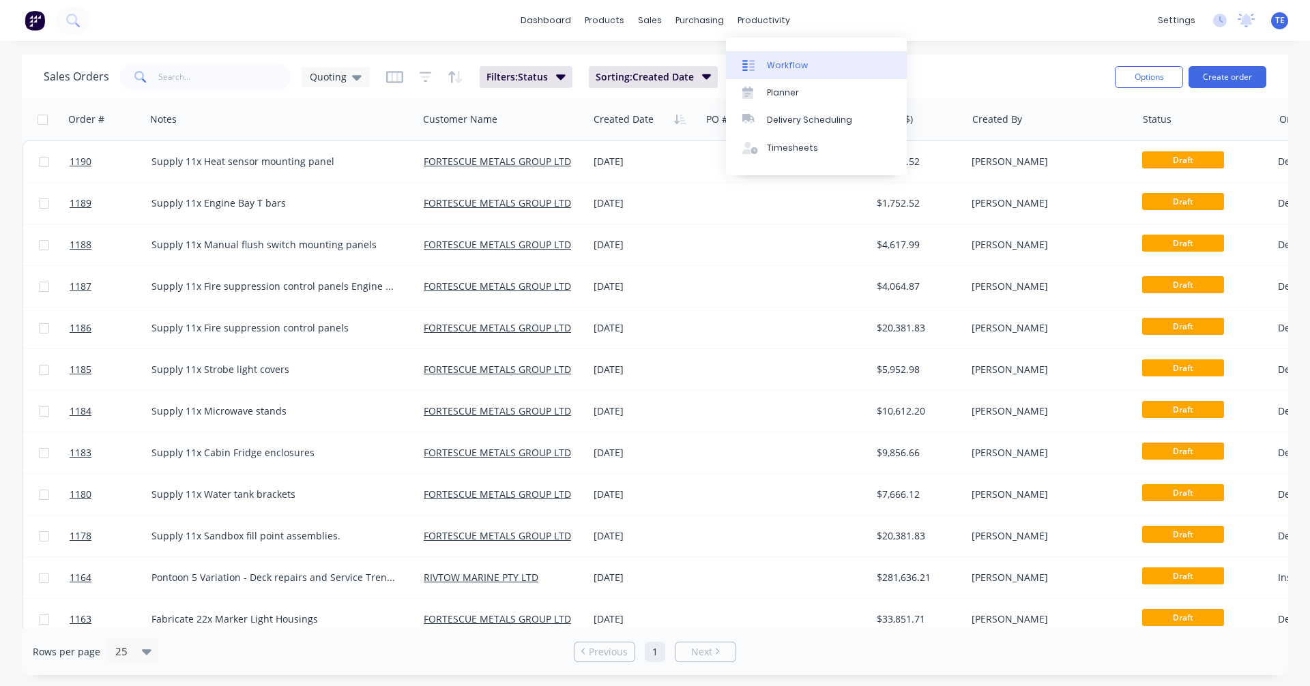
click at [778, 68] on div "Workflow" at bounding box center [787, 65] width 41 height 12
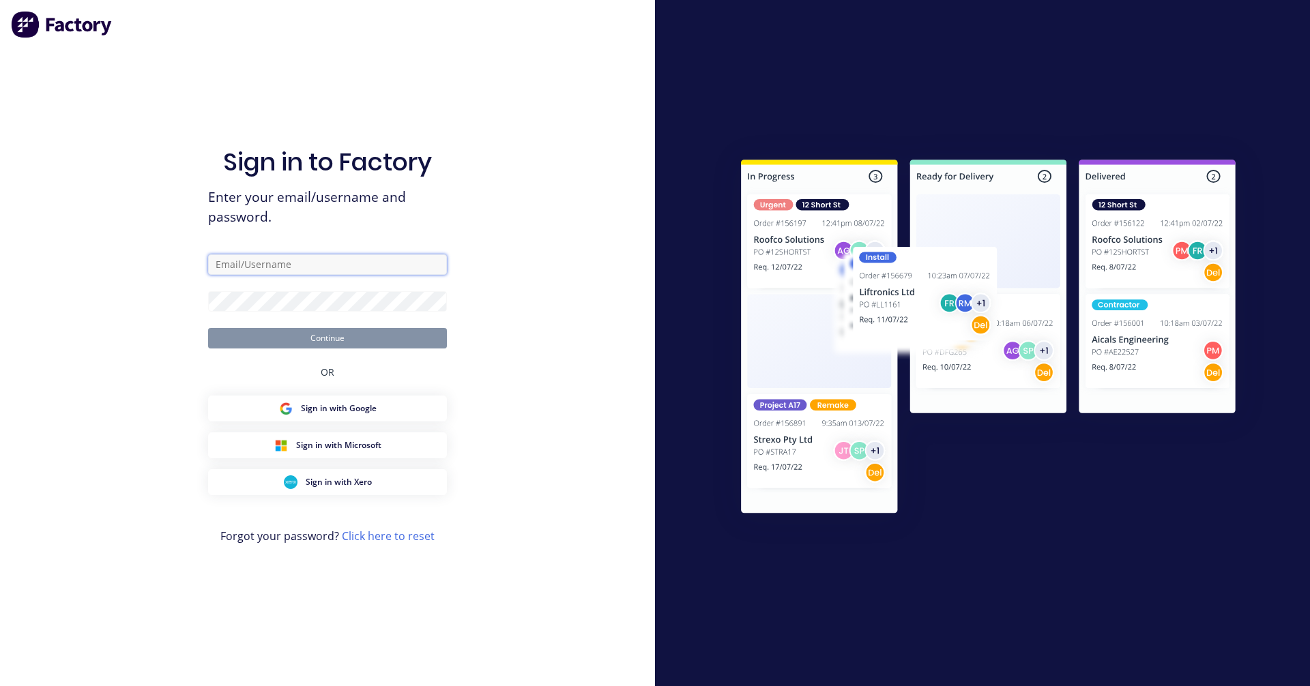
type input "trent@madson.com.au"
click at [369, 336] on button "Continue" at bounding box center [327, 338] width 239 height 20
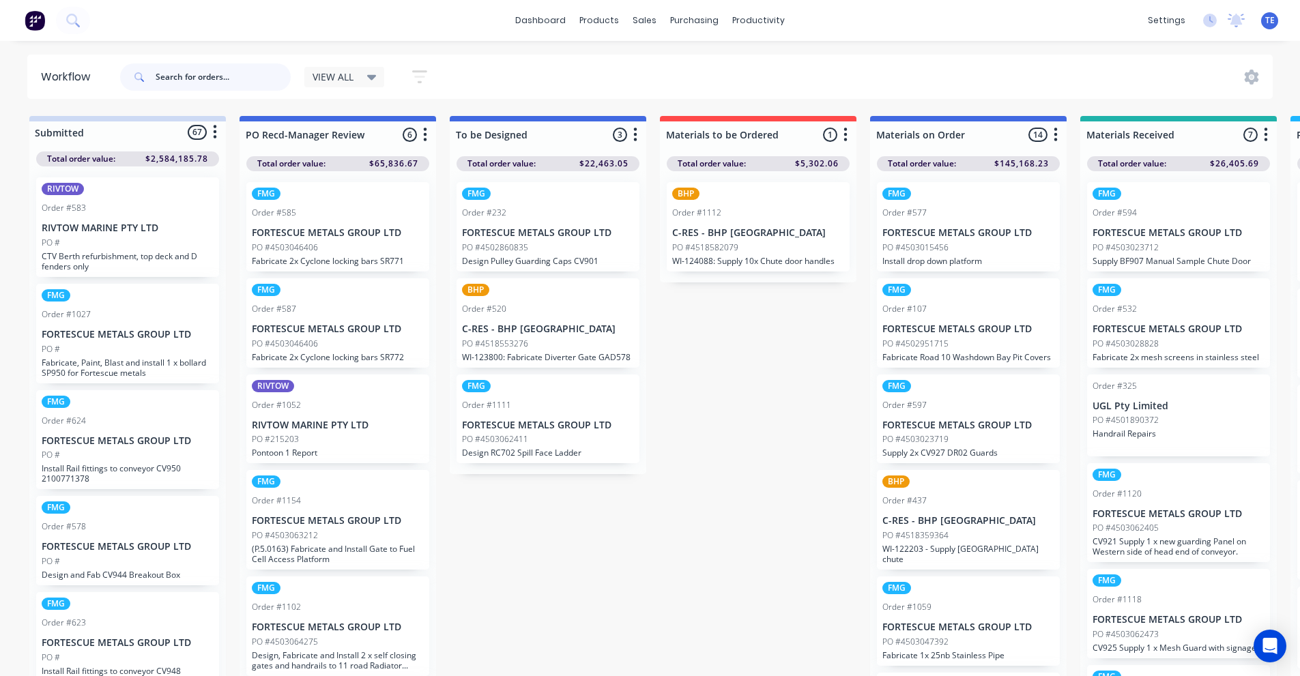
click at [181, 70] on input "text" at bounding box center [223, 76] width 135 height 27
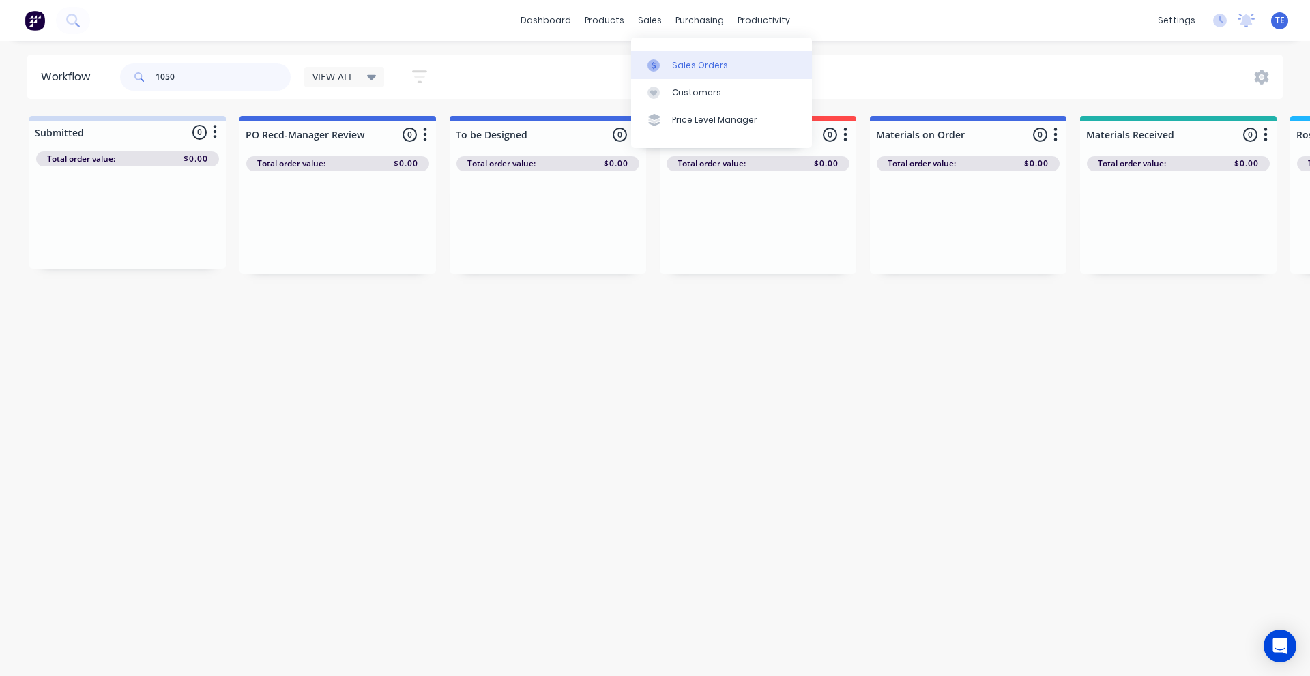
type input "1050"
click at [665, 57] on link "Sales Orders" at bounding box center [721, 64] width 181 height 27
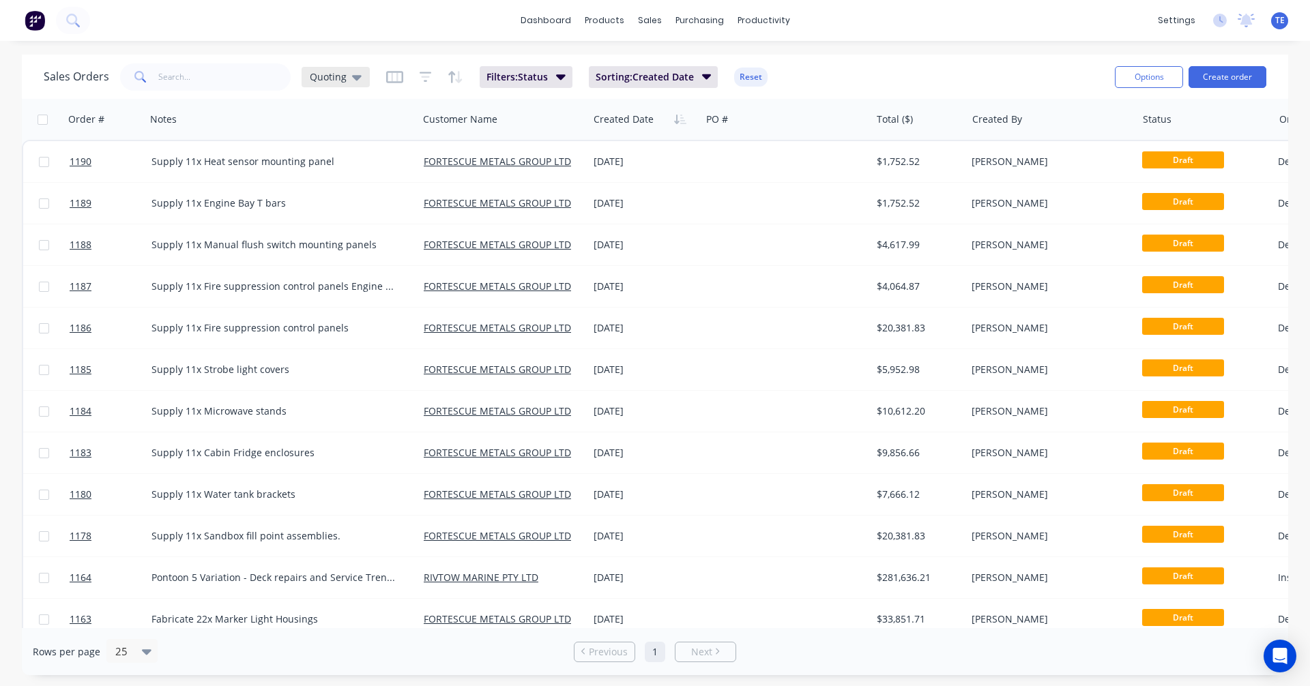
click at [355, 73] on icon at bounding box center [357, 77] width 10 height 15
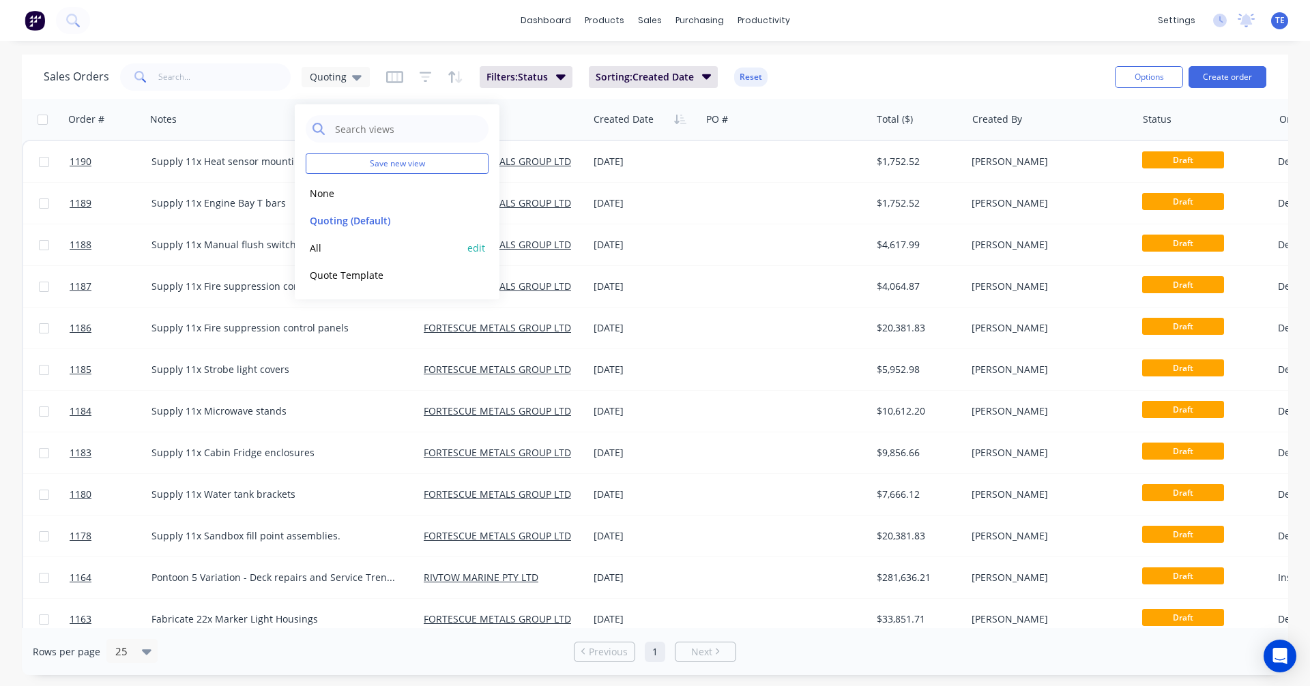
click at [327, 252] on button "All" at bounding box center [384, 248] width 156 height 16
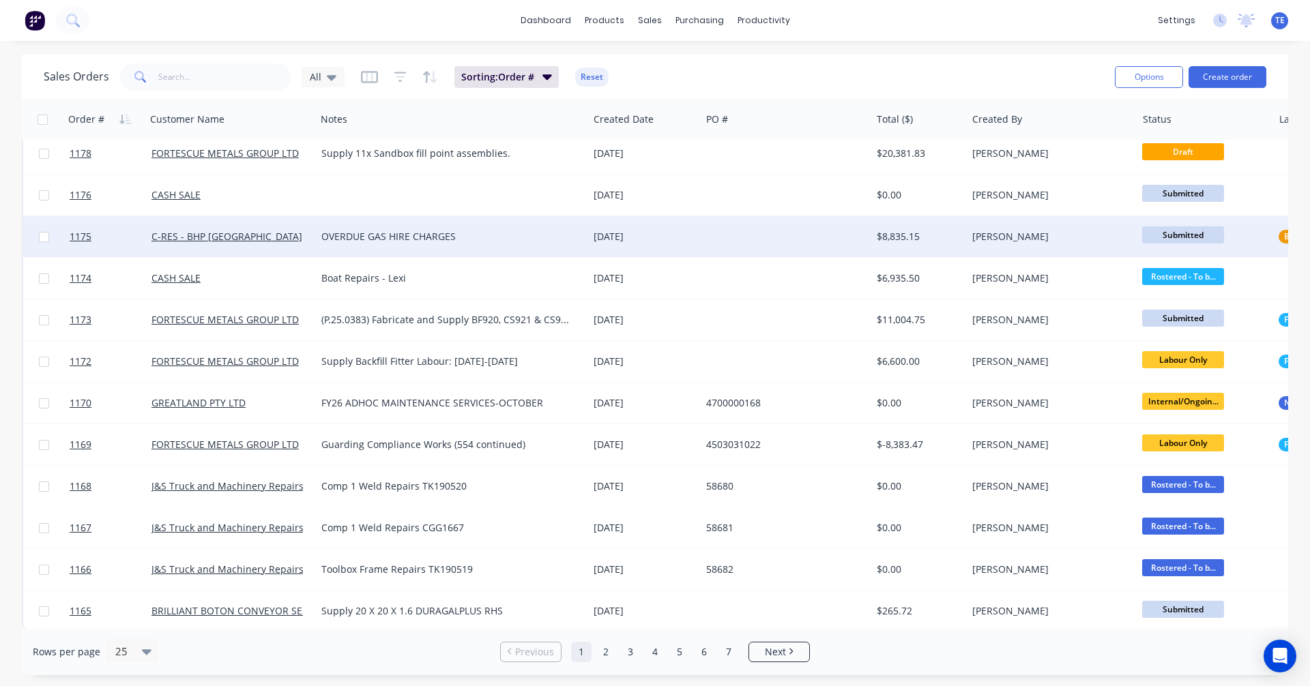
scroll to position [559, 0]
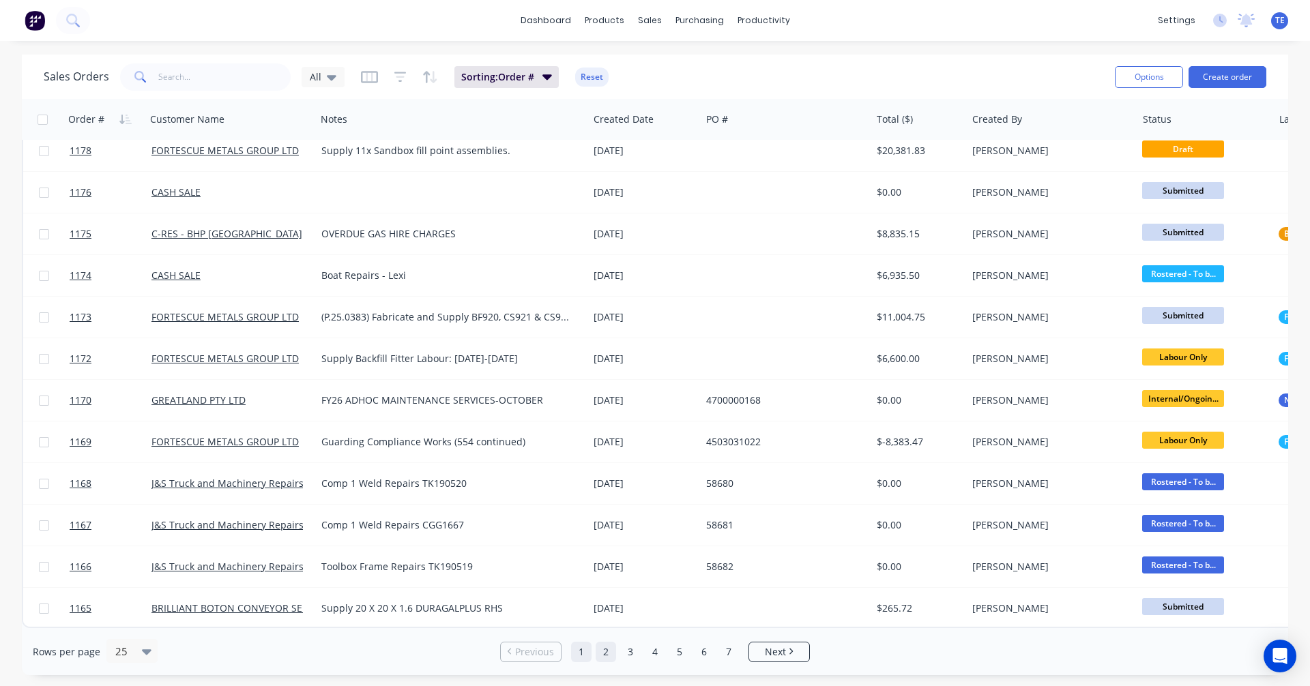
click at [608, 652] on link "2" at bounding box center [606, 652] width 20 height 20
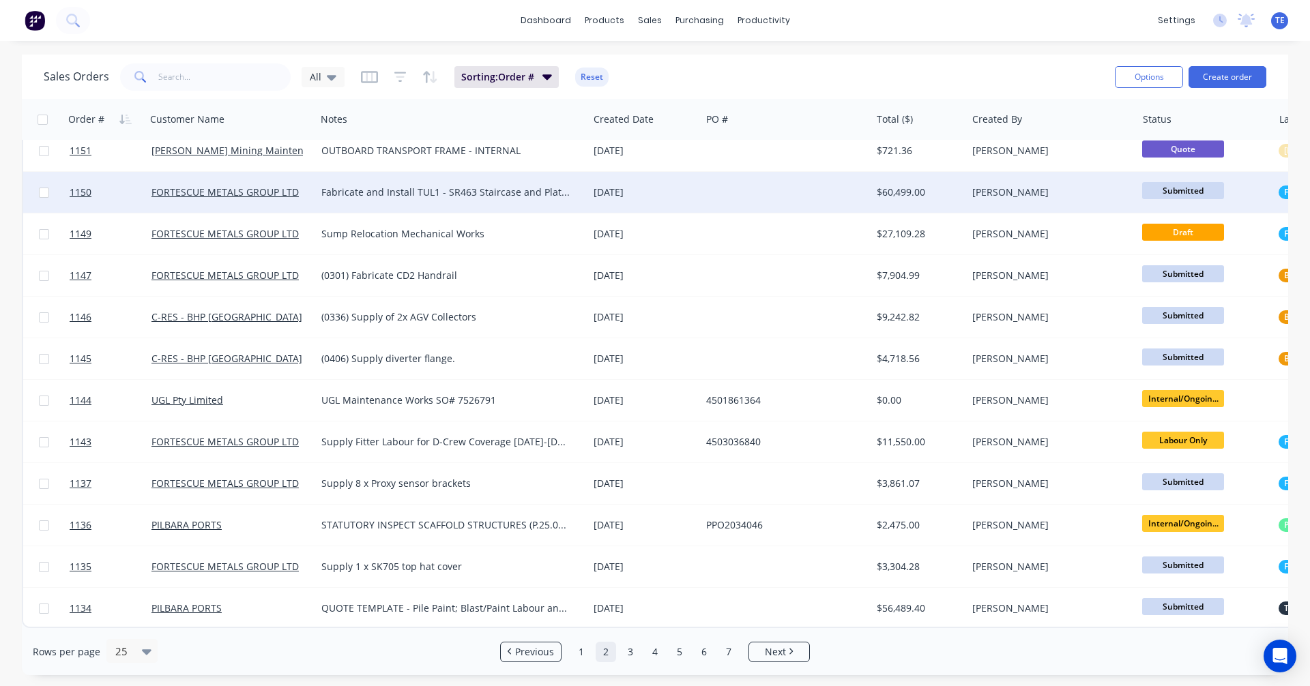
click at [769, 175] on div at bounding box center [786, 192] width 171 height 41
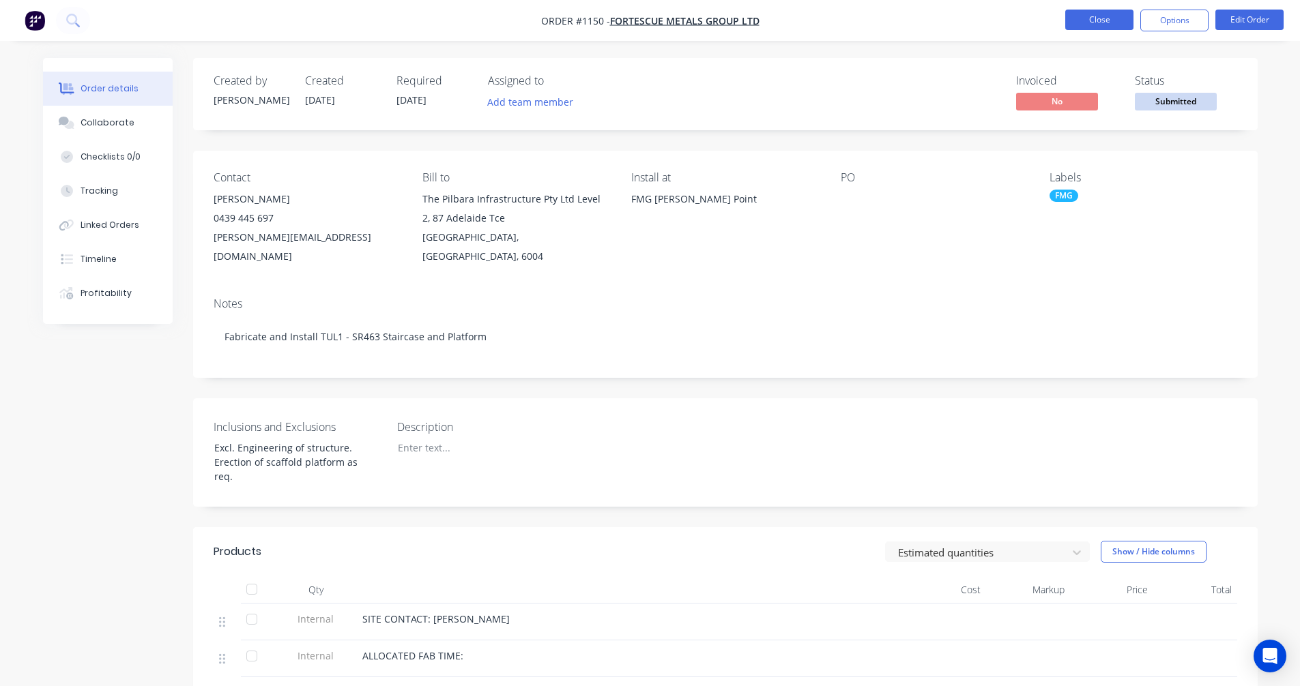
click at [1099, 20] on button "Close" at bounding box center [1099, 20] width 68 height 20
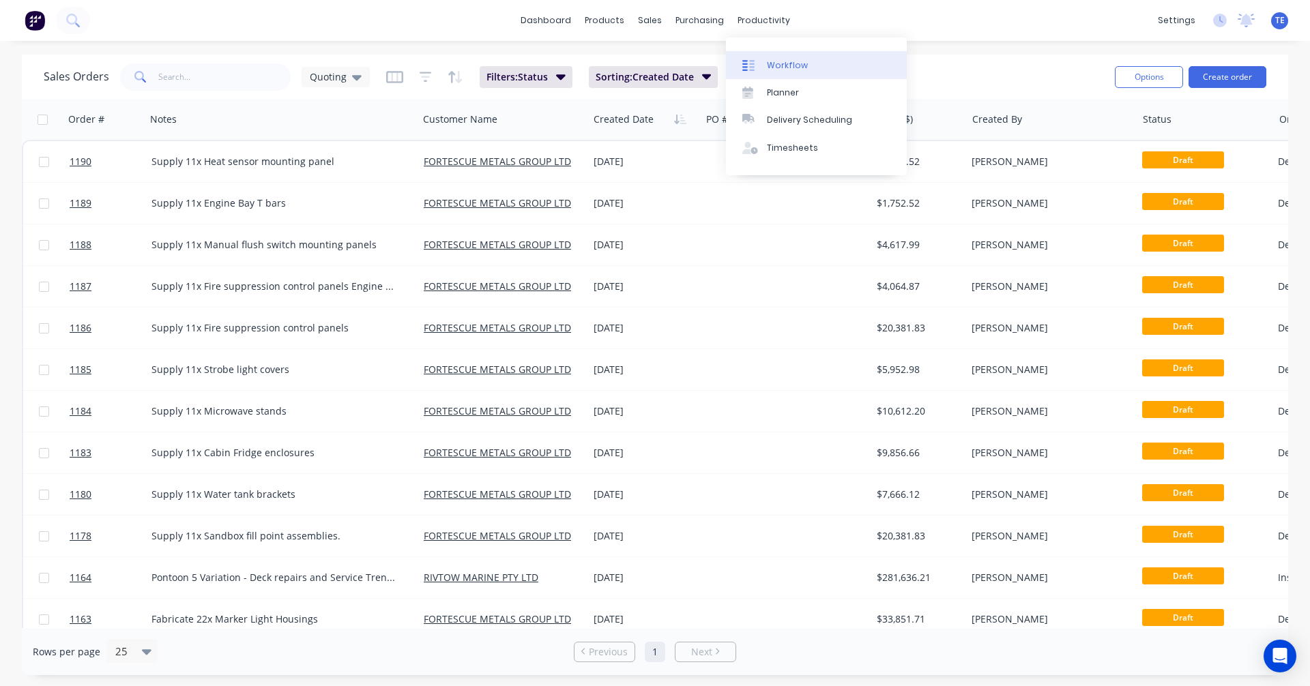
click at [774, 69] on div "Workflow" at bounding box center [787, 65] width 41 height 12
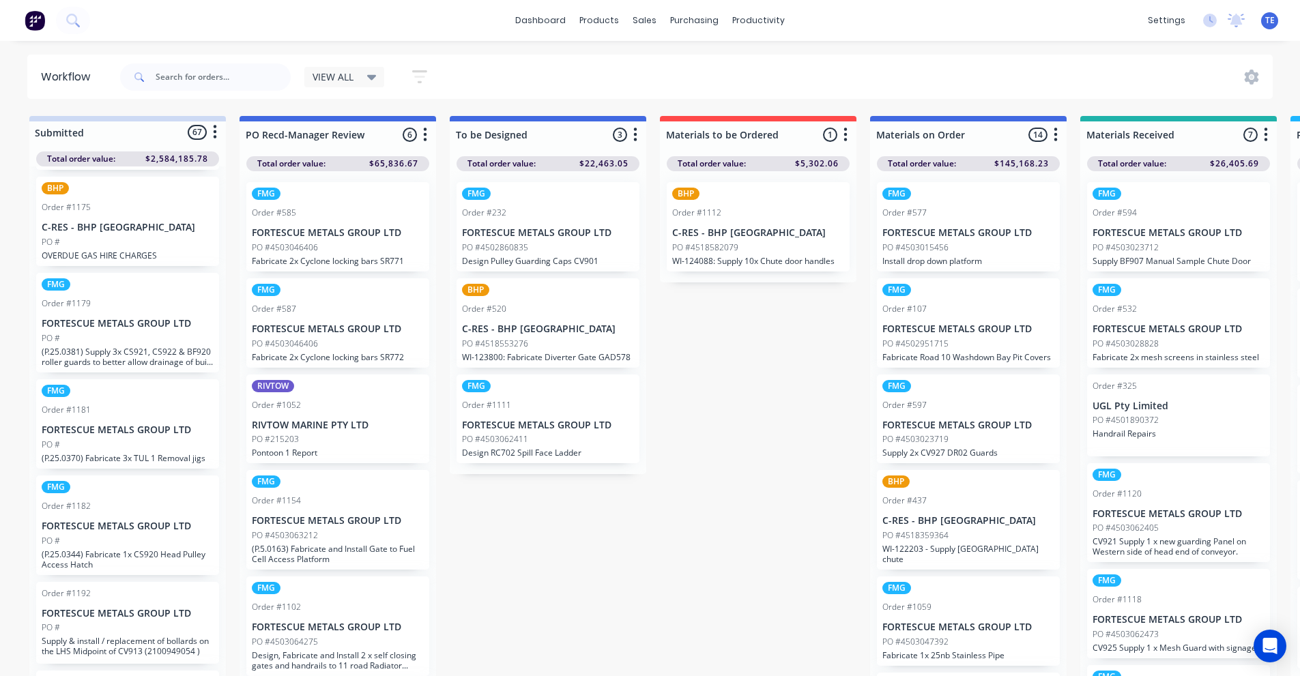
scroll to position [6270, 0]
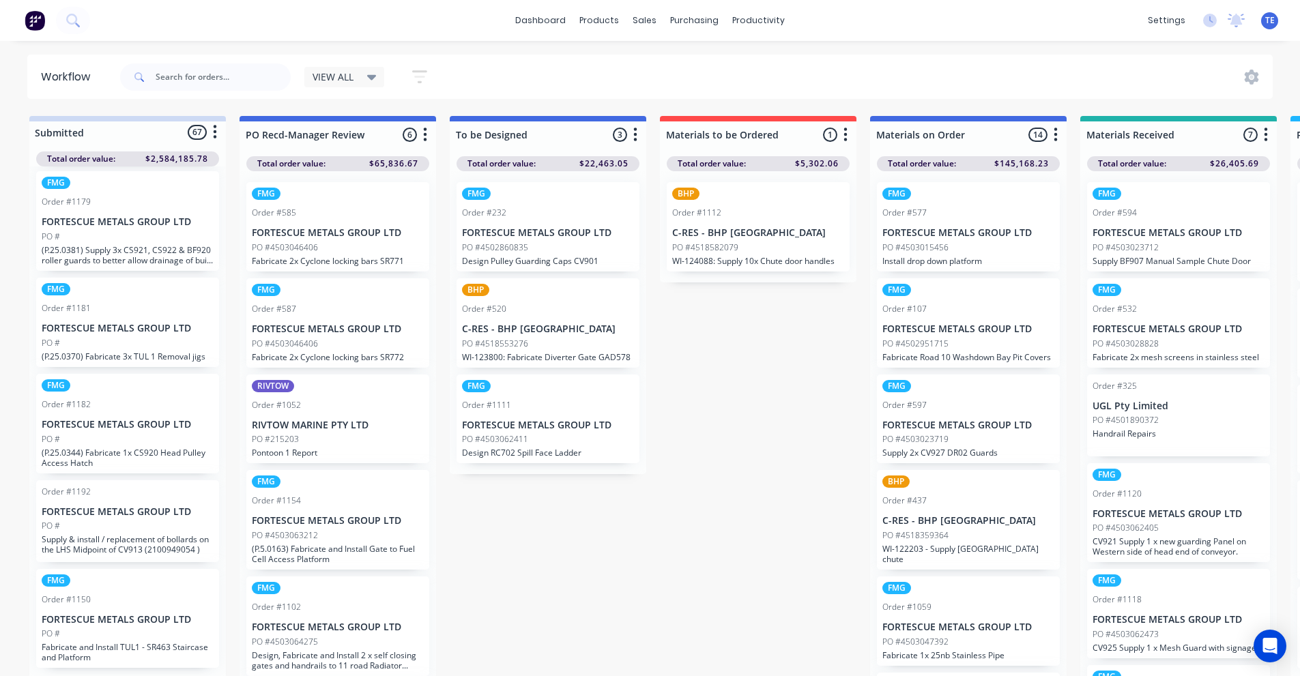
click at [162, 662] on p "Fabricate and Install TUL1 - SR463 Staircase and Platform" at bounding box center [128, 652] width 172 height 20
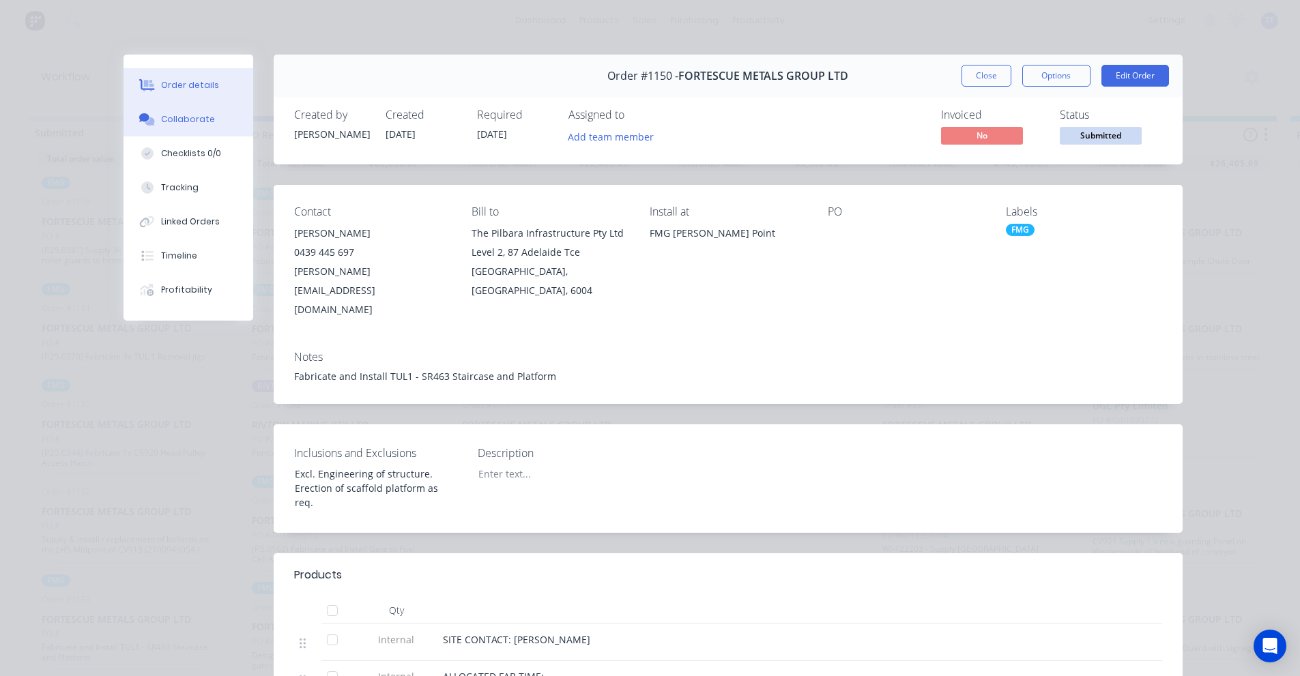
click at [183, 122] on div "Collaborate" at bounding box center [188, 119] width 54 height 12
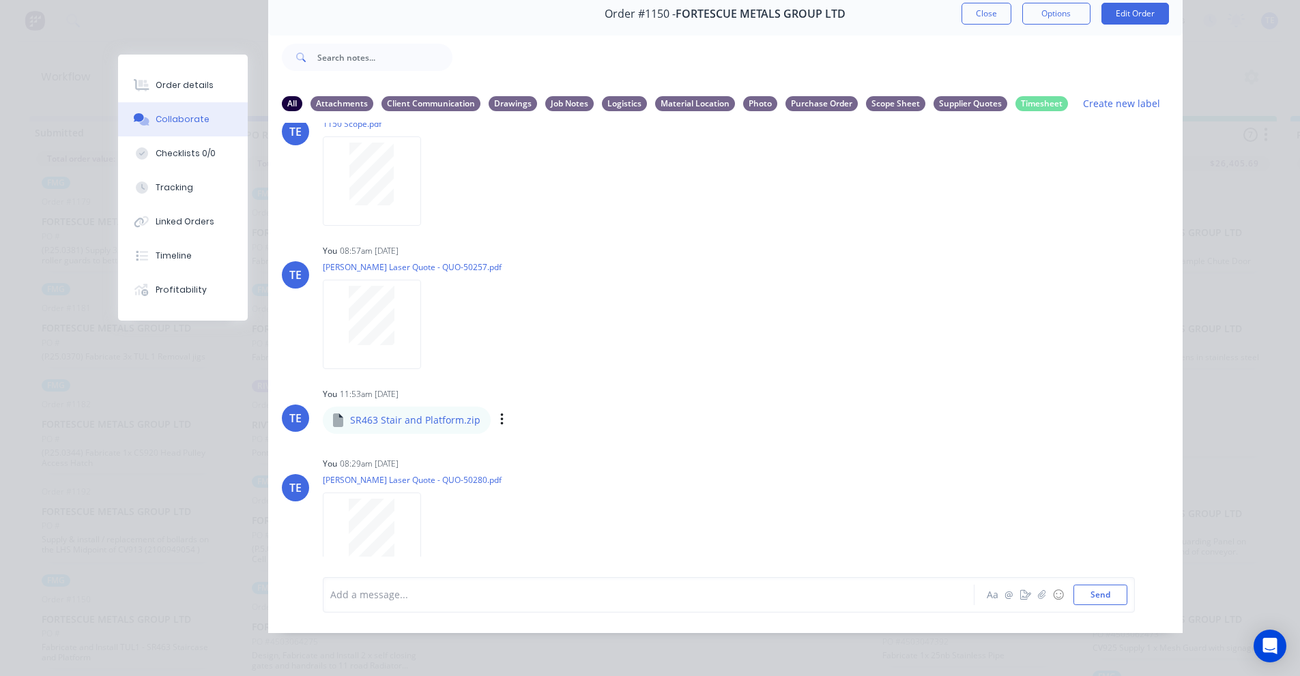
scroll to position [1478, 0]
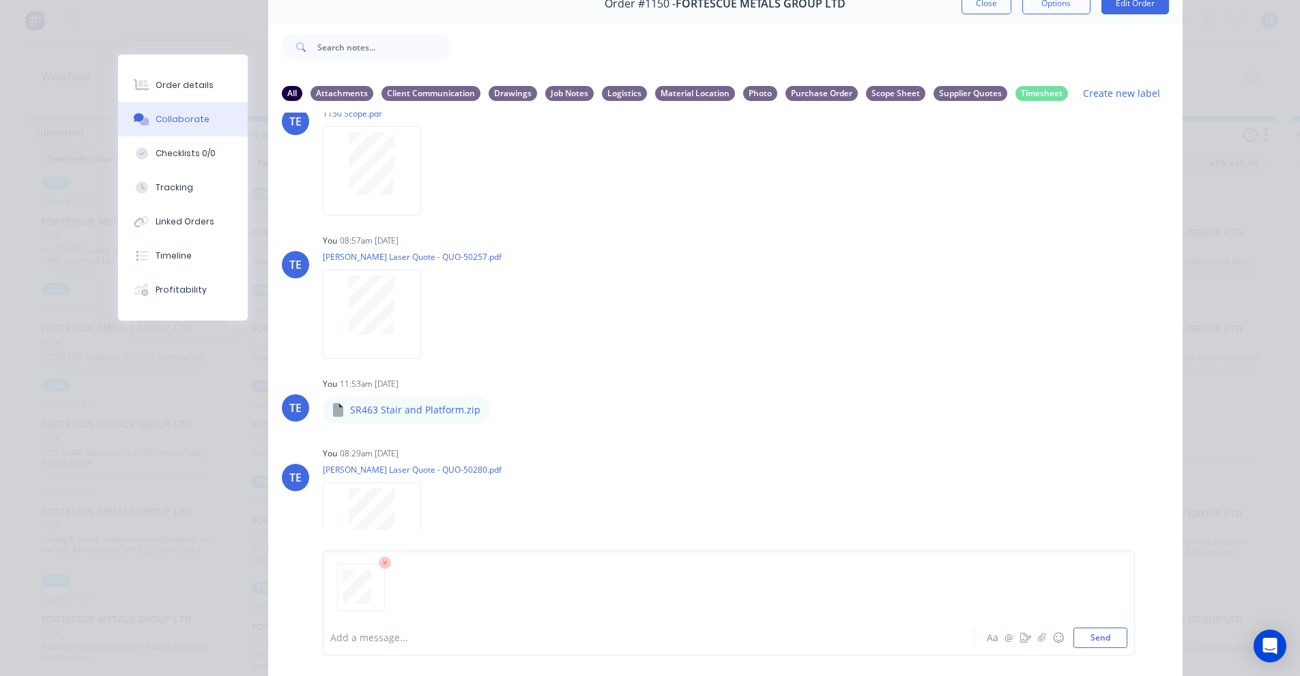
drag, startPoint x: 1101, startPoint y: 635, endPoint x: 1070, endPoint y: 615, distance: 37.5
click at [1100, 635] on button "Send" at bounding box center [1100, 638] width 54 height 20
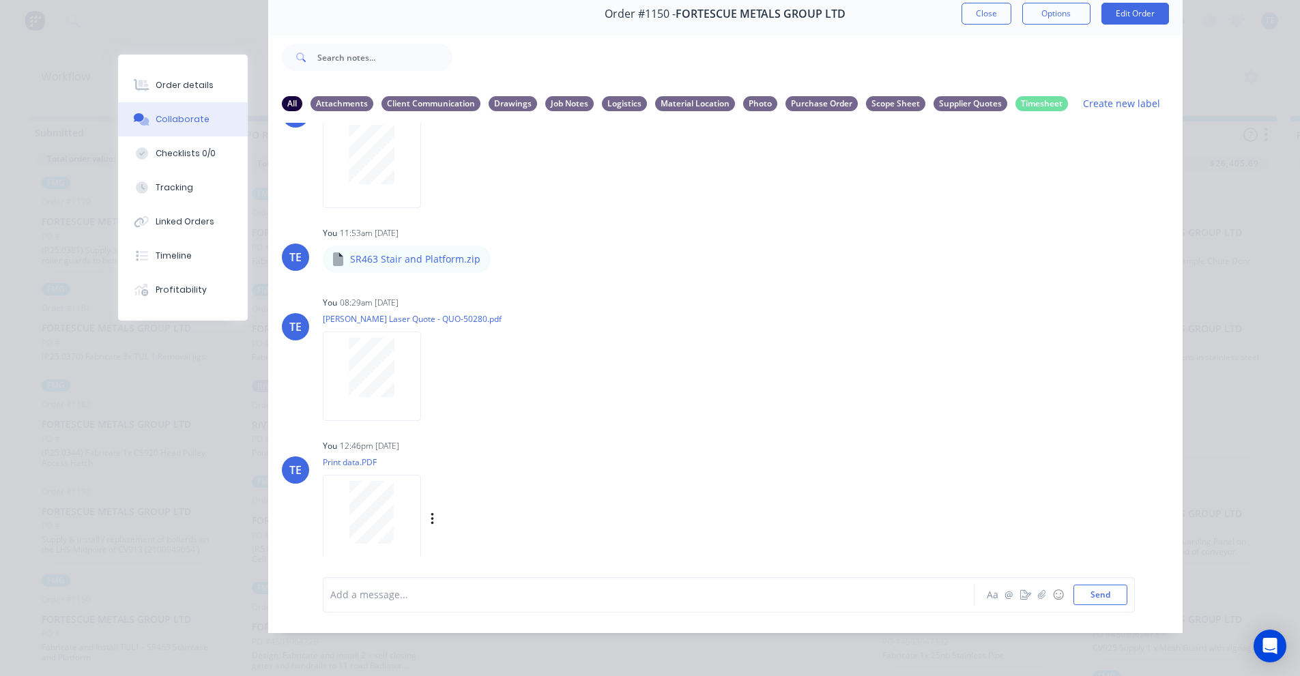
scroll to position [1643, 0]
click at [430, 508] on icon "button" at bounding box center [432, 516] width 4 height 16
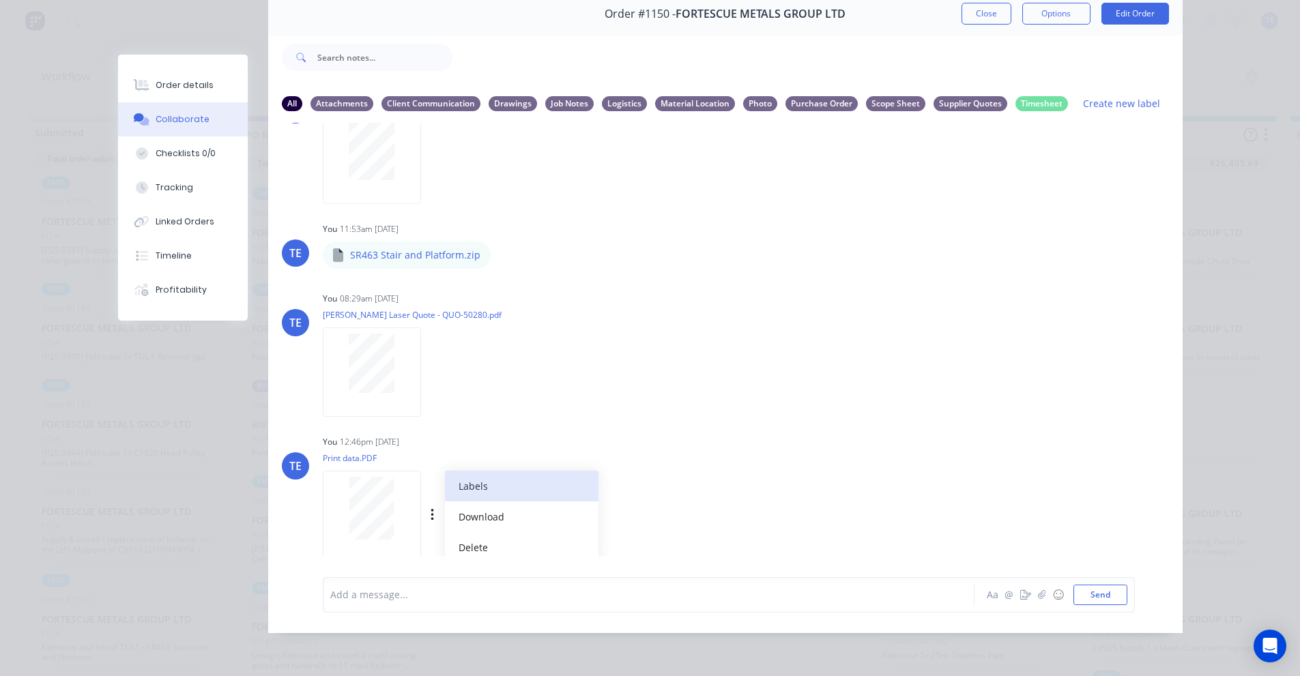
click at [466, 478] on button "Labels" at bounding box center [521, 486] width 153 height 31
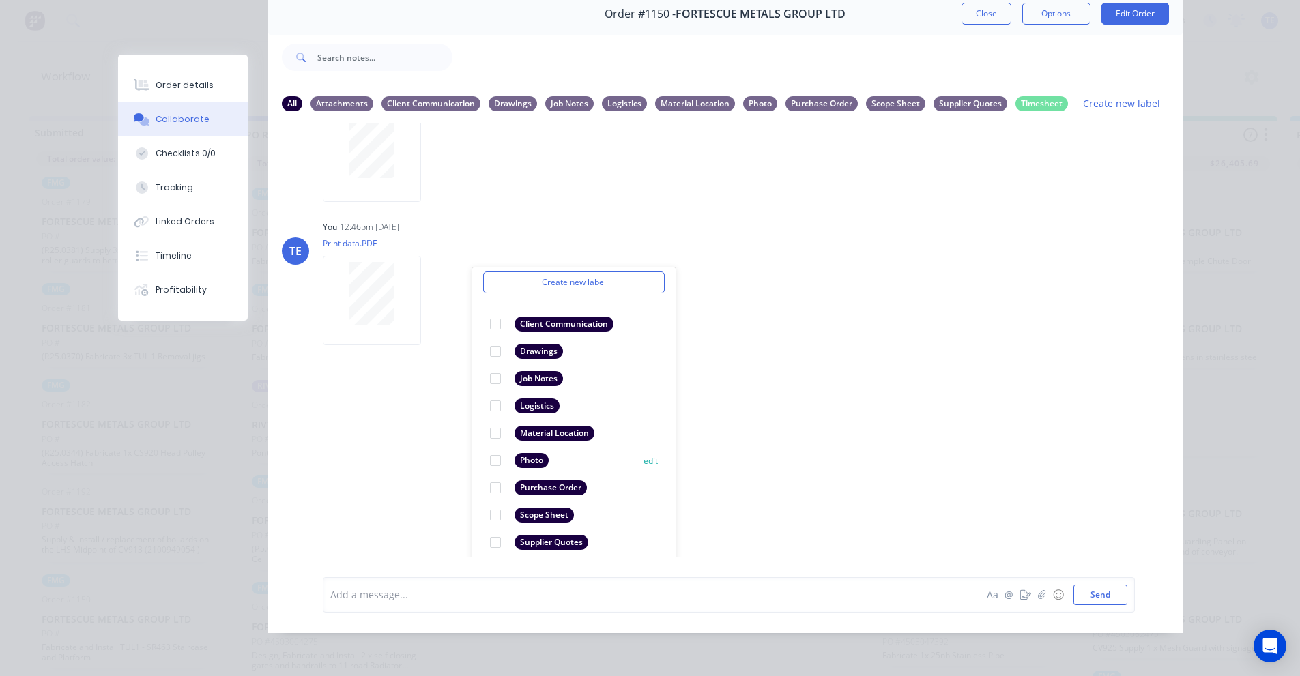
scroll to position [79, 0]
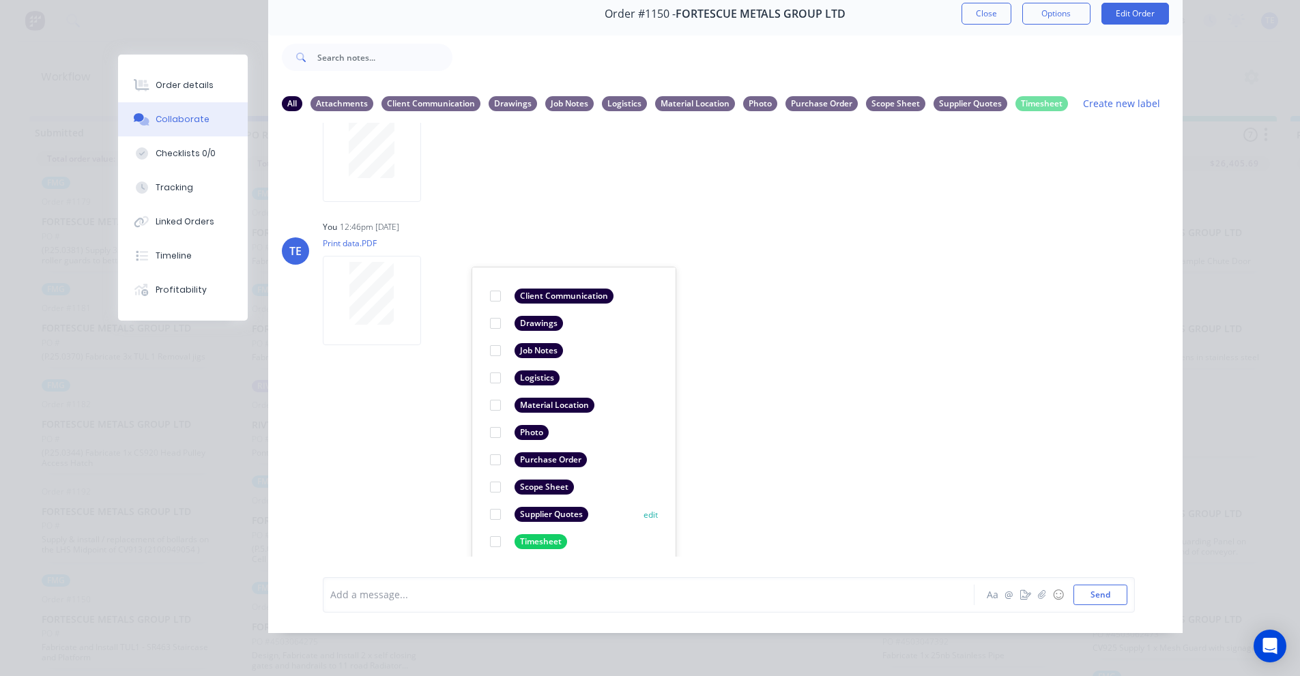
click at [546, 507] on div "Supplier Quotes" at bounding box center [551, 514] width 74 height 15
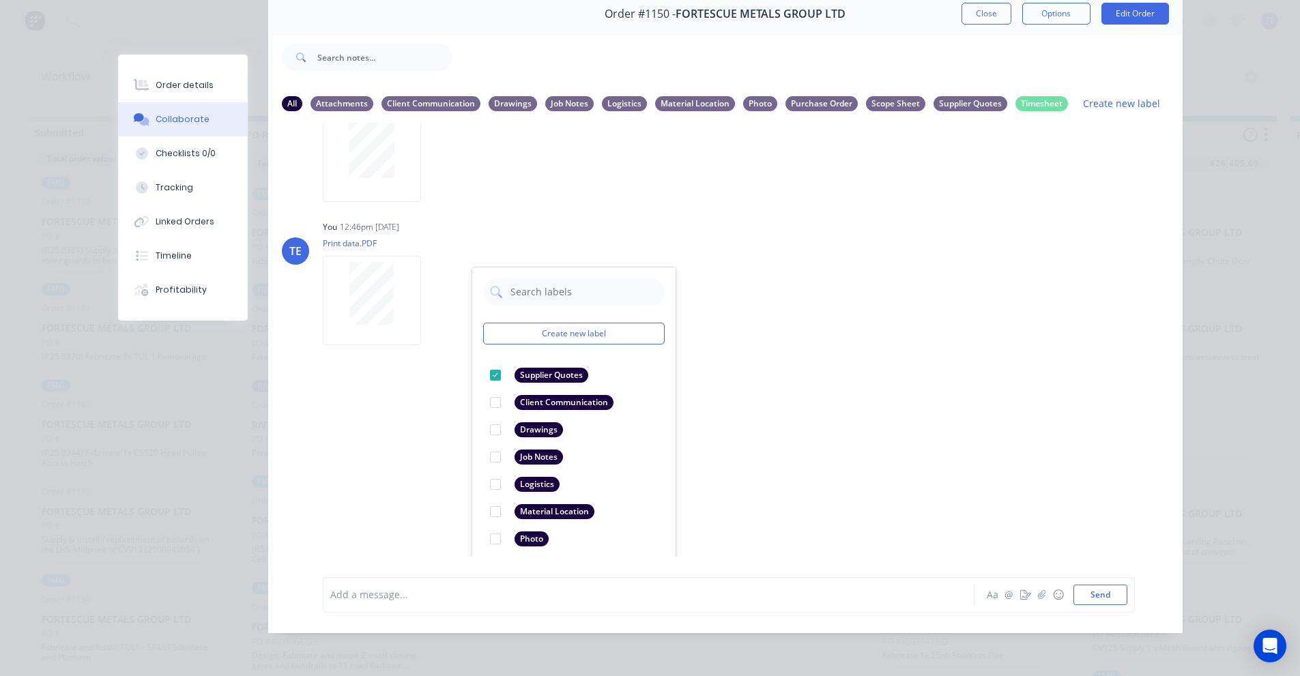
click at [879, 456] on div "LT Leya Thompson 07:42am 24/09/25 Paint Coating Inspection Report.pdf Labels Do…" at bounding box center [725, 340] width 914 height 434
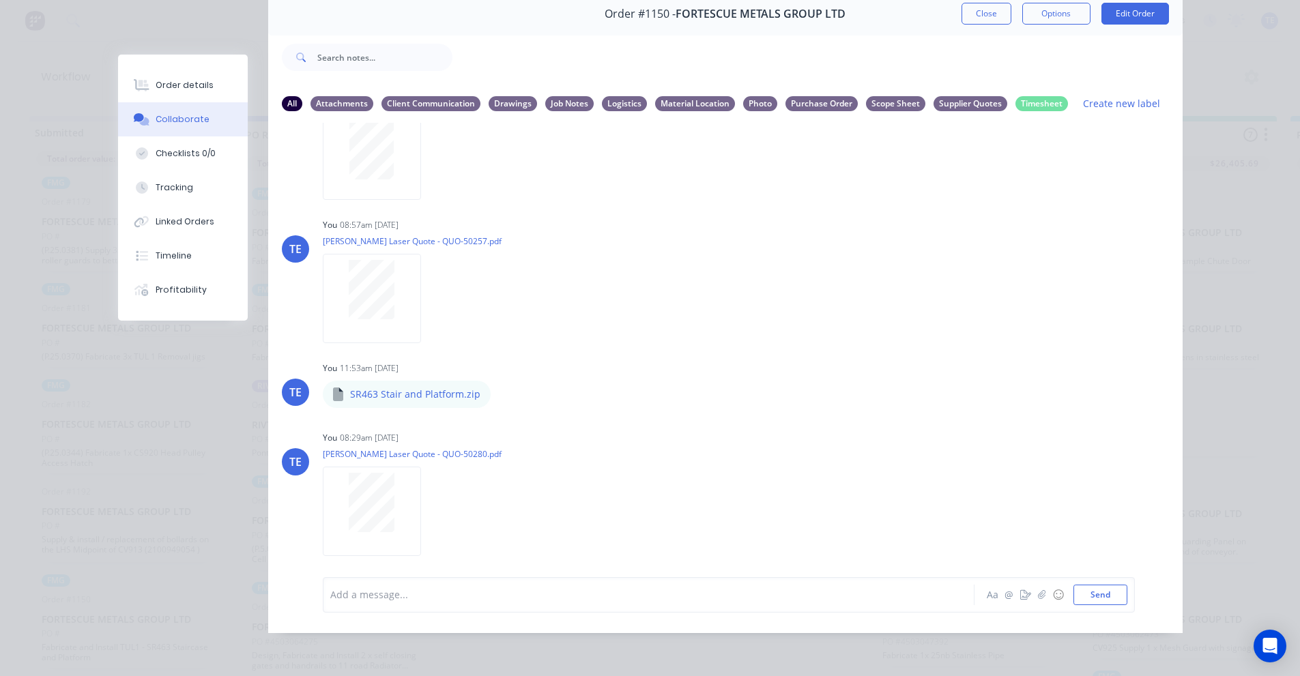
scroll to position [1643, 0]
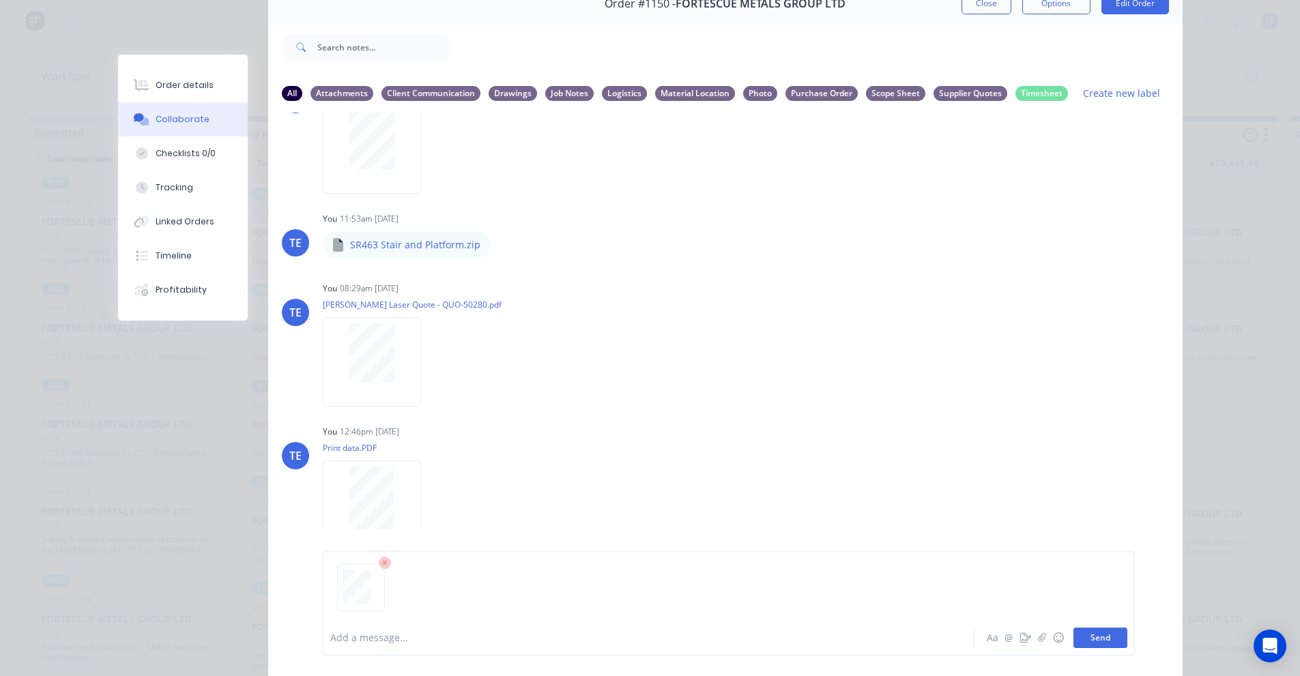
click at [1100, 639] on button "Send" at bounding box center [1100, 638] width 54 height 20
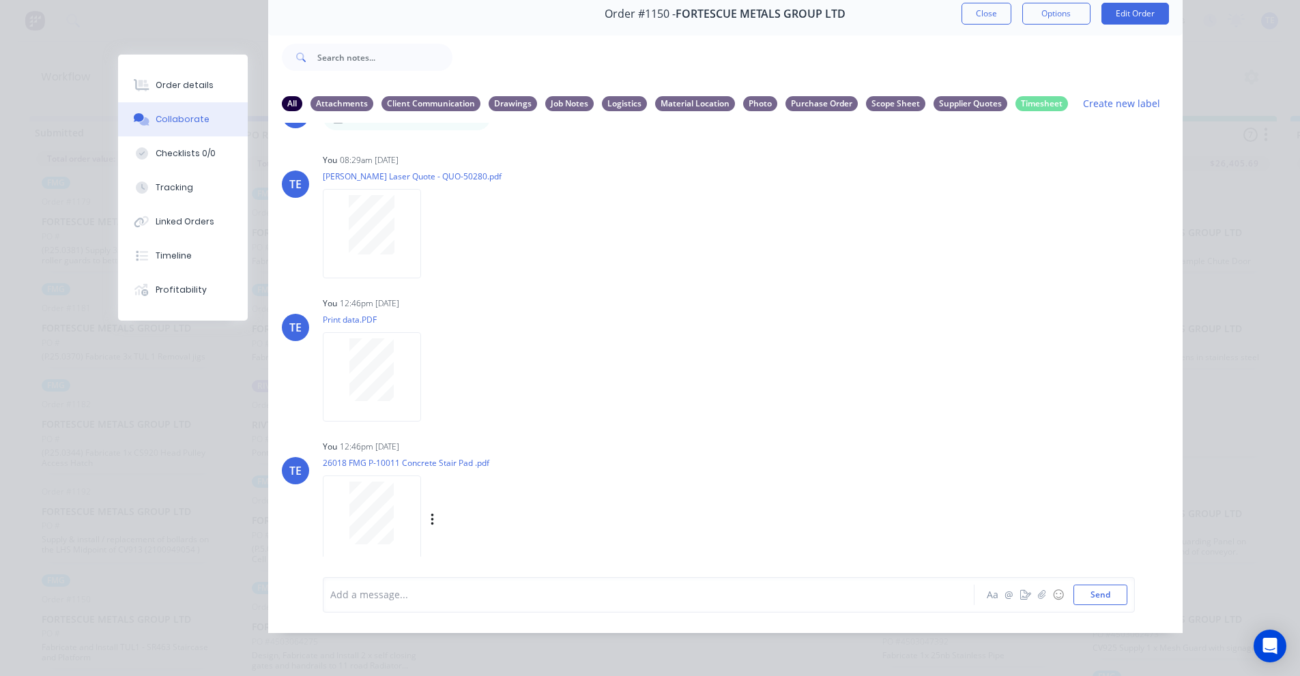
scroll to position [1787, 0]
click at [430, 506] on button "button" at bounding box center [432, 516] width 5 height 20
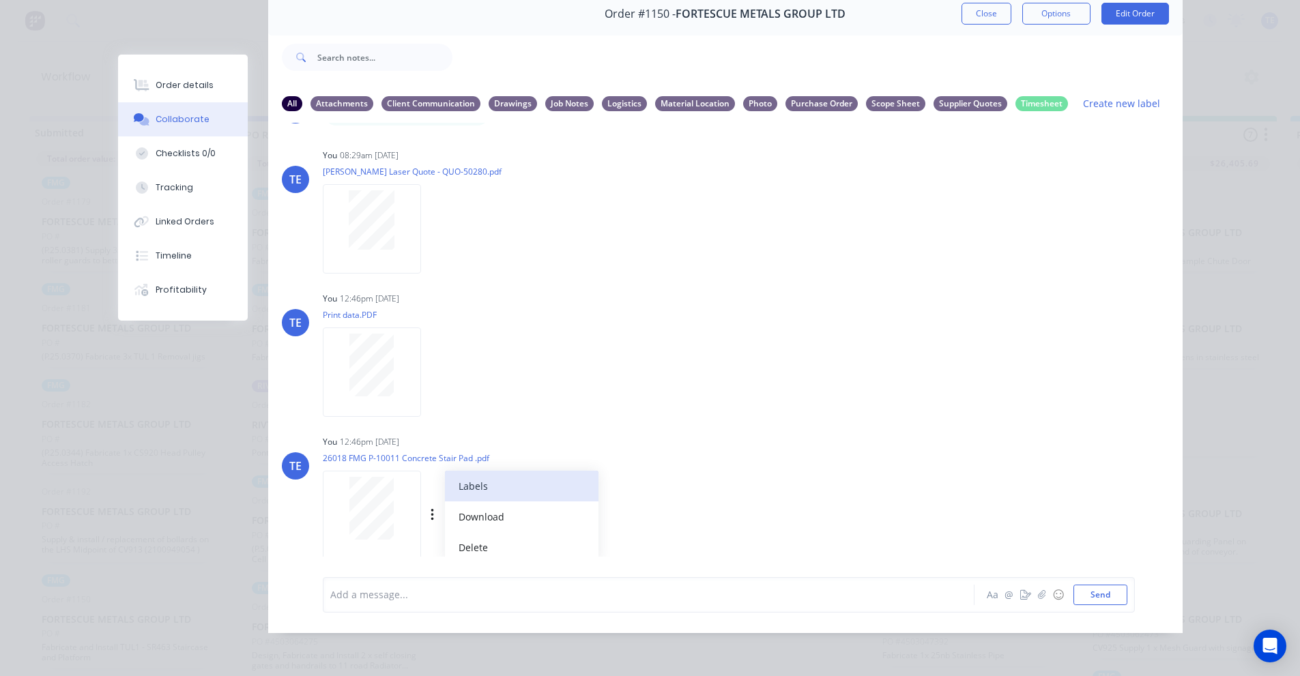
click at [491, 482] on button "Labels" at bounding box center [521, 486] width 153 height 31
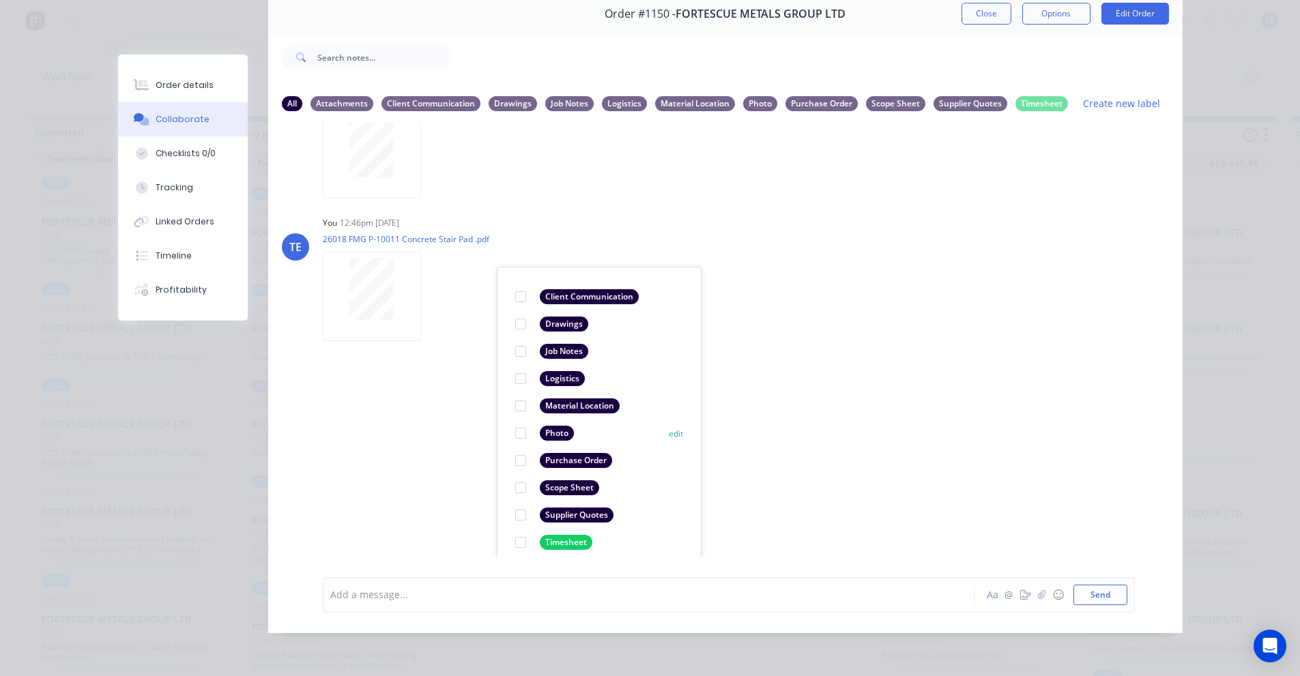
scroll to position [79, 0]
click at [541, 507] on div "Supplier Quotes" at bounding box center [577, 514] width 74 height 15
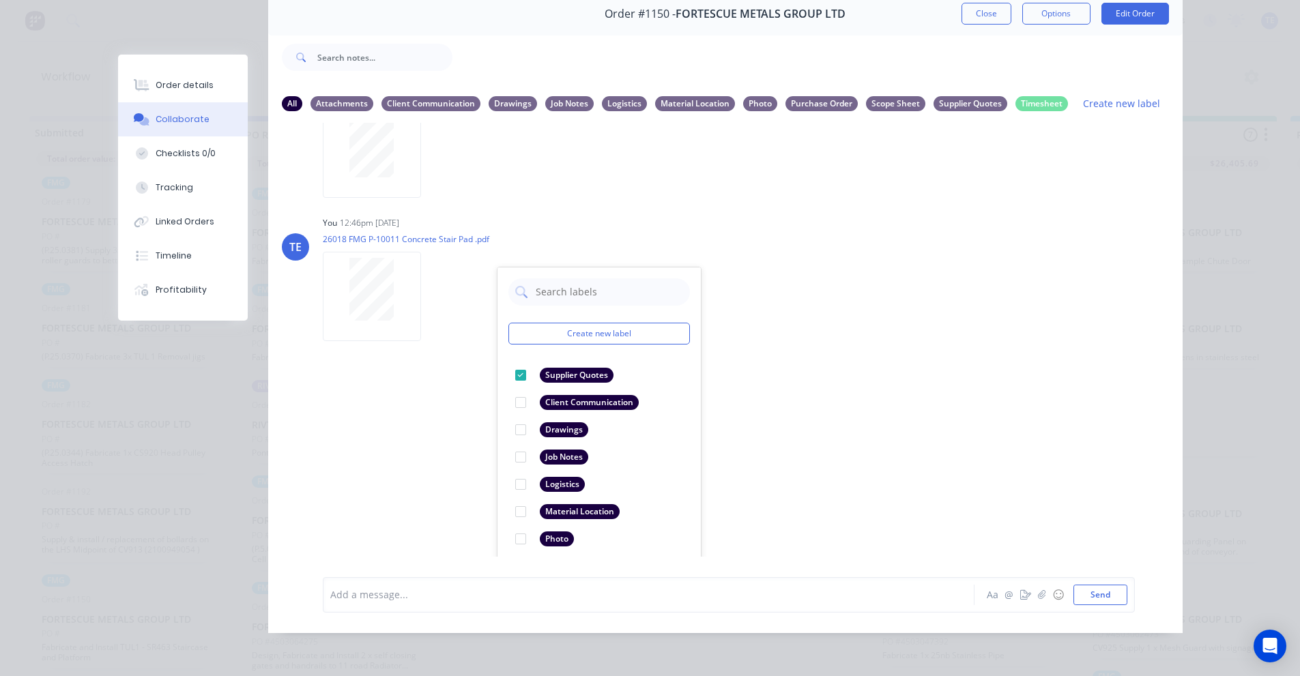
click at [873, 461] on div "LT Leya Thompson 07:42am 24/09/25 Paint Coating Inspection Report.pdf Labels Do…" at bounding box center [725, 340] width 914 height 434
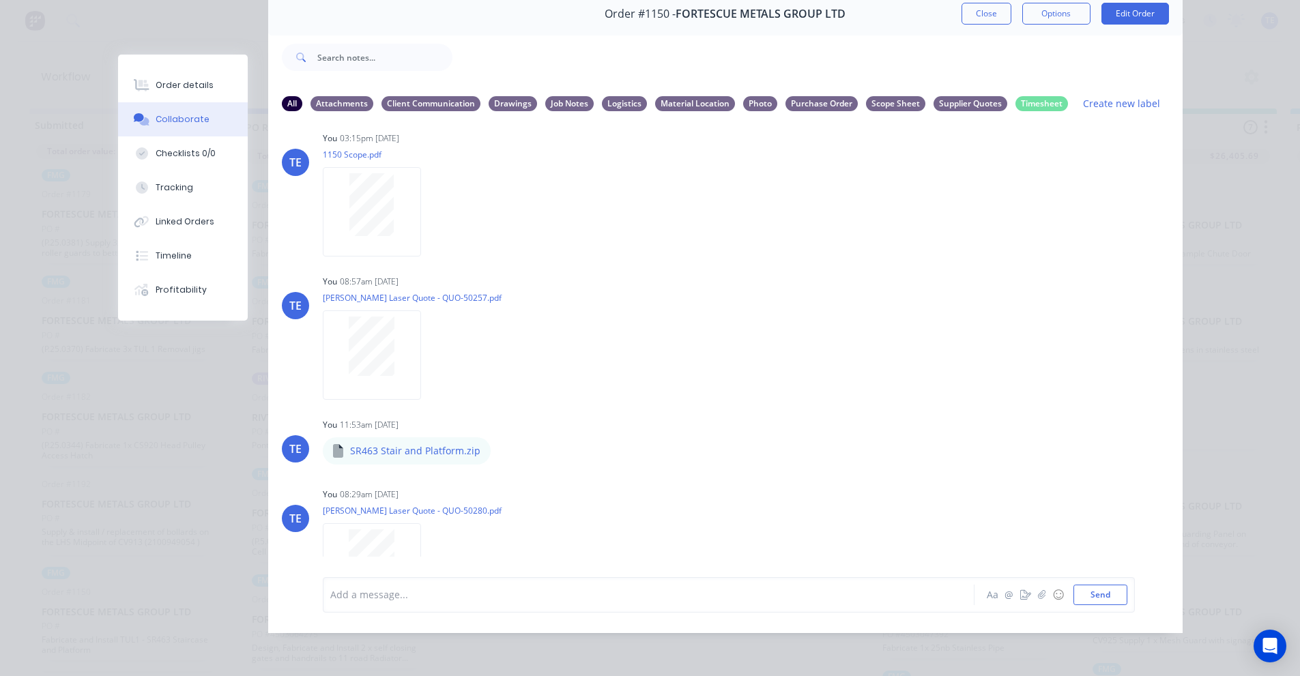
scroll to position [1104, 0]
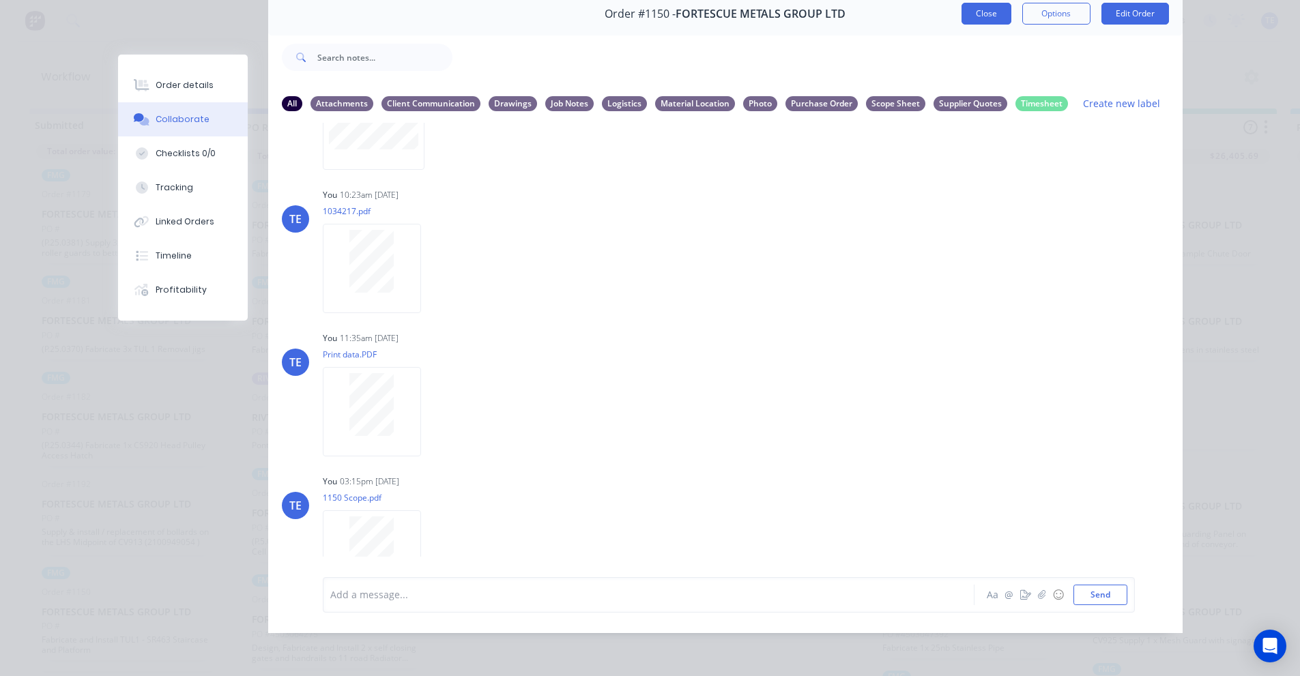
click at [982, 3] on button "Close" at bounding box center [986, 14] width 50 height 22
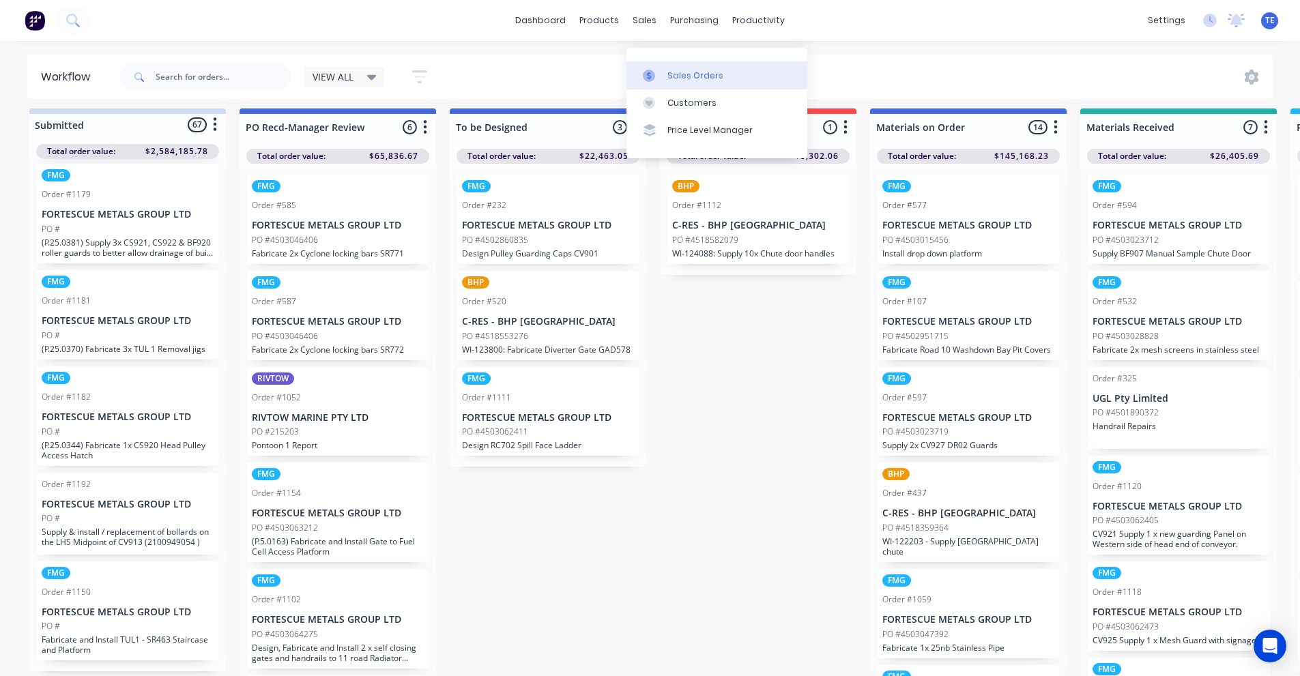
click at [652, 70] on icon at bounding box center [649, 76] width 12 height 12
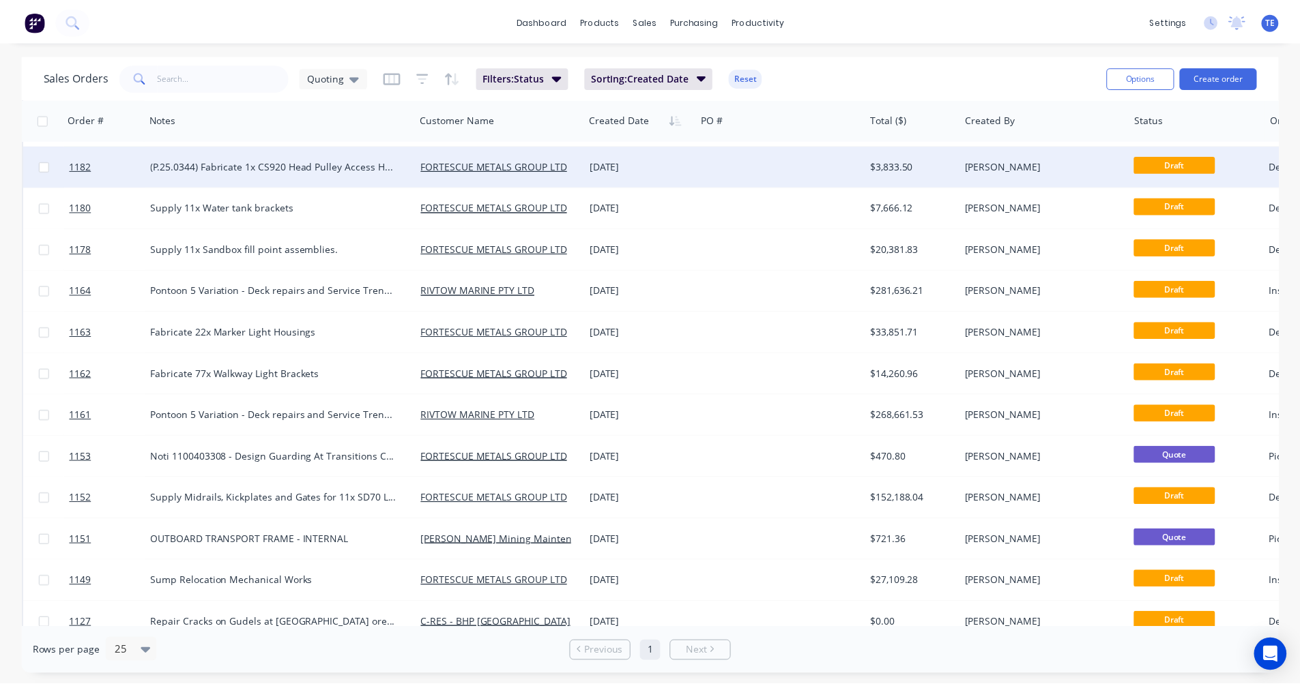
scroll to position [392, 0]
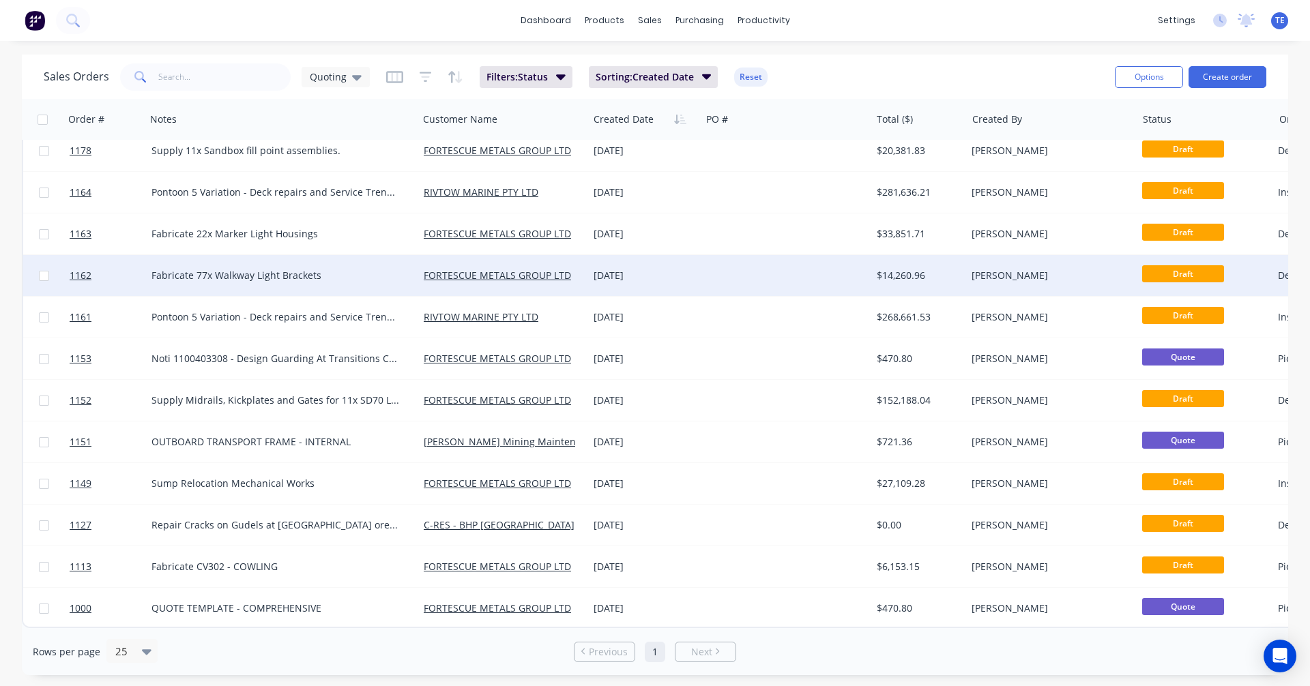
click at [742, 277] on div at bounding box center [786, 275] width 170 height 41
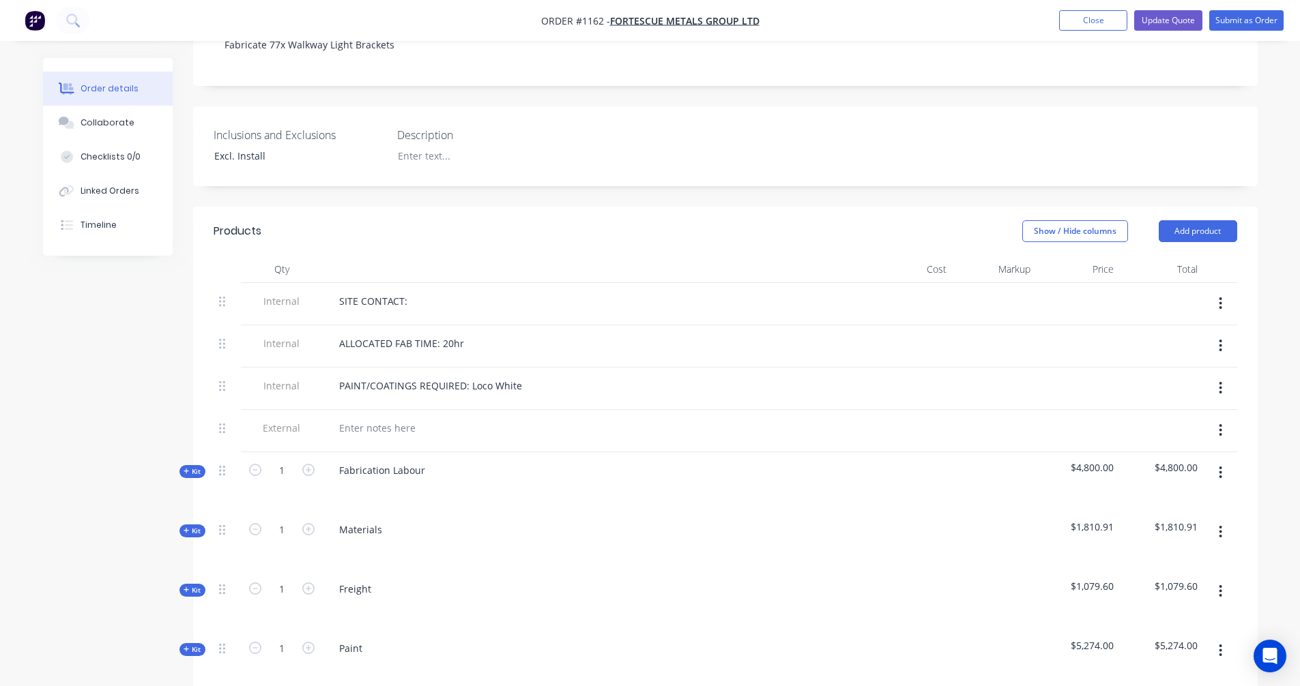
scroll to position [455, 0]
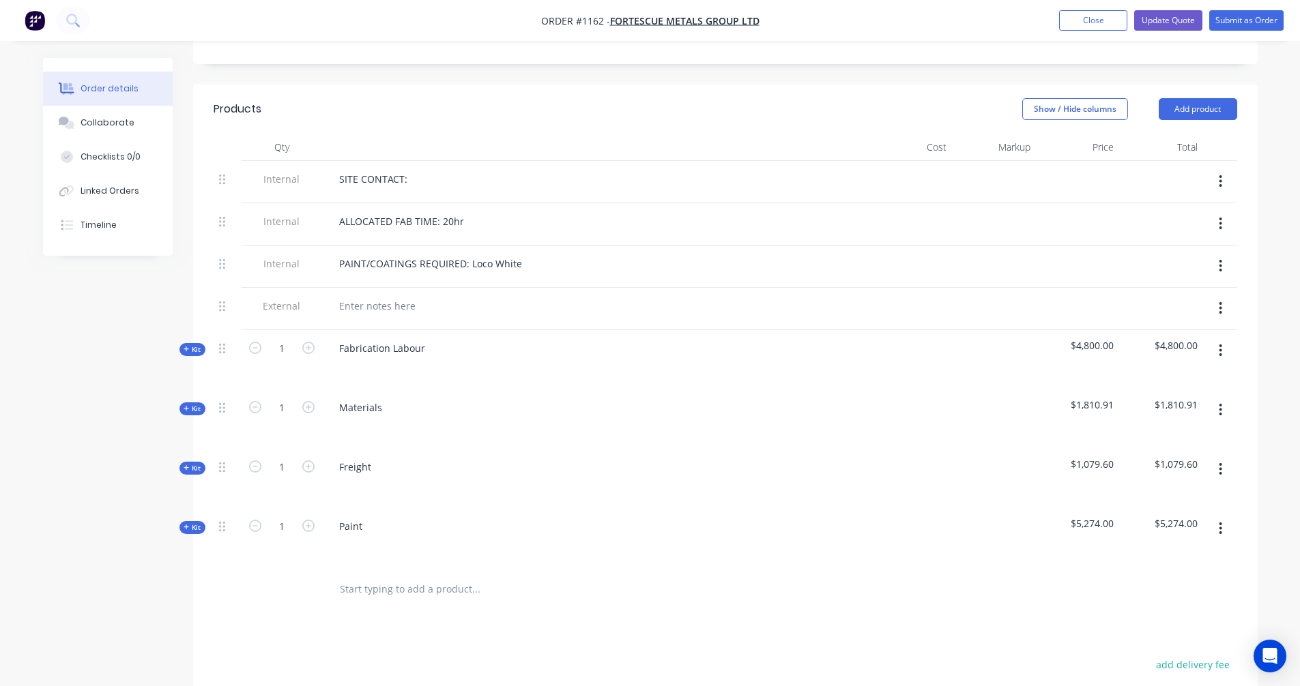
click at [194, 404] on span "Kit" at bounding box center [193, 409] width 18 height 10
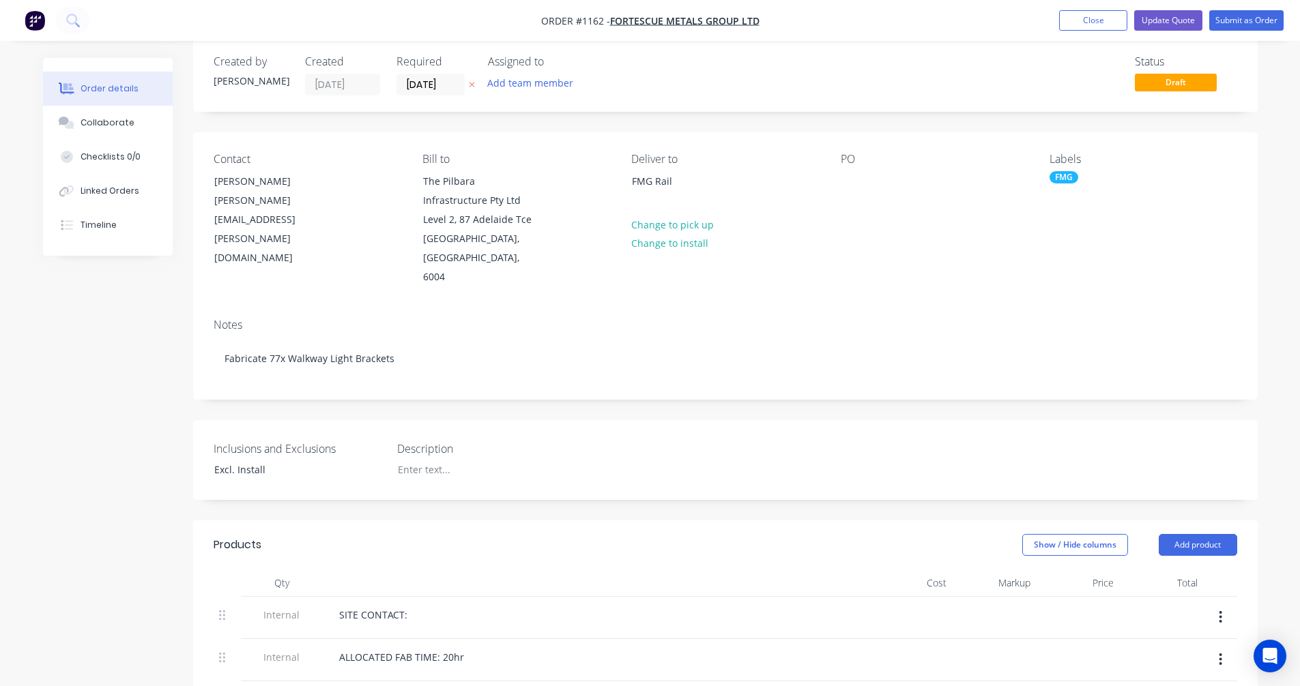
scroll to position [0, 0]
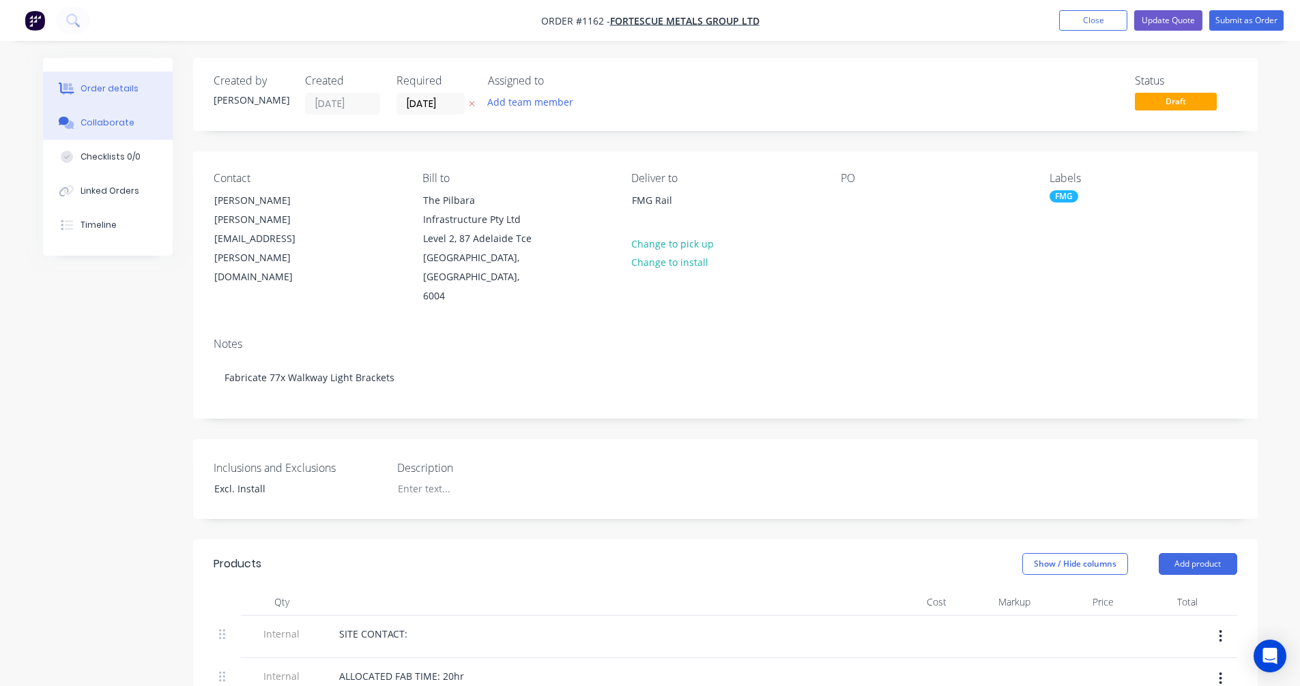
click at [107, 120] on div "Collaborate" at bounding box center [107, 123] width 54 height 12
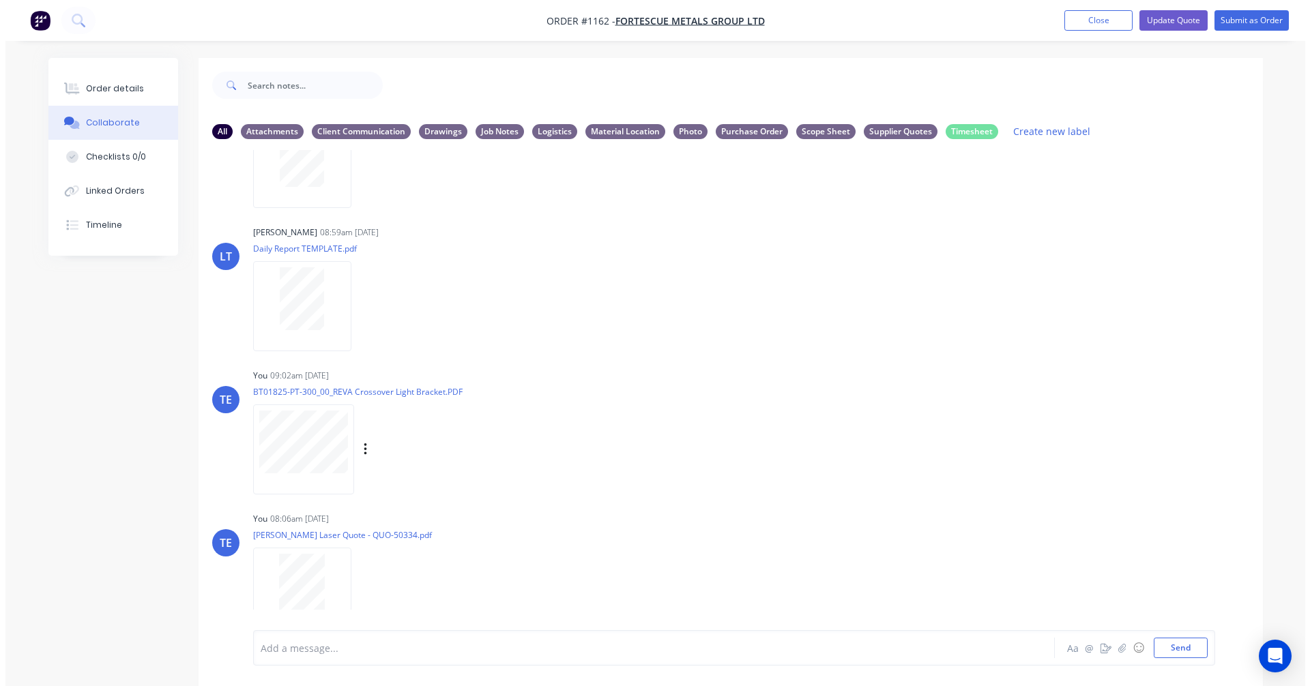
scroll to position [392, 0]
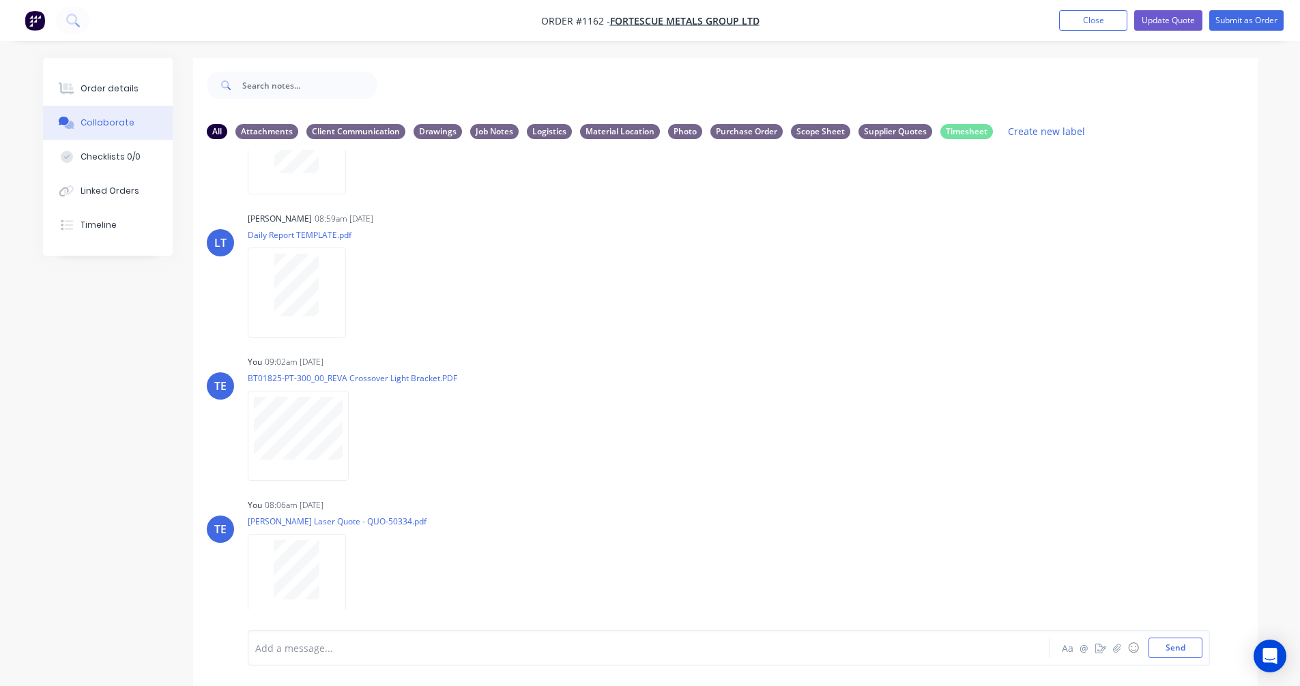
click at [13, 437] on div "Order details Collaborate Checklists 0/0 Linked Orders Timeline Order details C…" at bounding box center [650, 353] width 1300 height 707
click at [91, 424] on div "All Attachments Client Communication Drawings Job Notes Logistics Material Loca…" at bounding box center [650, 382] width 1214 height 649
click at [1083, 34] on nav "Order #1162 - FORTESCUE METALS GROUP LTD Add product Close Update Quote Submit …" at bounding box center [650, 20] width 1300 height 41
click at [1085, 23] on button "Close" at bounding box center [1093, 20] width 68 height 20
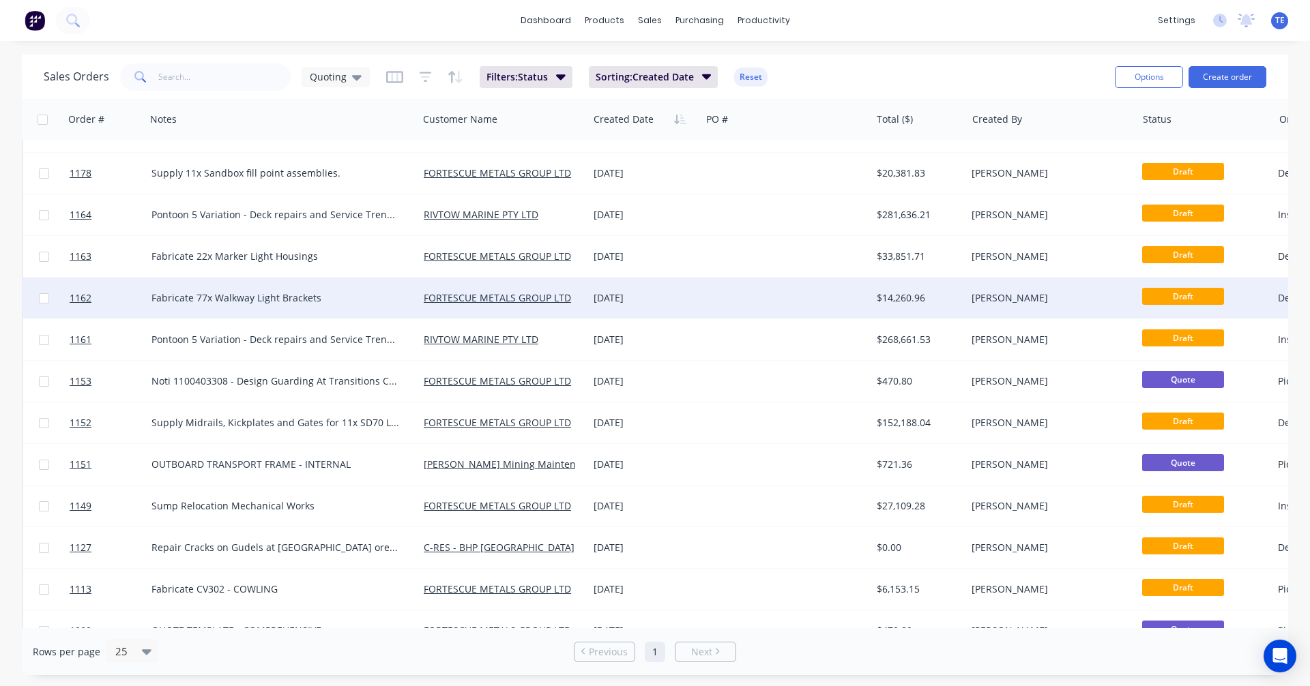
scroll to position [392, 0]
